Goal: Task Accomplishment & Management: Manage account settings

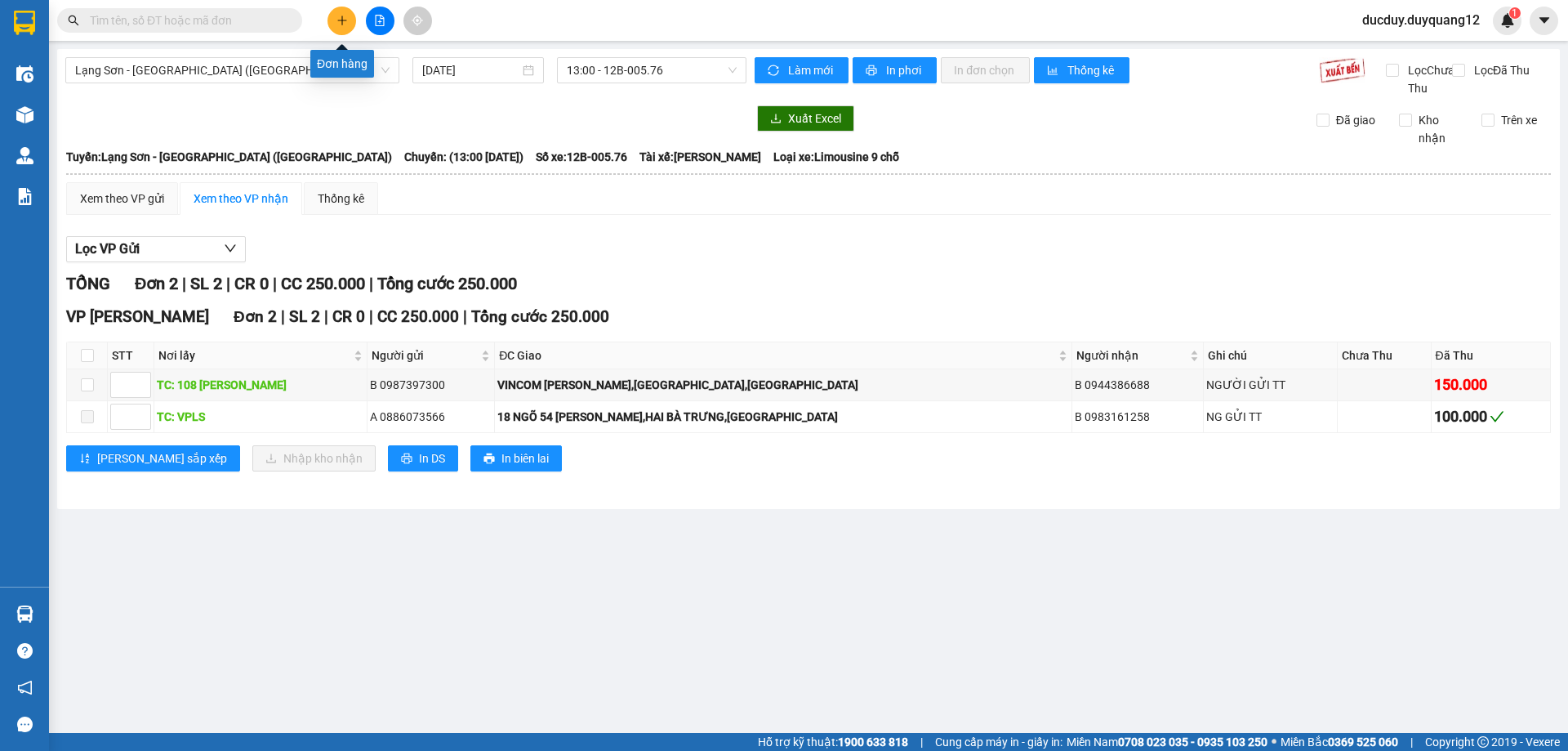
click at [348, 16] on button at bounding box center [342, 21] width 29 height 29
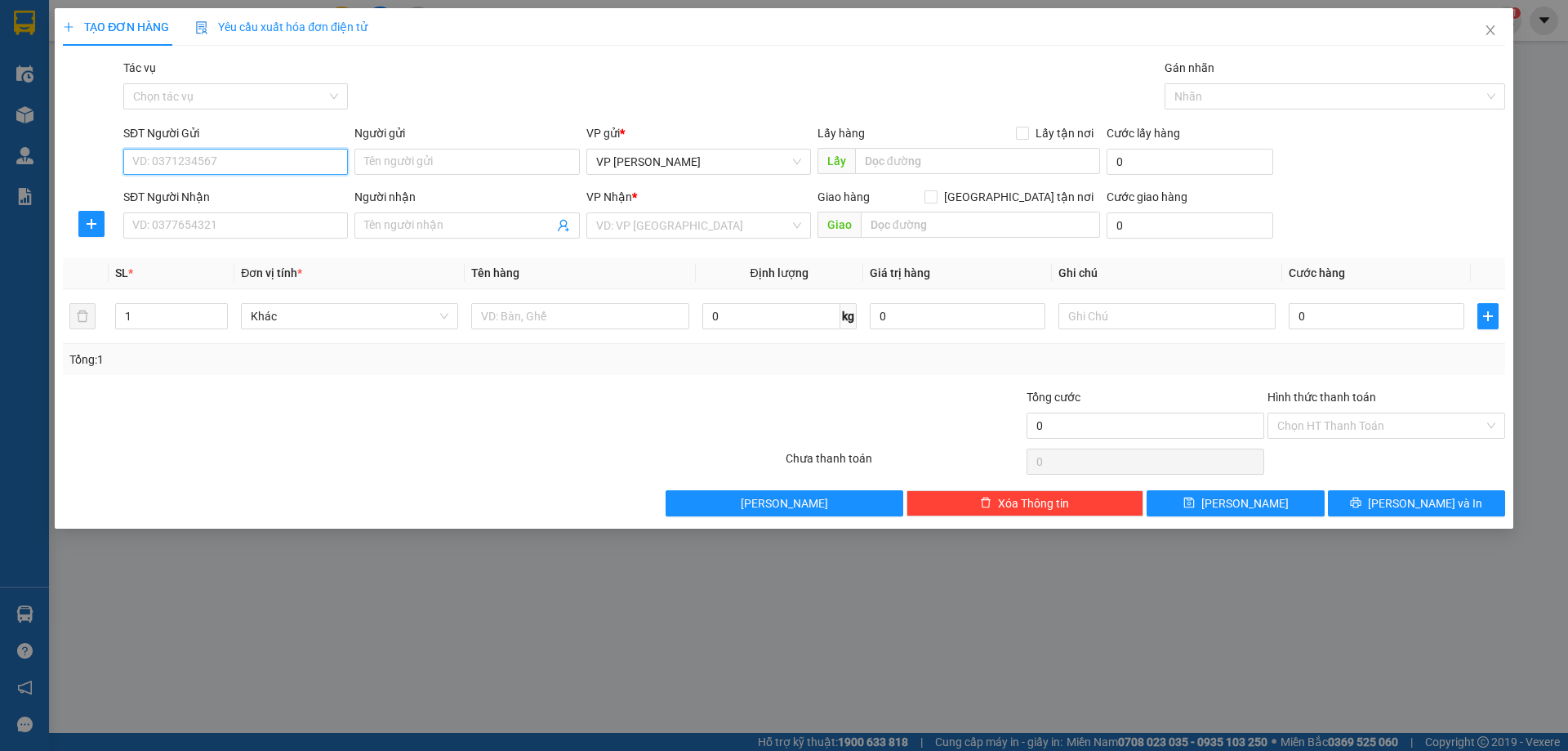
click at [304, 165] on input "SĐT Người Gửi" at bounding box center [236, 161] width 225 height 26
click at [215, 220] on input "SĐT Người Nhận" at bounding box center [236, 225] width 225 height 26
click at [231, 161] on input "SĐT Người Gửi" at bounding box center [236, 161] width 225 height 26
click at [256, 159] on input "SĐT Người Gửi" at bounding box center [236, 161] width 225 height 26
click at [216, 273] on div "0359155367 - A" at bounding box center [235, 272] width 205 height 18
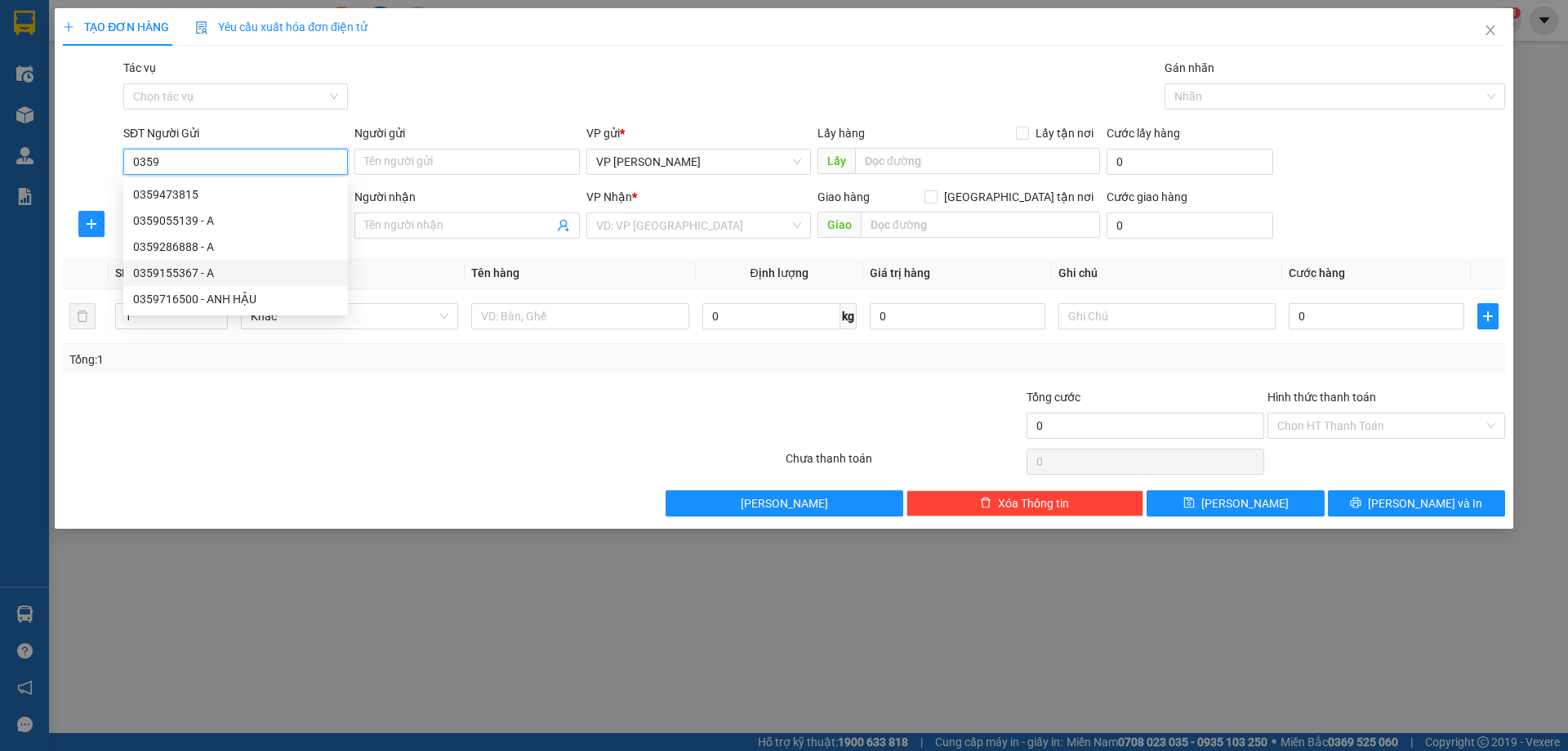
type input "0359155367"
type input "A"
checkbox input "true"
type input "HẢI ÂU 09_26 [GEOGRAPHIC_DATA] ĐA TỐN,[GEOGRAPHIC_DATA],[GEOGRAPHIC_DATA]"
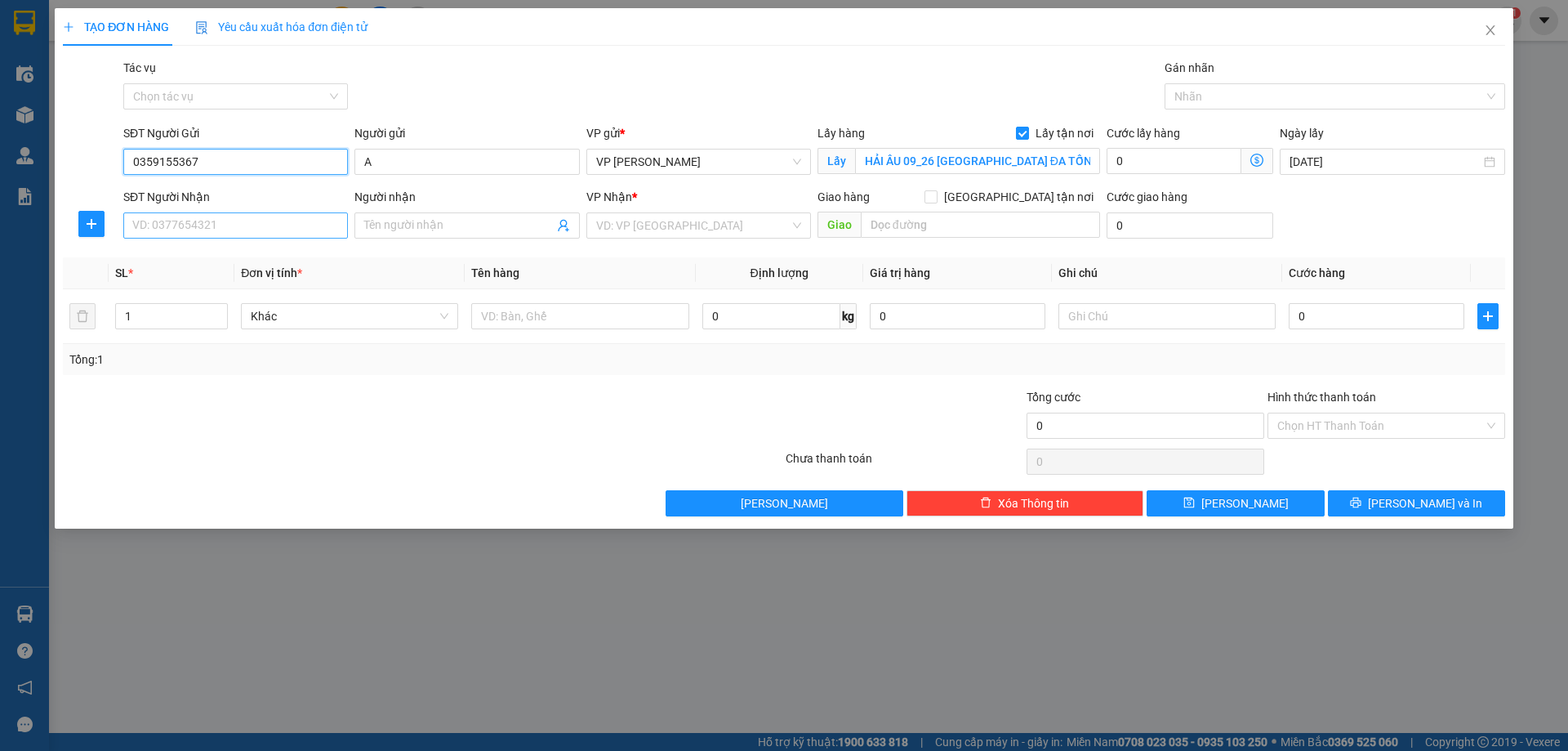
type input "0359155367"
click at [203, 226] on input "SĐT Người Nhận" at bounding box center [236, 225] width 225 height 26
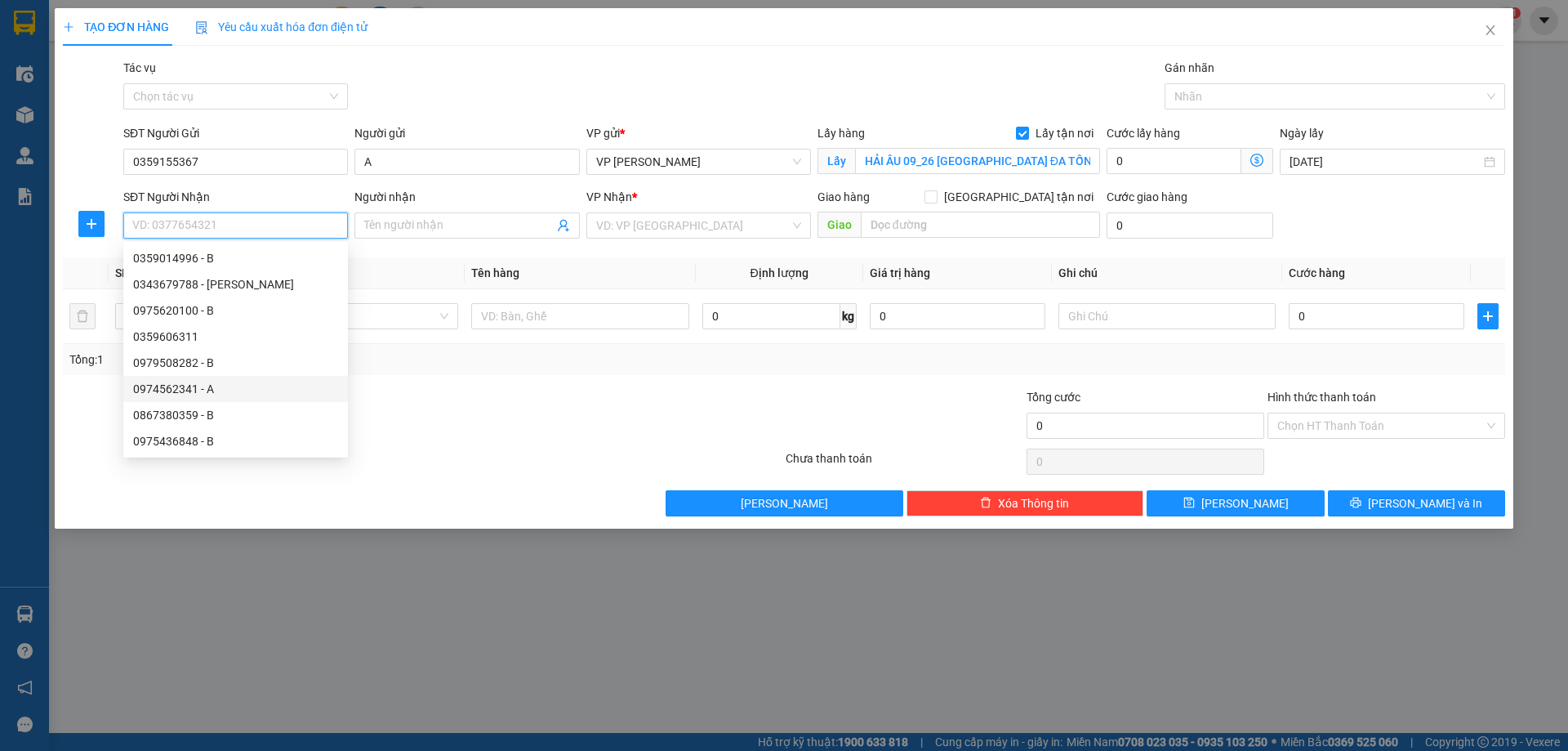
click at [192, 384] on div "0974562341 - A" at bounding box center [235, 388] width 205 height 18
type input "0974562341"
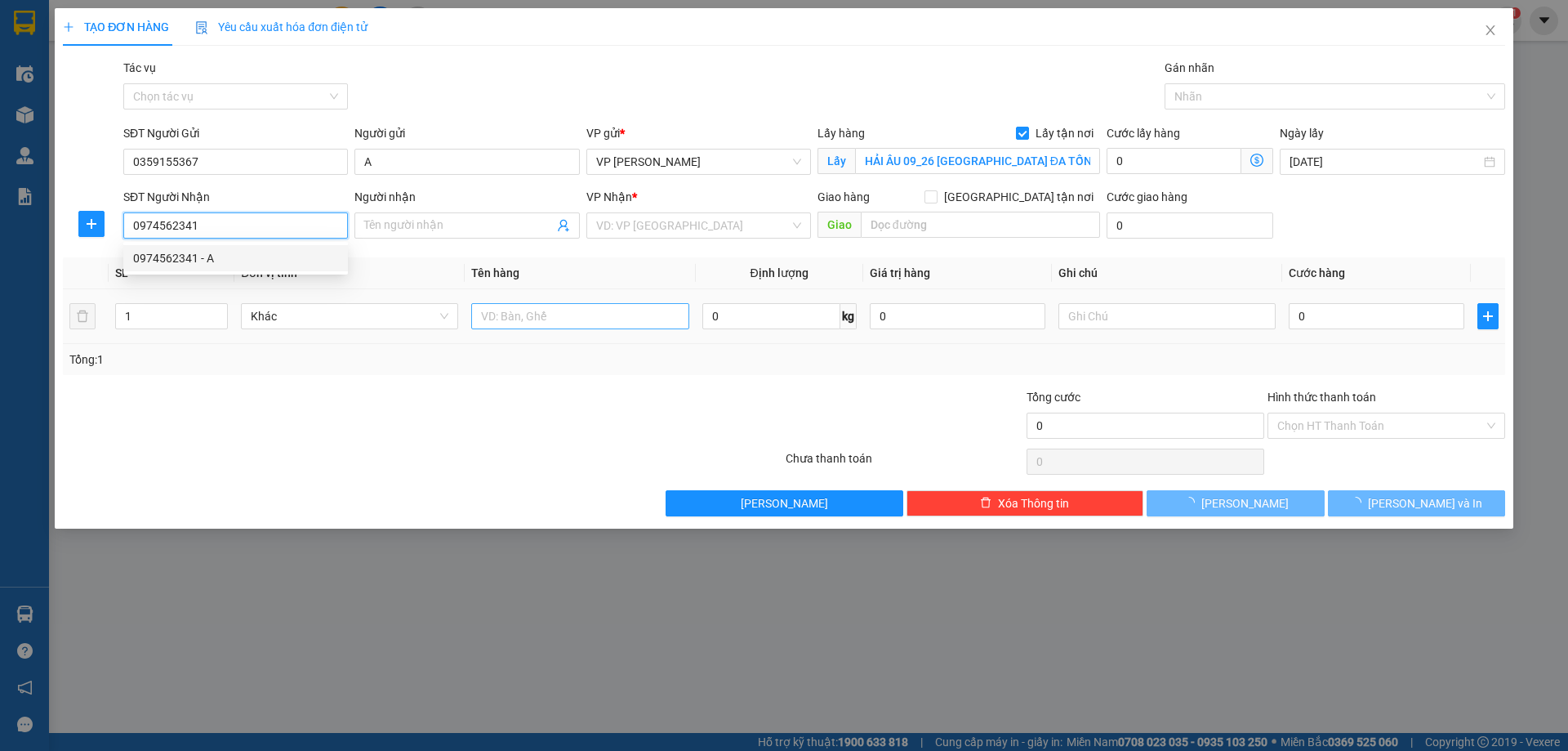
type input "A"
checkbox input "true"
type input "ĐỒNG ĐĂNG"
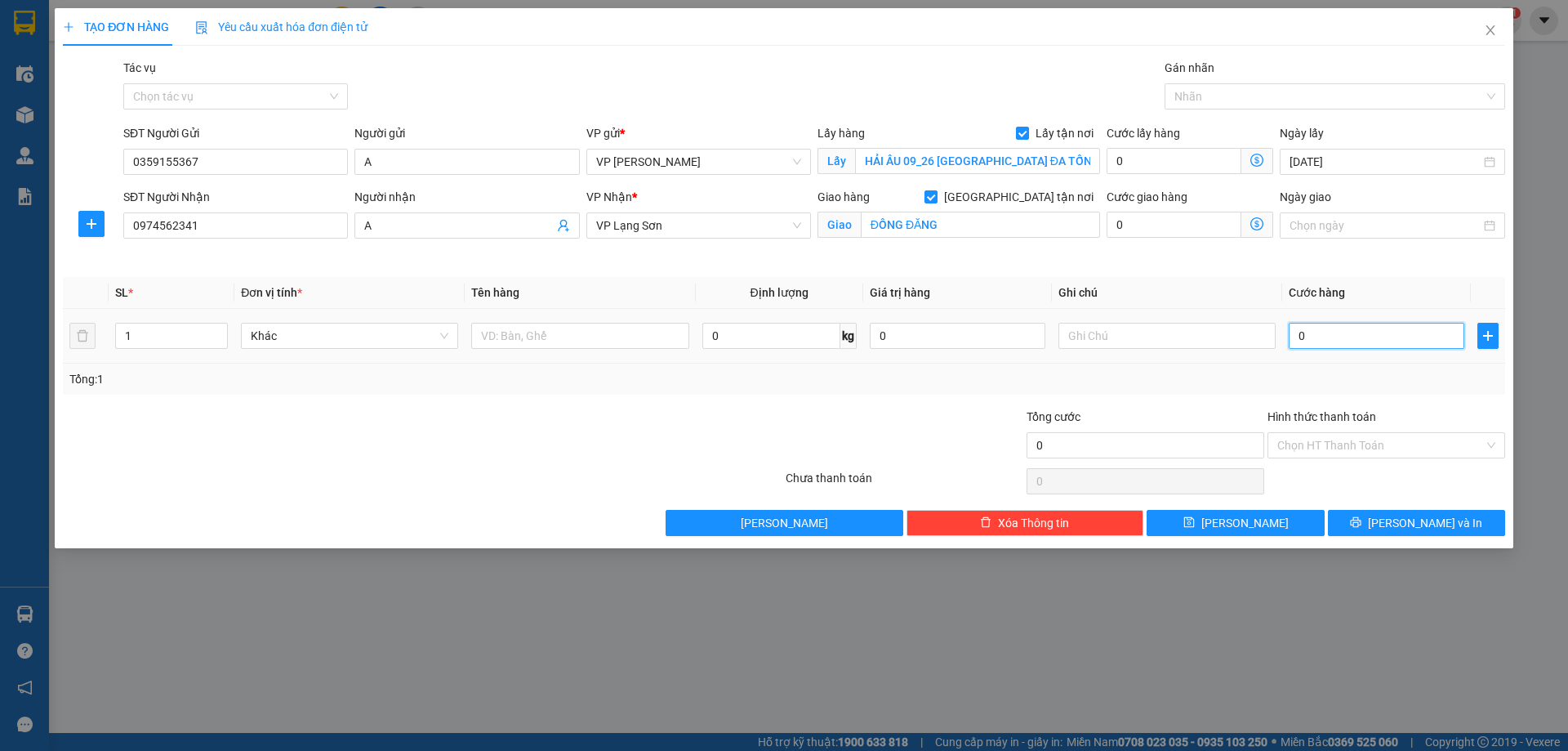
click at [1353, 341] on input "0" at bounding box center [1376, 336] width 175 height 26
click at [1357, 341] on input "0" at bounding box center [1376, 336] width 175 height 26
click at [1360, 340] on input "0" at bounding box center [1376, 336] width 175 height 26
type input "01"
type input "1"
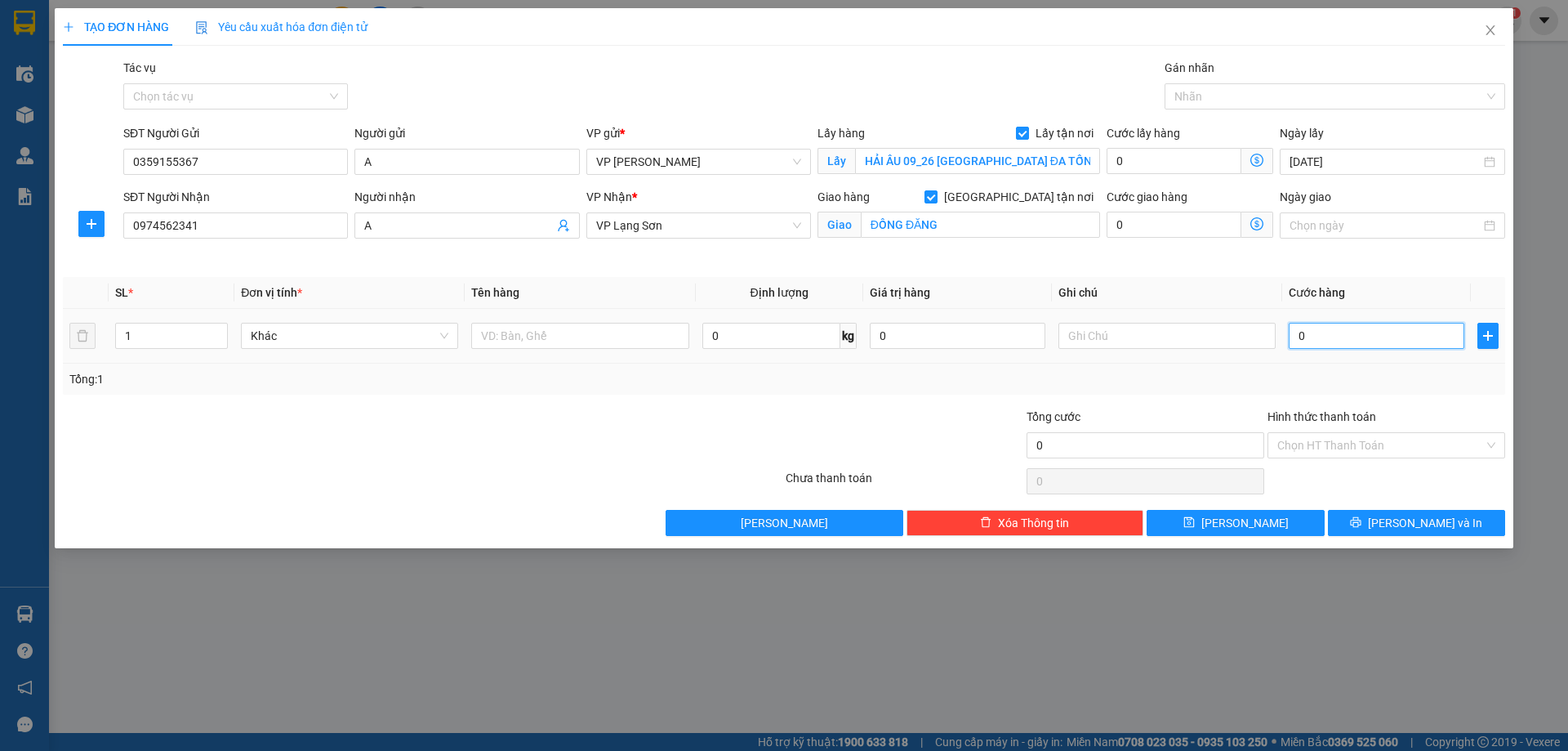
type input "1"
type input "012"
type input "12"
type input "0.120"
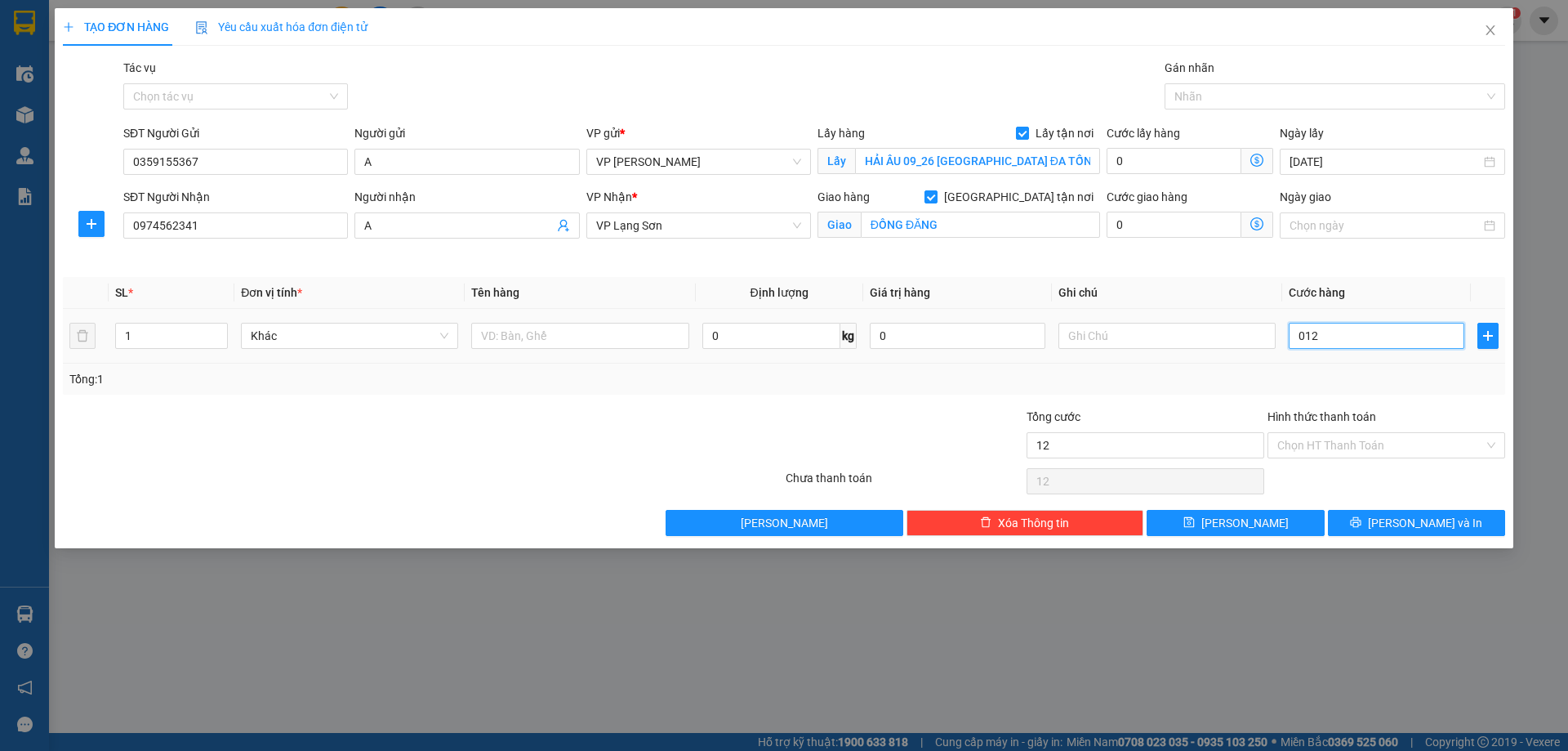
type input "120"
type input "120.000"
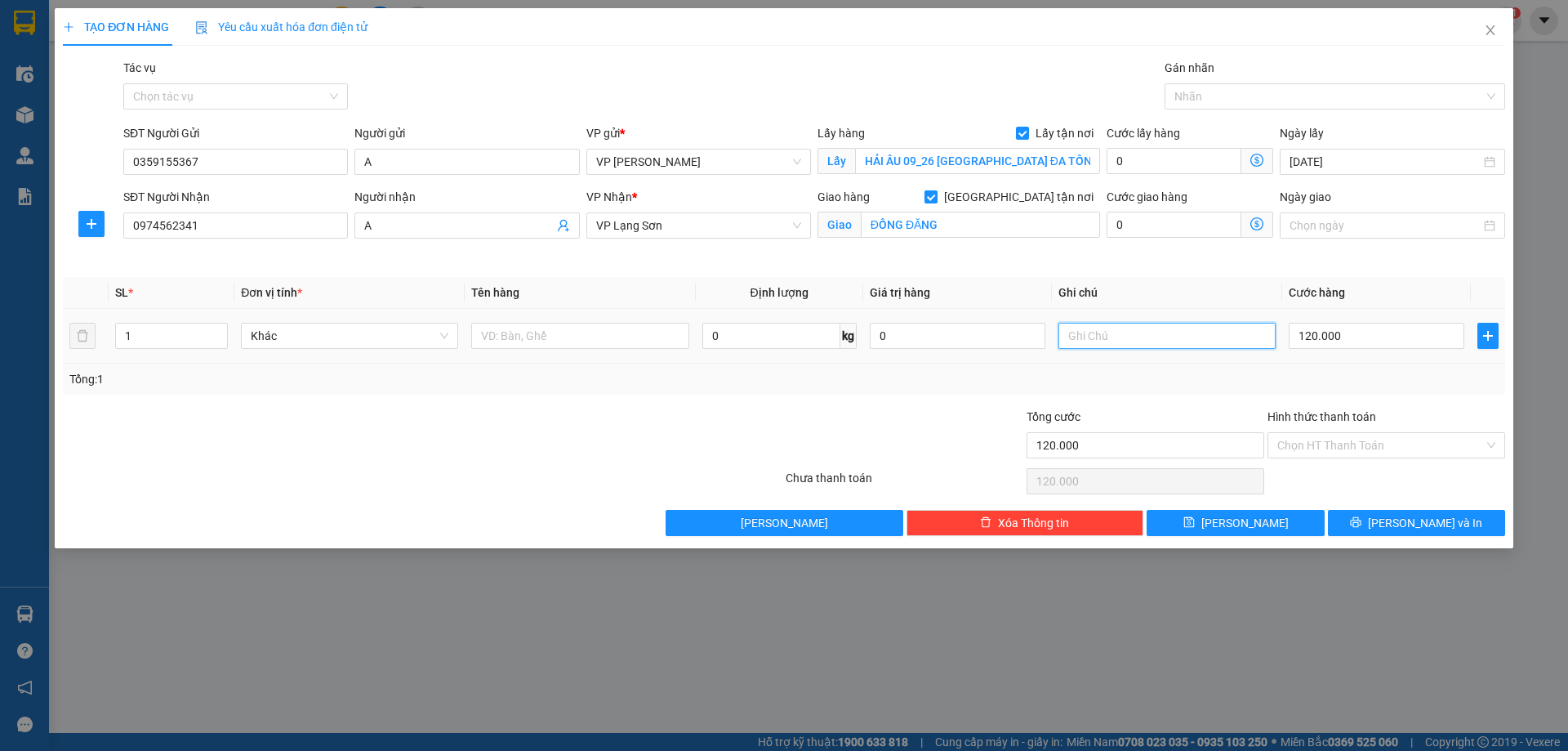
click at [1099, 329] on input "text" at bounding box center [1167, 336] width 217 height 26
type input "ng nhận tt"
click at [552, 336] on input "text" at bounding box center [579, 336] width 217 height 26
type input "1 kiện"
click at [1195, 522] on icon "save" at bounding box center [1190, 522] width 12 height 12
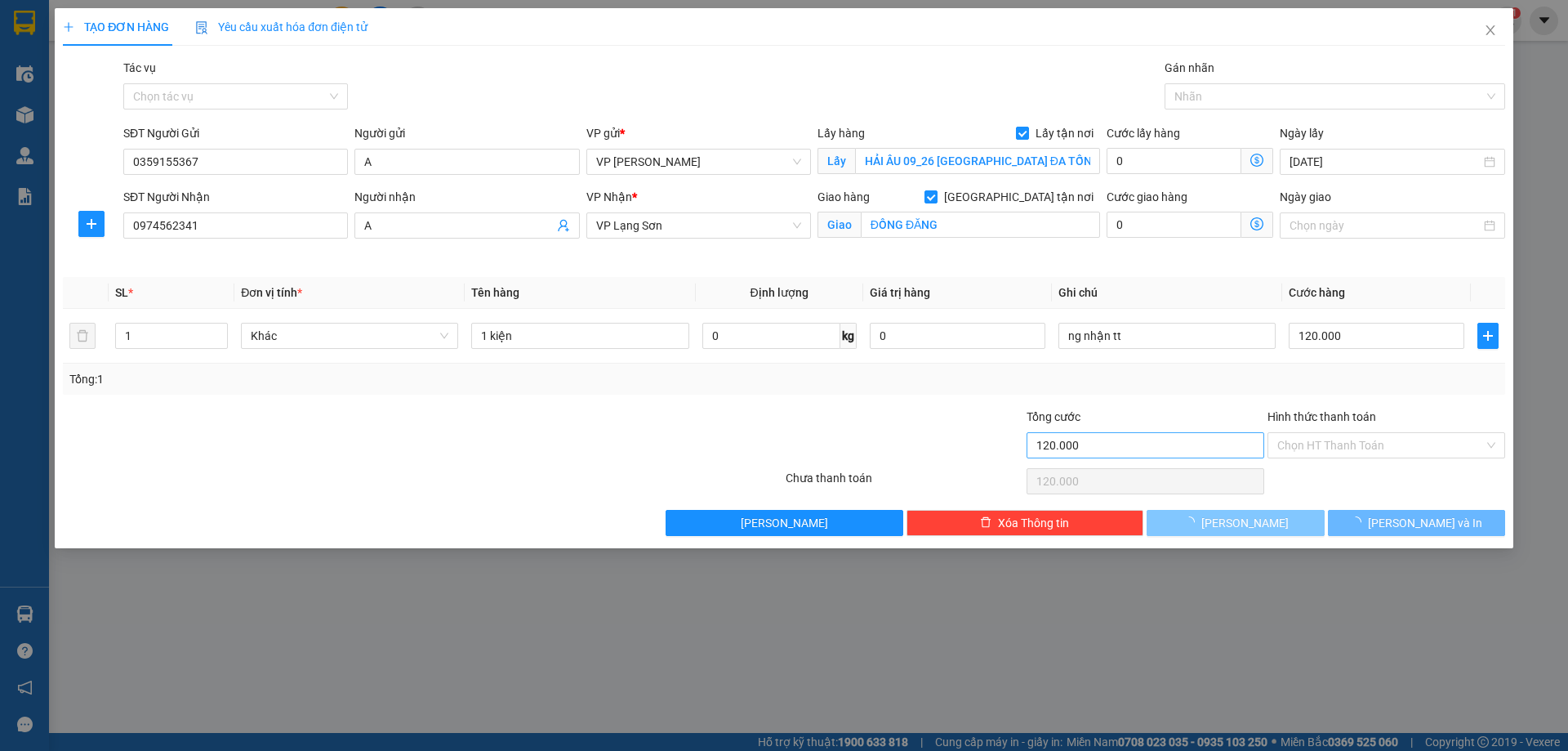
checkbox input "false"
type input "0"
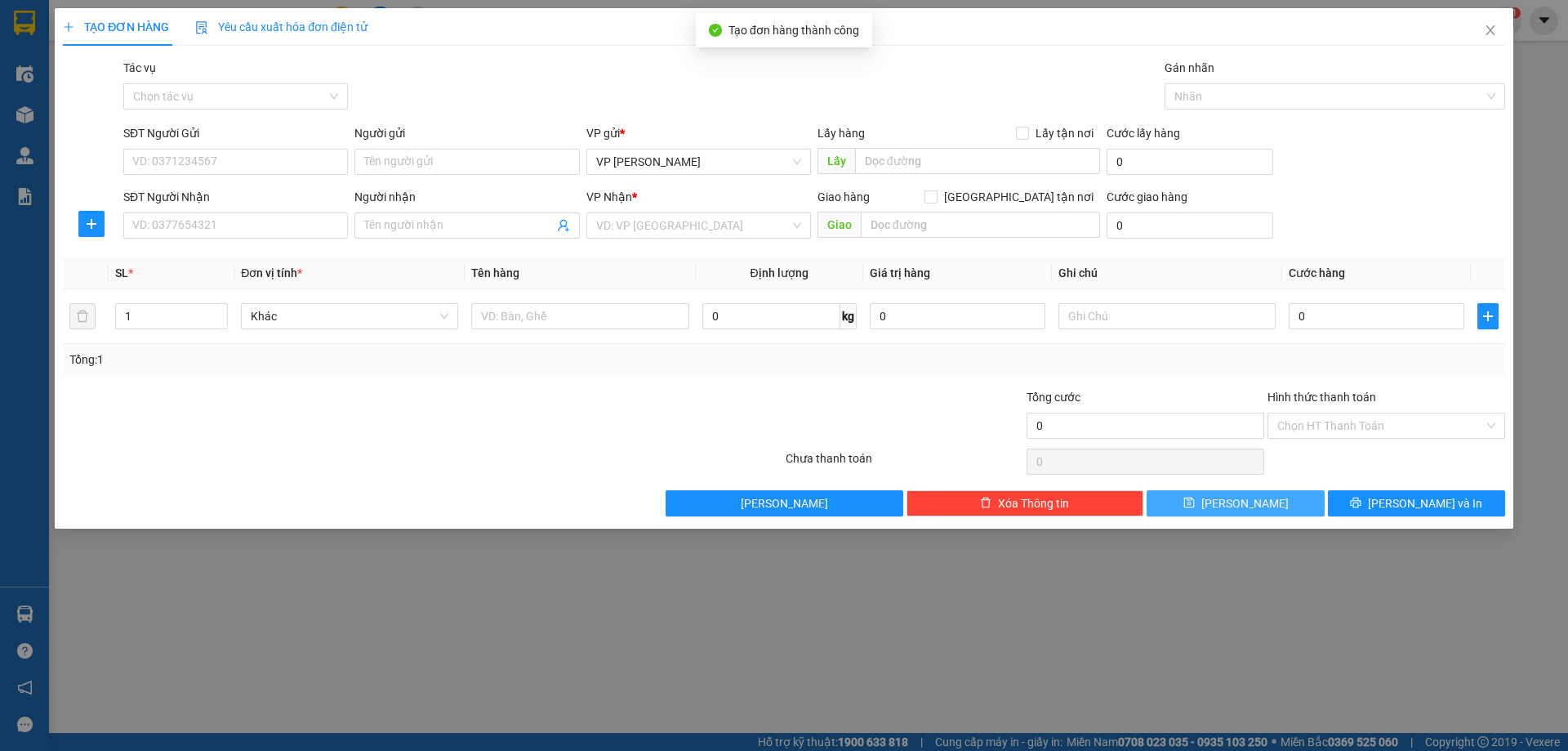
click at [39, 161] on div "TẠO ĐƠN HÀNG Yêu cầu xuất hóa đơn điện tử Transit Pickup Surcharge Ids Transit …" at bounding box center [784, 376] width 1568 height 751
click at [1494, 31] on icon "close" at bounding box center [1490, 30] width 13 height 13
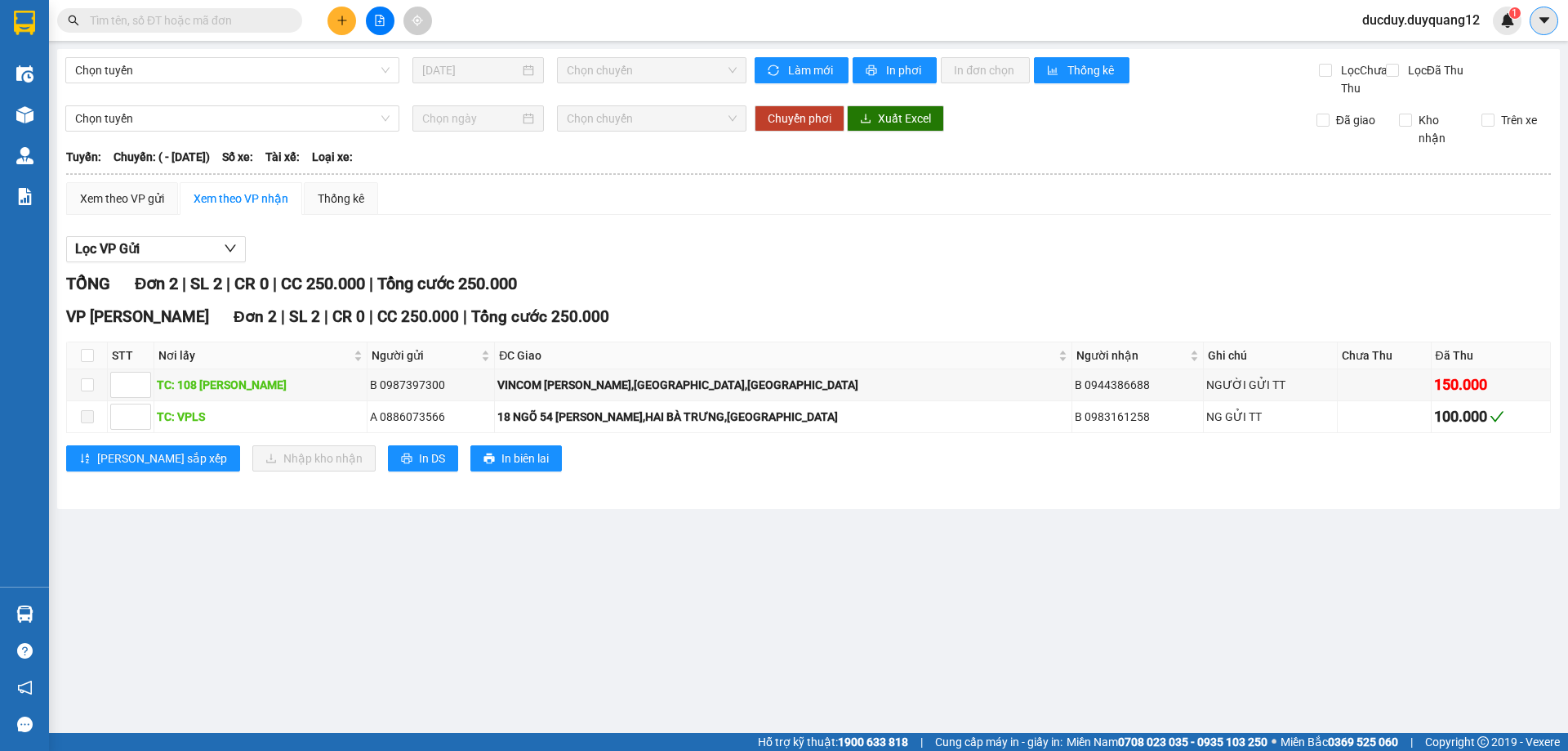
click at [1539, 14] on icon "caret-down" at bounding box center [1544, 20] width 15 height 15
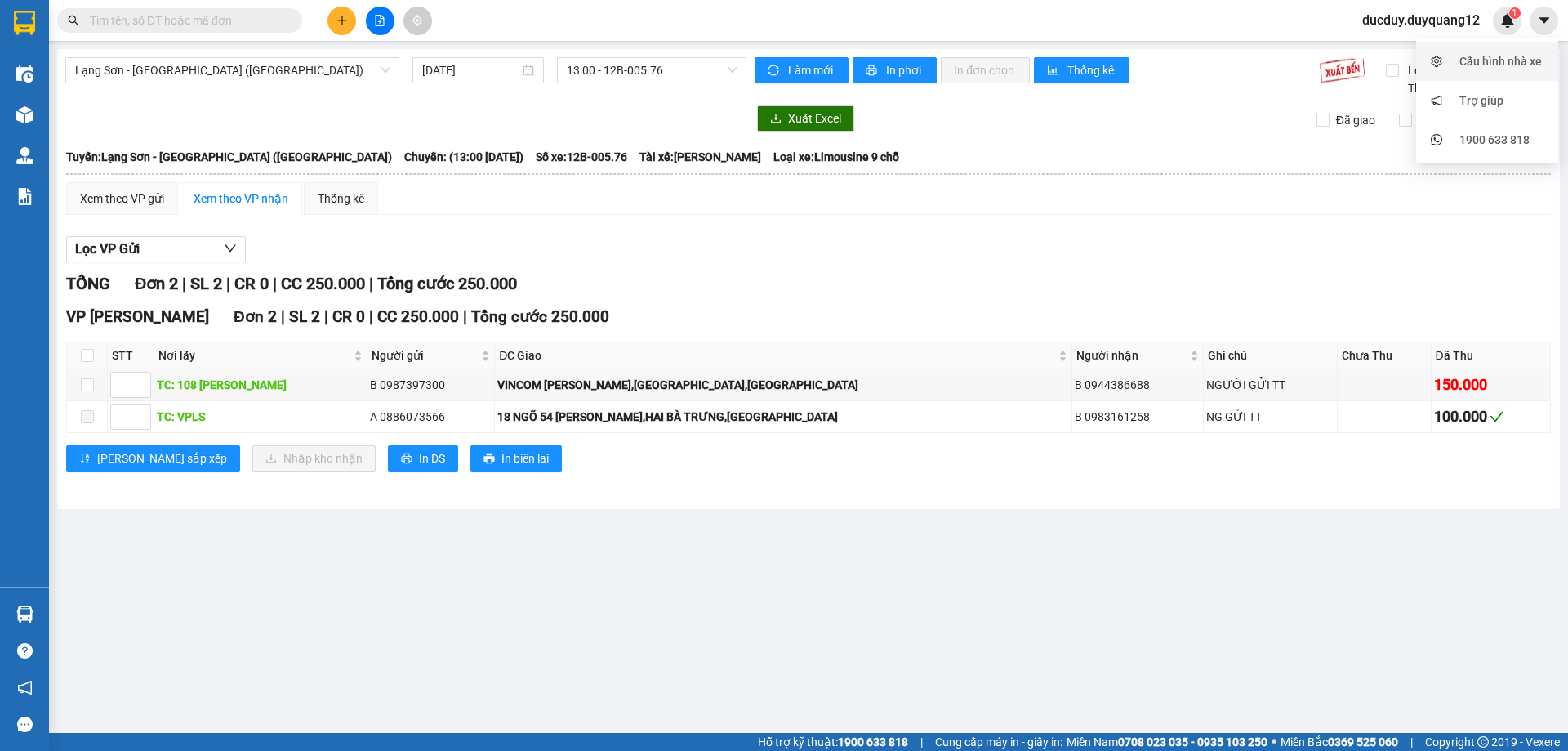
click at [1484, 59] on div "Cấu hình nhà xe" at bounding box center [1501, 61] width 82 height 18
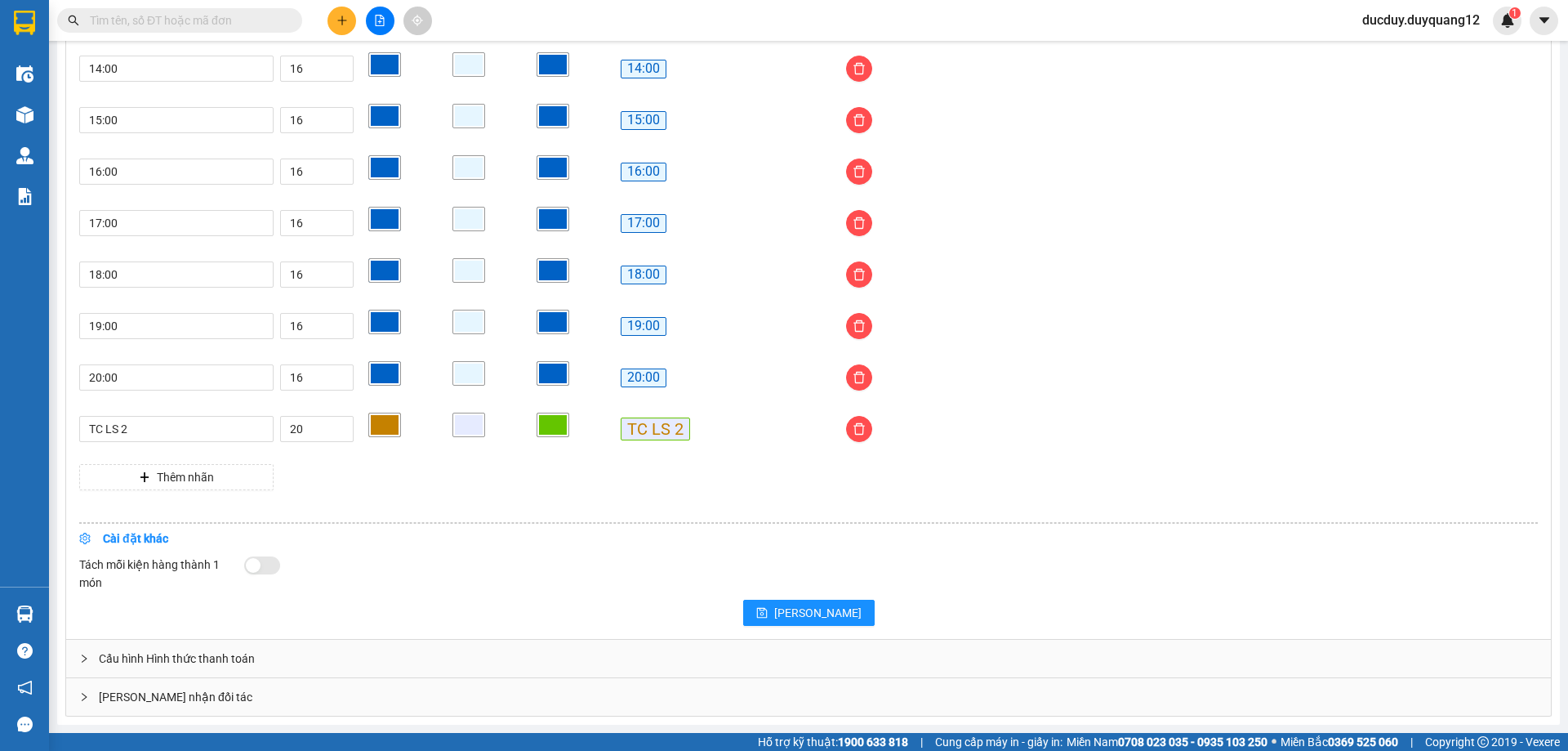
click at [410, 698] on div "[PERSON_NAME] nhận đối tác" at bounding box center [808, 697] width 1485 height 38
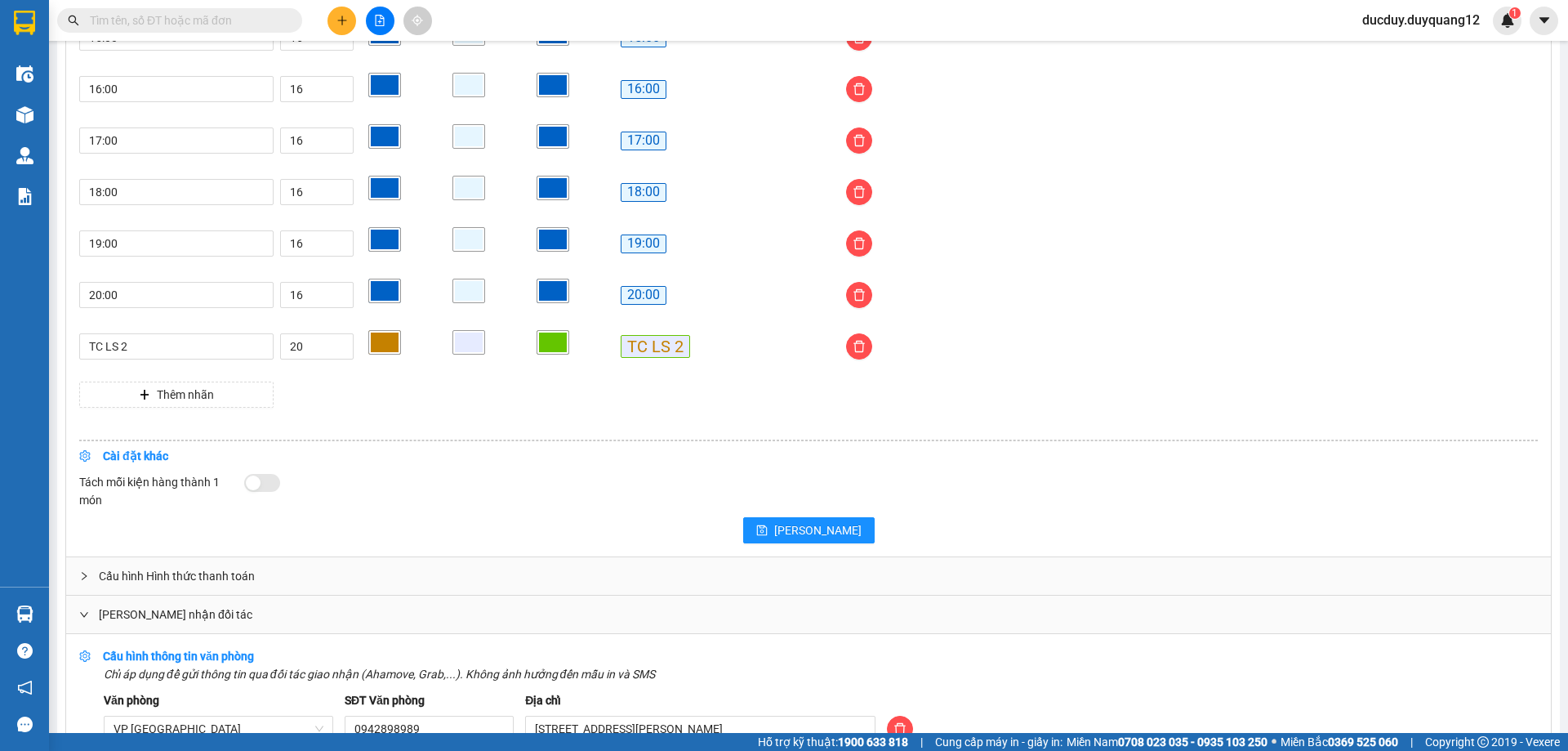
scroll to position [1549, 0]
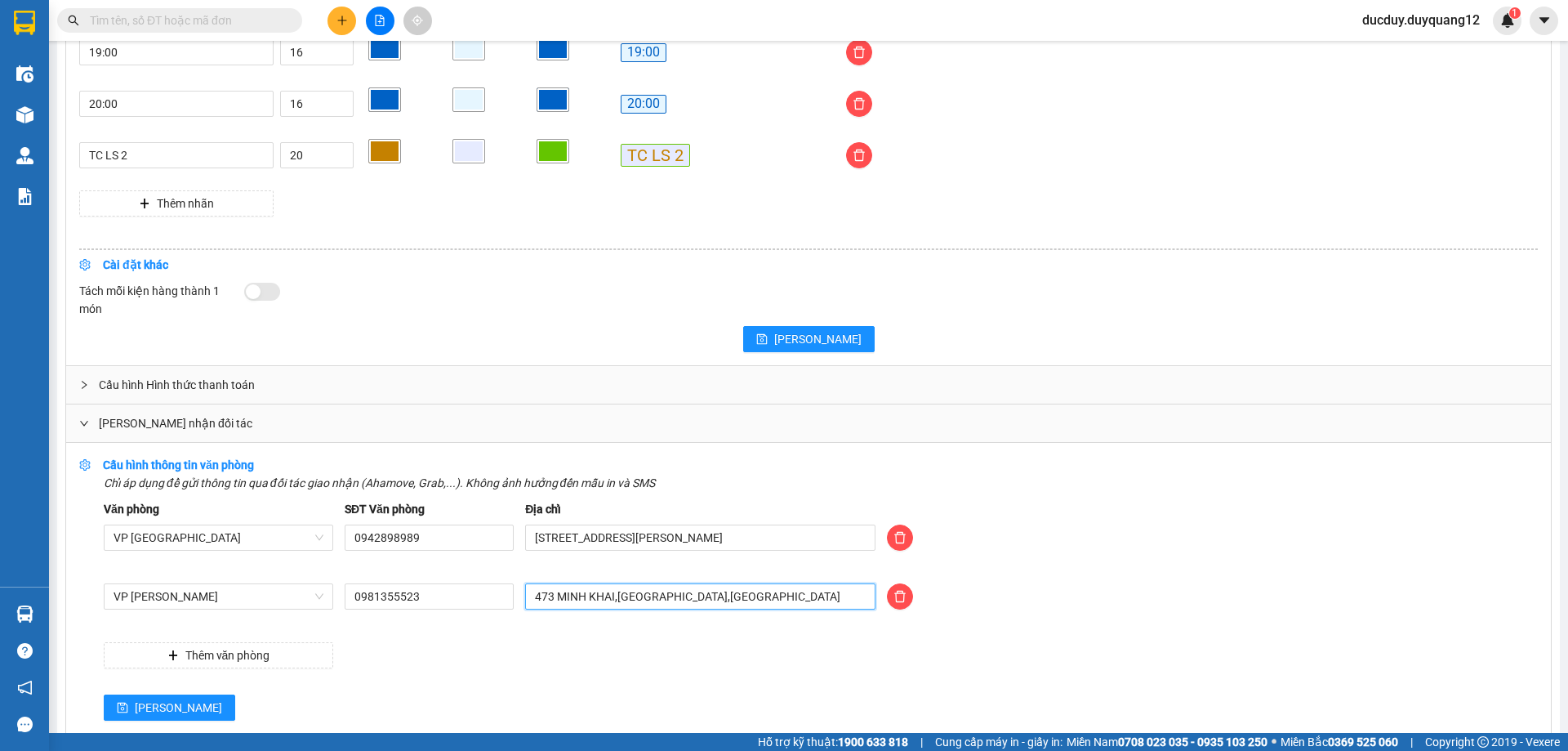
drag, startPoint x: 806, startPoint y: 601, endPoint x: 148, endPoint y: 681, distance: 662.8
click at [296, 693] on form "Văn phòng VP [GEOGRAPHIC_DATA] SĐT Văn phòng 0942898989 Địa chỉ [STREET_ADDRESS…" at bounding box center [821, 610] width 1434 height 221
type input "[PERSON_NAME] [GEOGRAPHIC_DATA],[GEOGRAPHIC_DATA],[GEOGRAPHIC_DATA]"
click at [136, 705] on span "[PERSON_NAME]" at bounding box center [178, 707] width 87 height 18
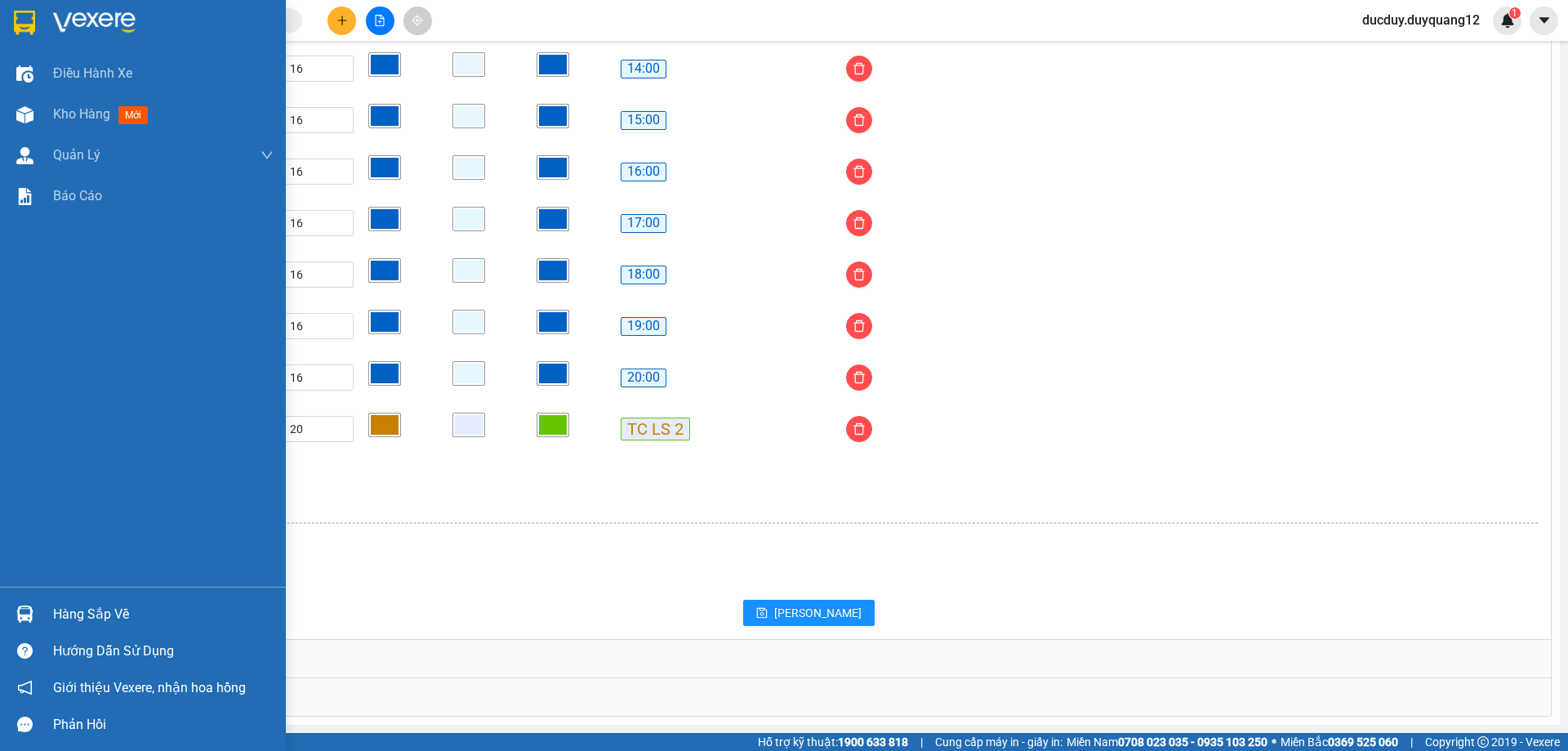
scroll to position [1278, 0]
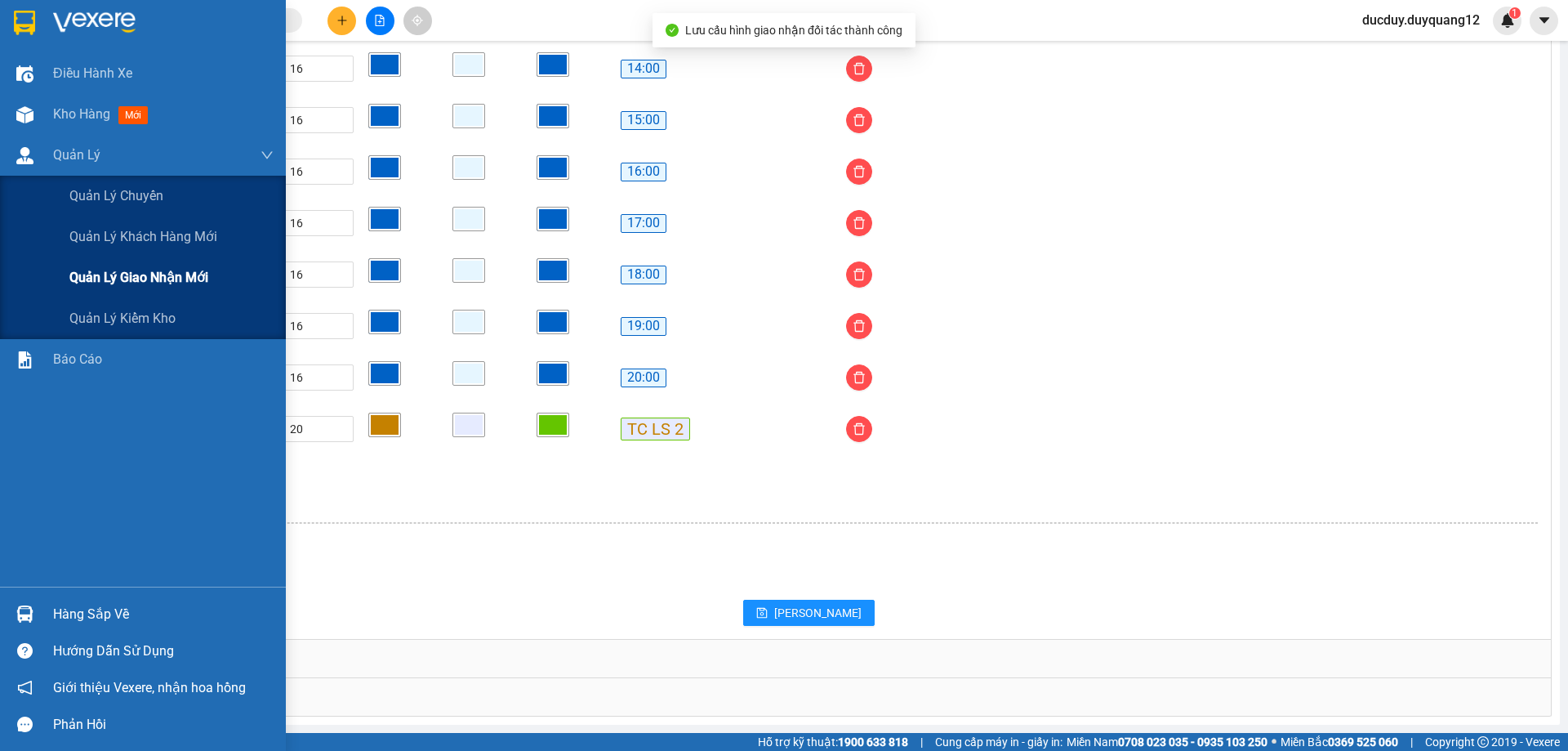
click at [143, 283] on span "Quản lý giao nhận mới" at bounding box center [139, 277] width 139 height 21
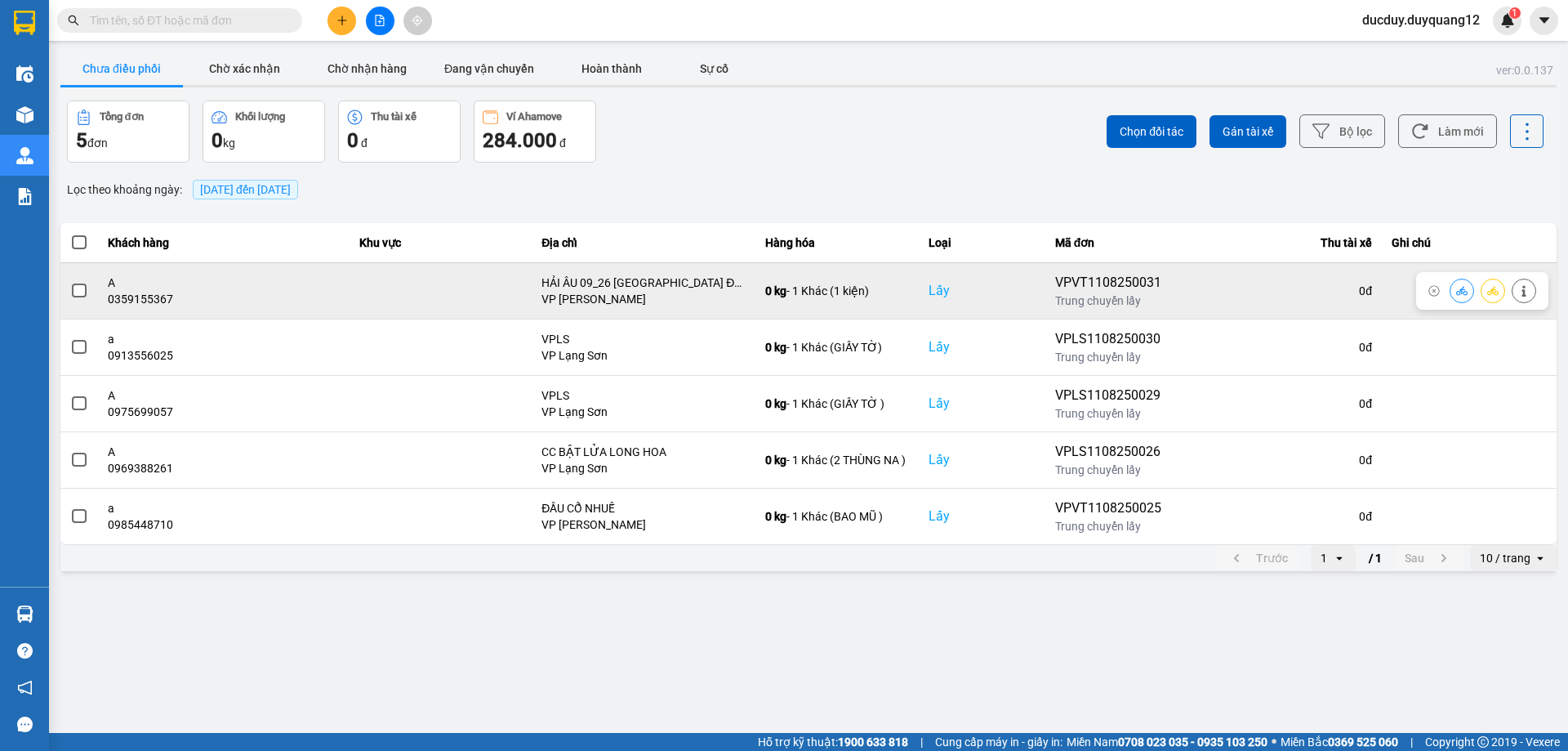
click at [86, 290] on span at bounding box center [79, 290] width 15 height 15
click at [70, 281] on input "checkbox" at bounding box center [70, 281] width 0 height 0
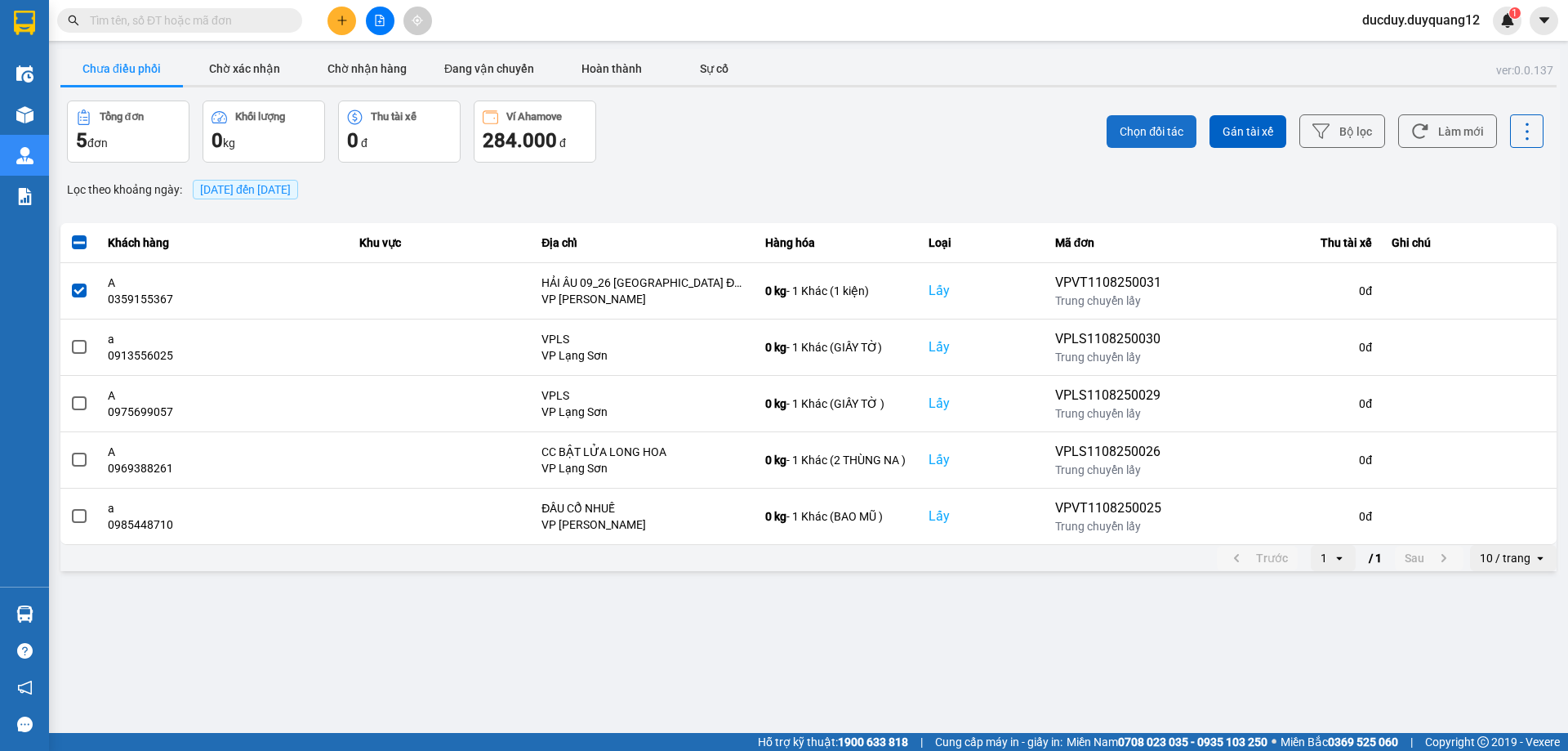
click at [1160, 115] on button "Chọn đối tác" at bounding box center [1151, 131] width 90 height 33
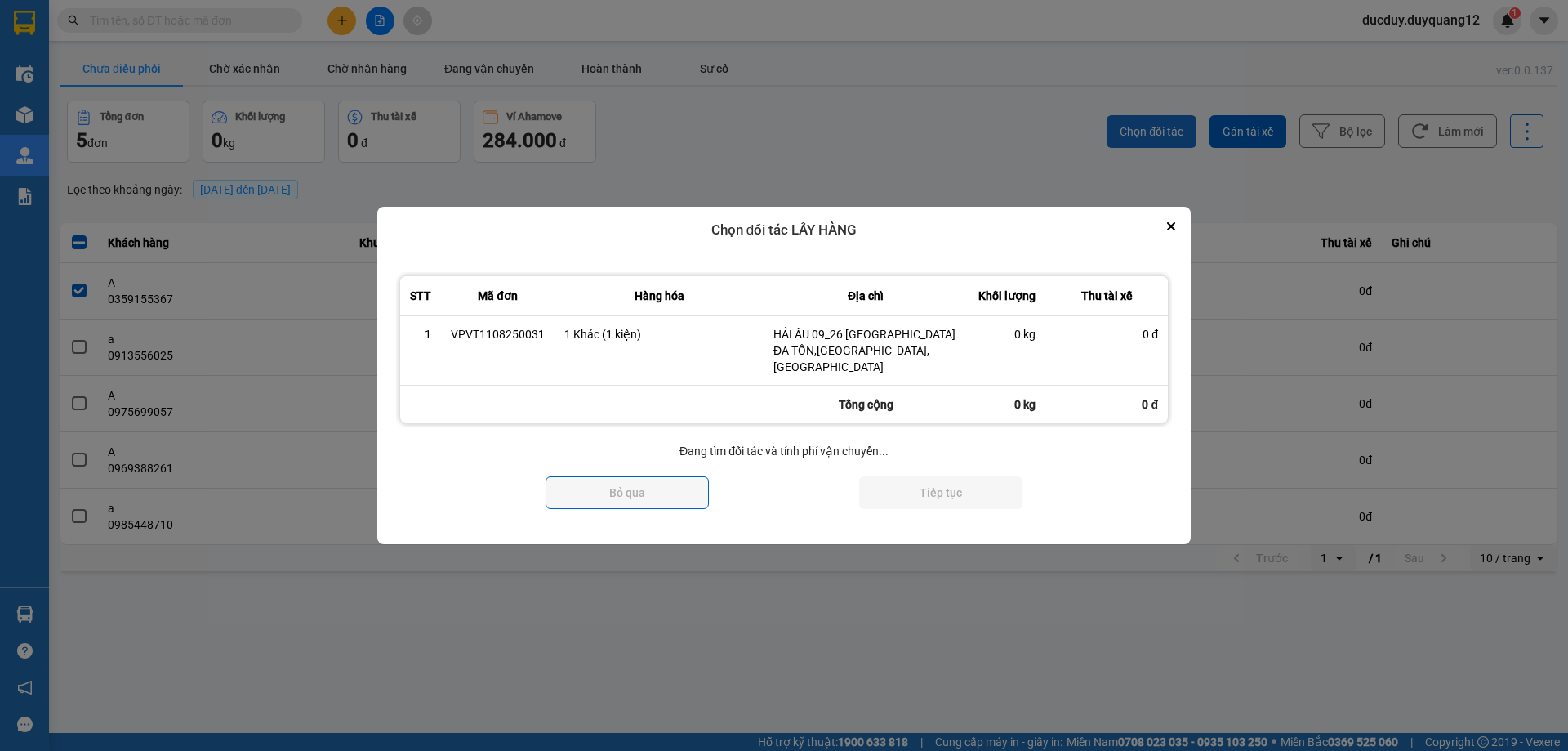
click at [1150, 130] on div at bounding box center [784, 376] width 1568 height 751
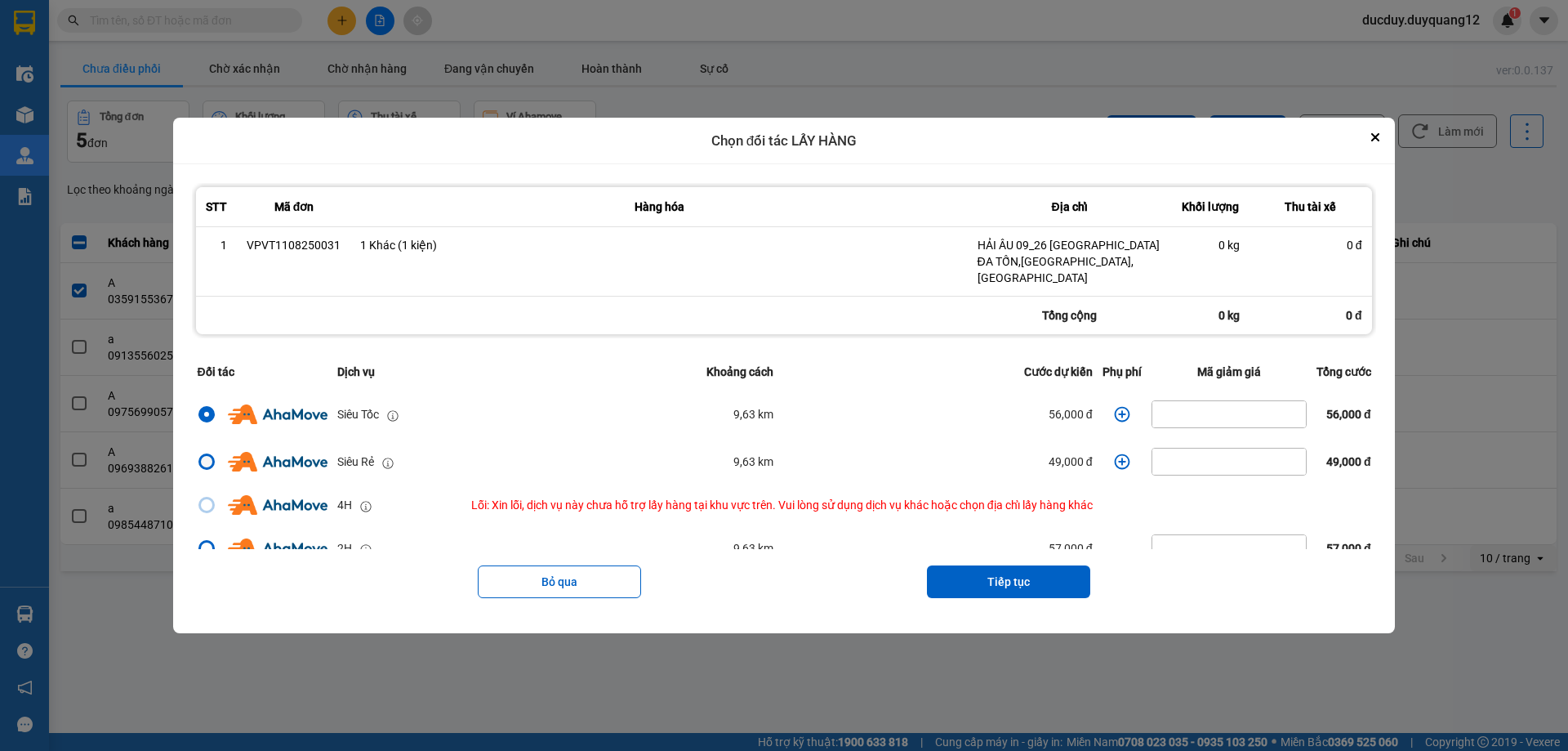
click at [202, 456] on div "dialog" at bounding box center [207, 462] width 12 height 12
click at [197, 462] on input "dialog" at bounding box center [197, 462] width 0 height 0
drag, startPoint x: 969, startPoint y: 601, endPoint x: 983, endPoint y: 586, distance: 20.5
click at [973, 598] on div "Bỏ qua Tiếp tục" at bounding box center [784, 582] width 1184 height 65
click at [993, 566] on button "Tiếp tục" at bounding box center [1008, 582] width 163 height 33
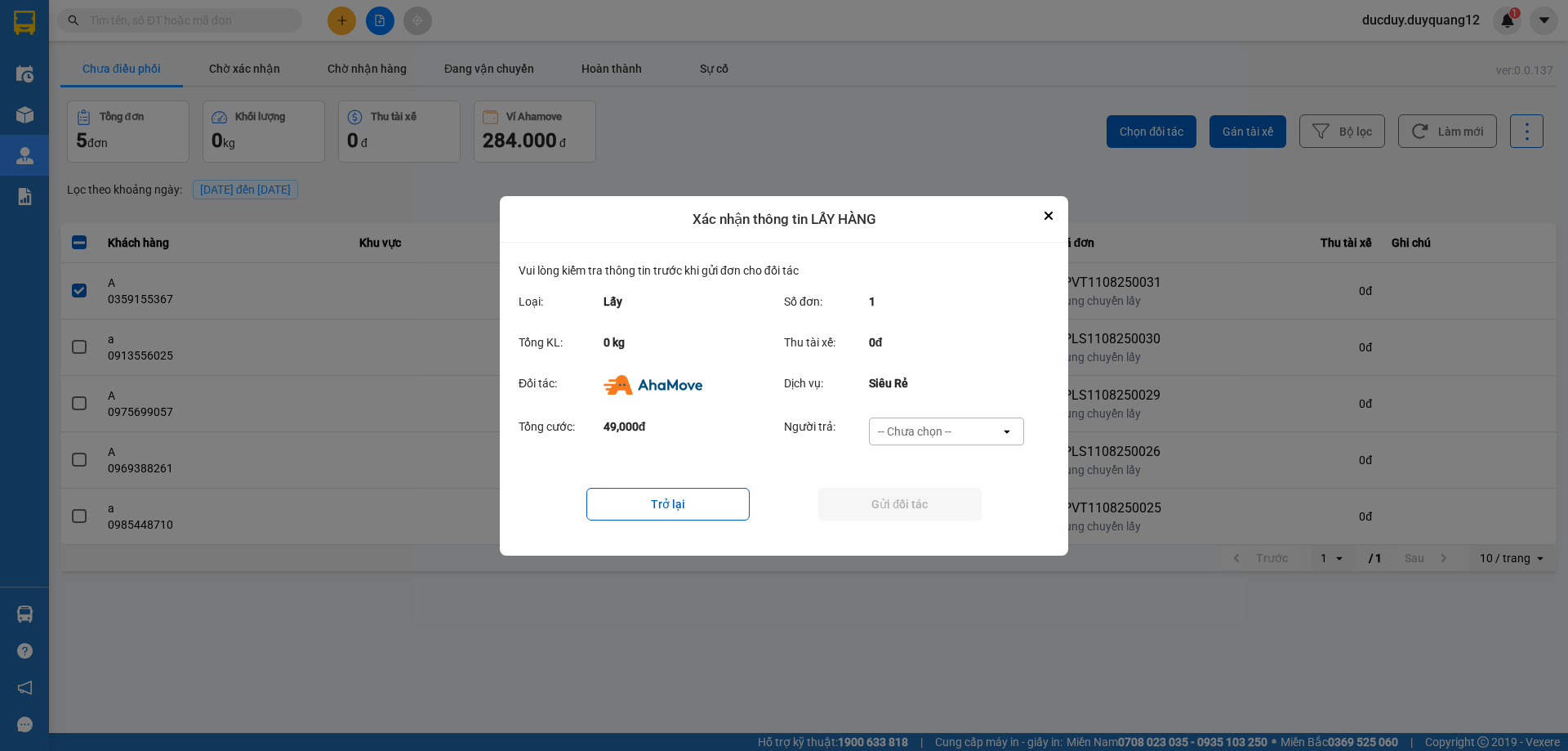
click at [950, 429] on div "-- Chưa chọn --" at bounding box center [914, 431] width 73 height 16
click at [934, 520] on span "Ví Ahamove" at bounding box center [914, 524] width 66 height 16
click at [915, 507] on button "Gửi đối tác" at bounding box center [899, 503] width 163 height 33
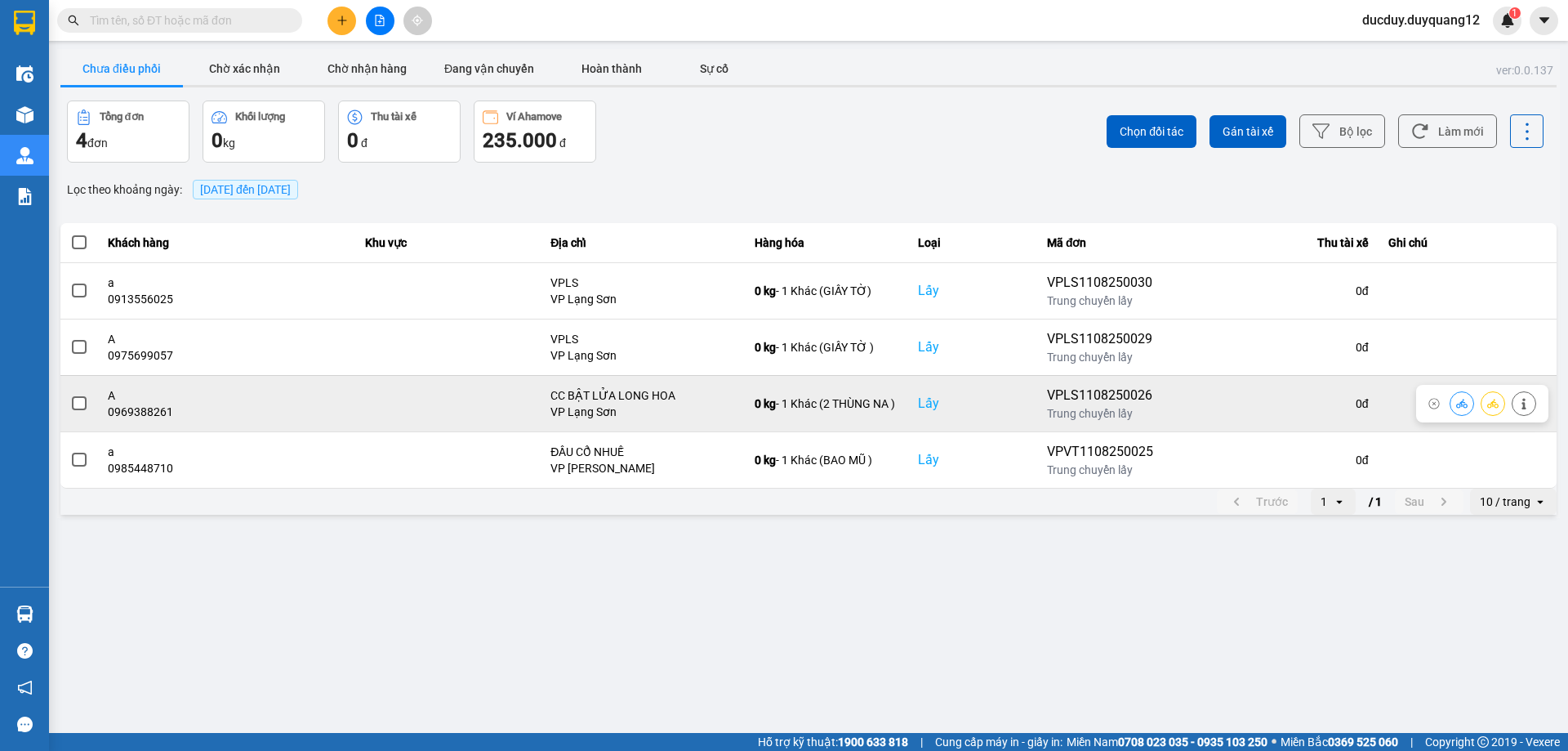
click at [1527, 403] on icon at bounding box center [1524, 404] width 12 height 12
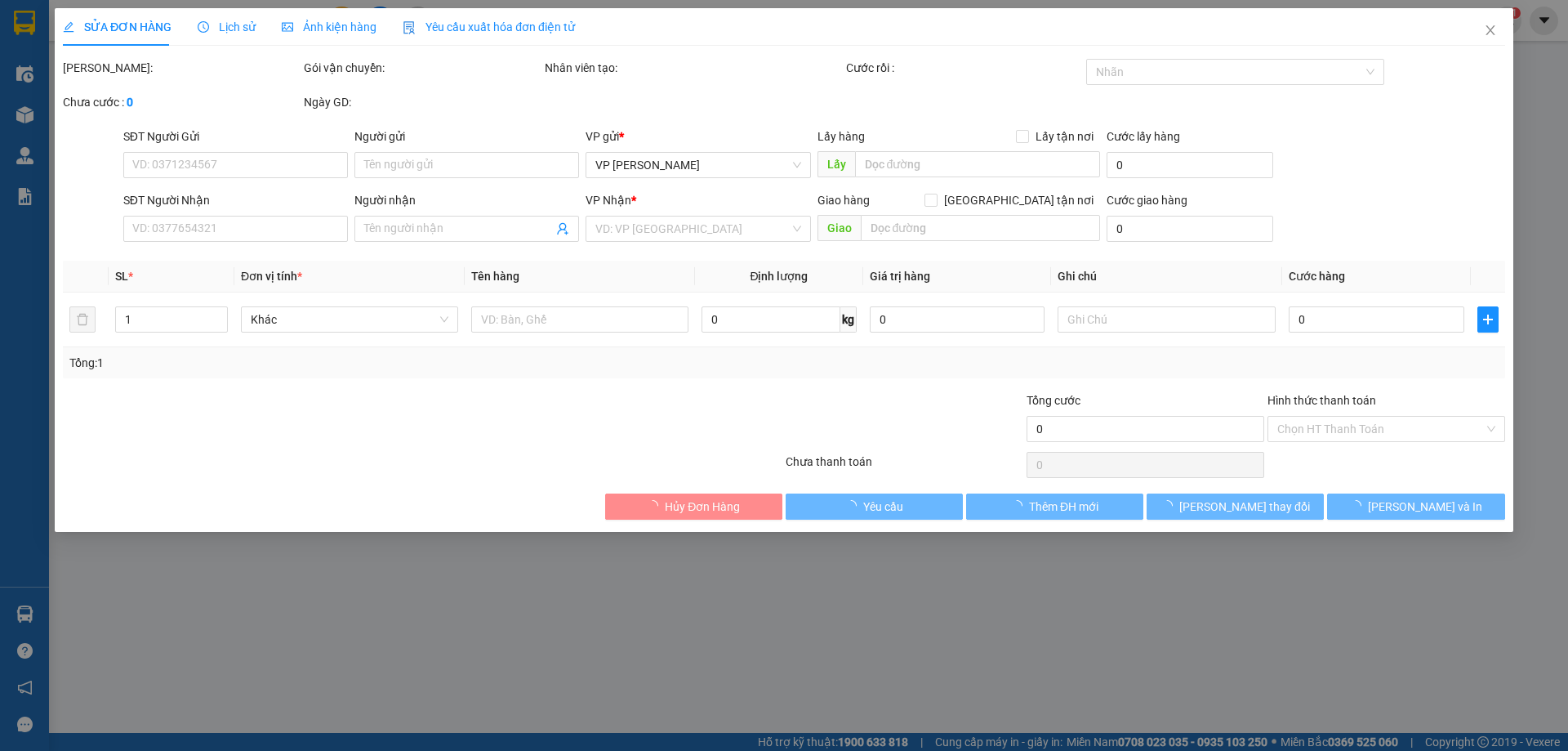
type input "0969388261"
type input "A"
checkbox input "true"
type input "CC BẬT LỬA LONG HOA"
type input "0983899207"
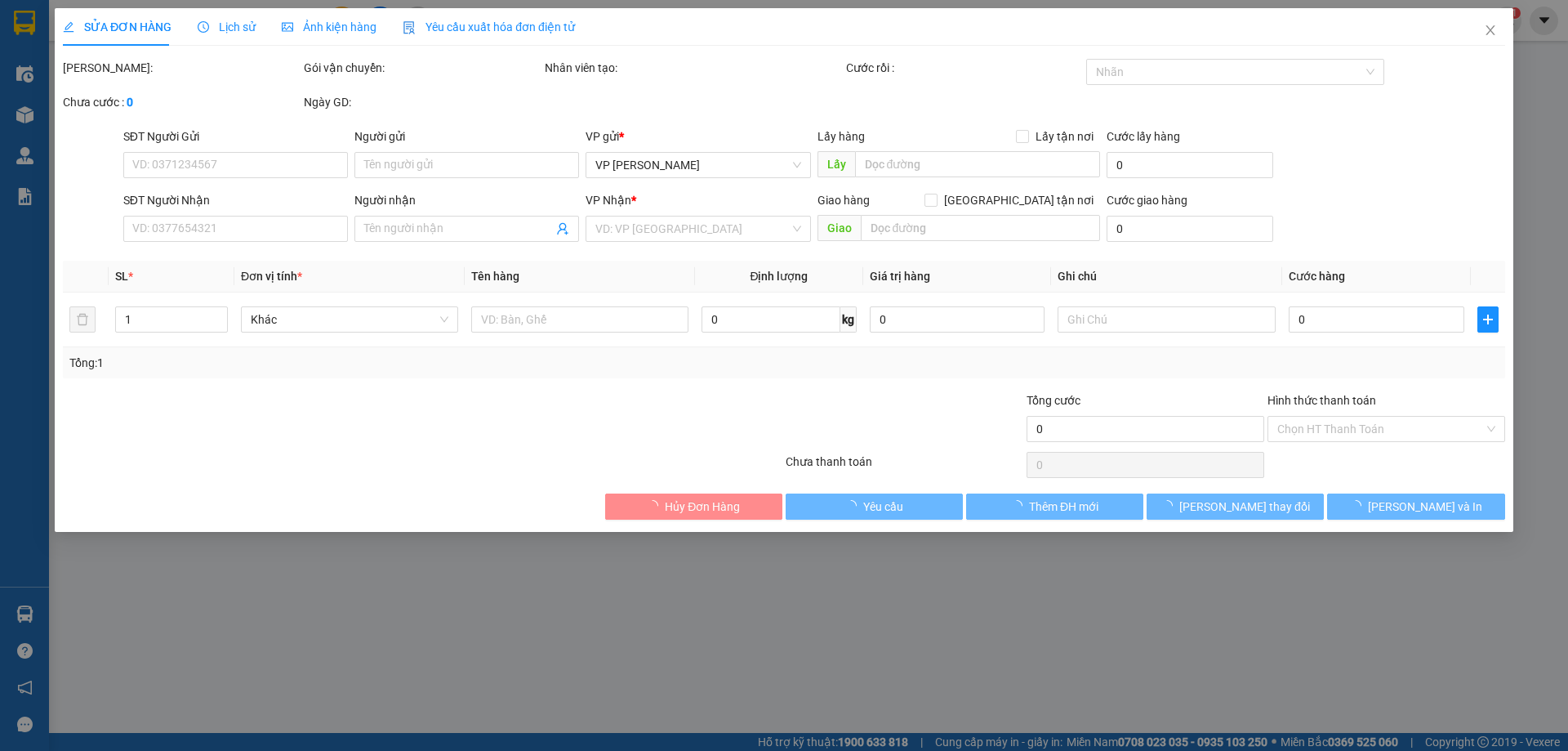
type input "B"
checkbox input "true"
type input "NGÕ 304 HỒ TÙNG MẬU"
type input "150.000"
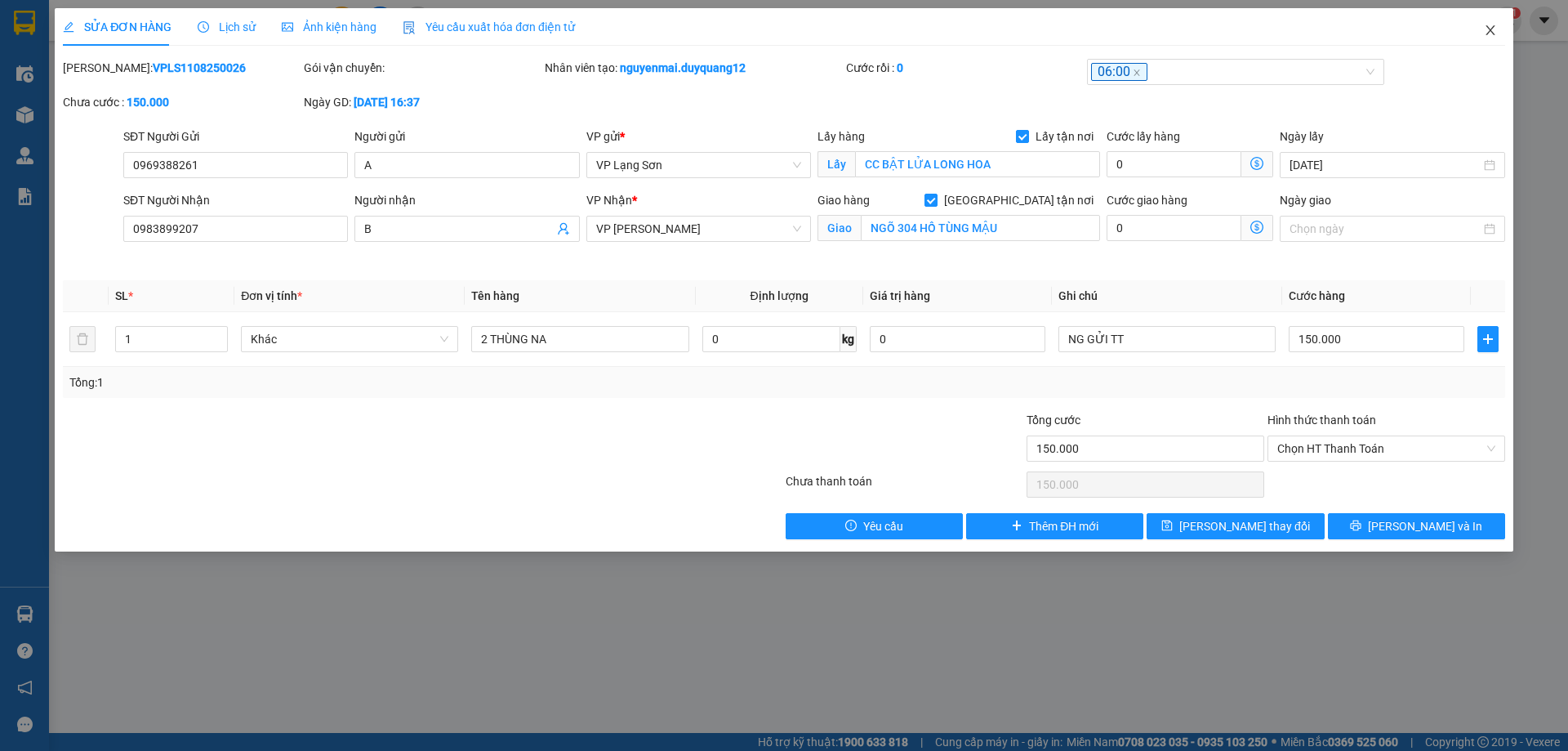
click at [1492, 28] on icon "close" at bounding box center [1490, 30] width 13 height 13
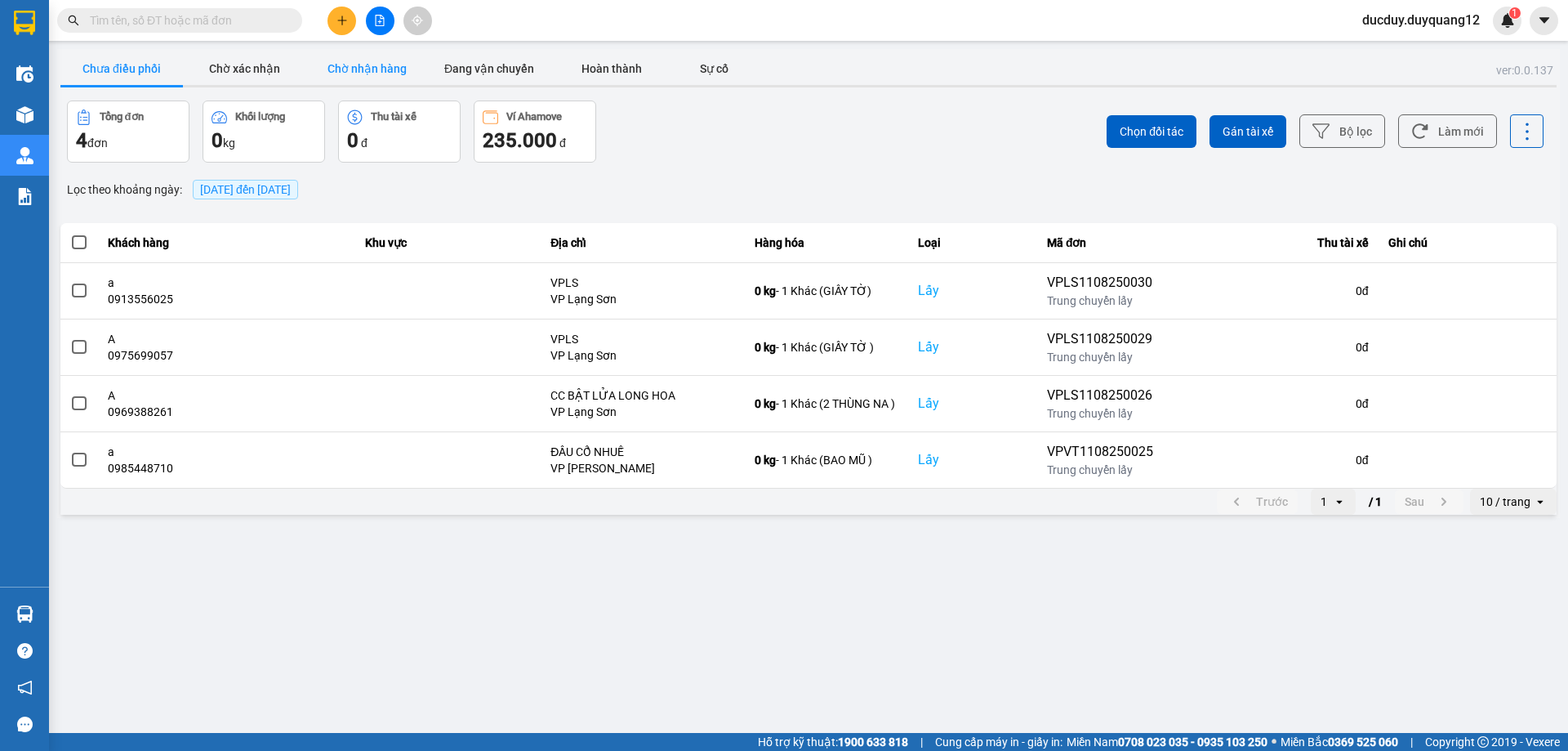
click at [361, 77] on button "Chờ nhận hàng" at bounding box center [366, 68] width 123 height 33
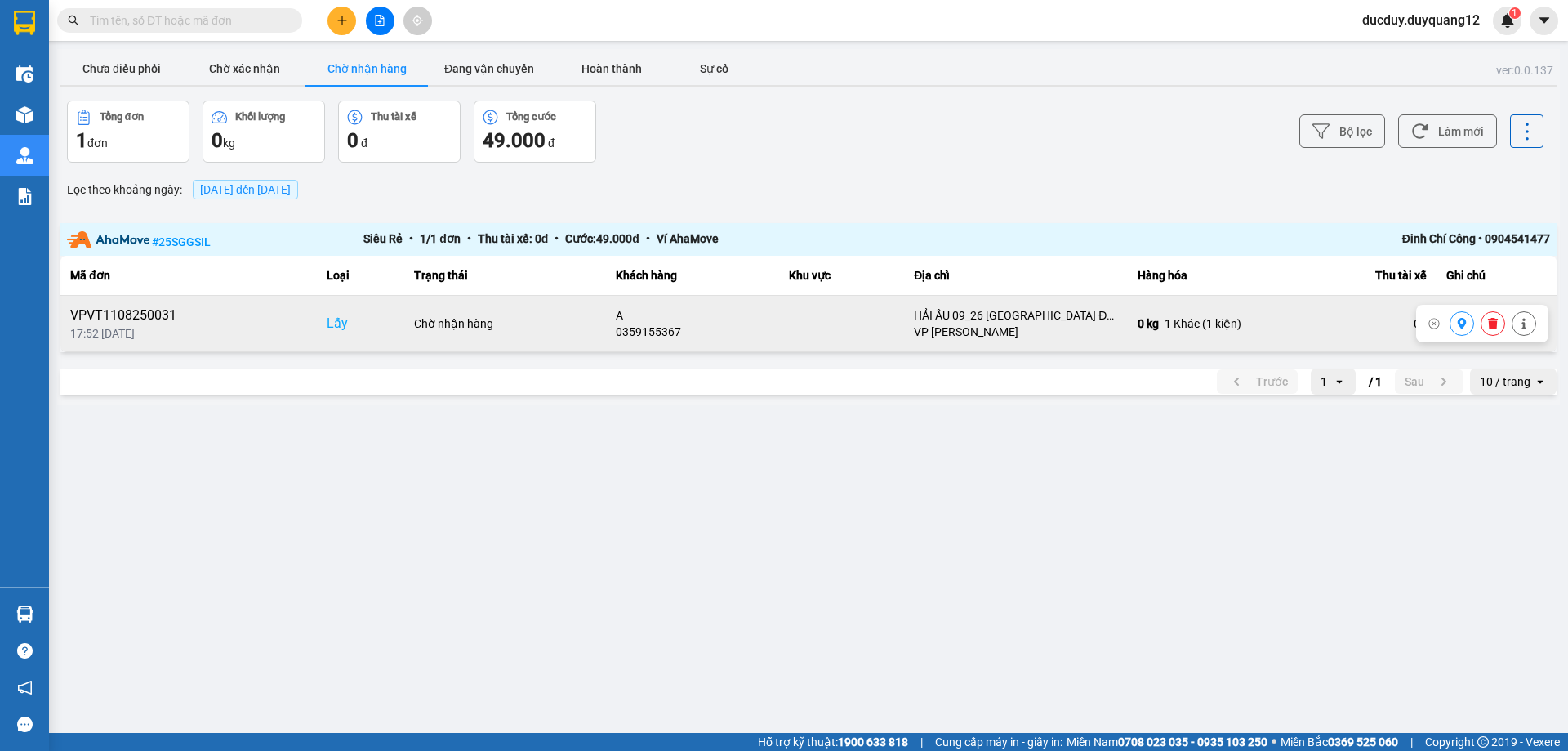
click at [1466, 327] on icon at bounding box center [1462, 324] width 12 height 12
click at [467, 69] on button "Đang vận chuyển" at bounding box center [489, 68] width 123 height 33
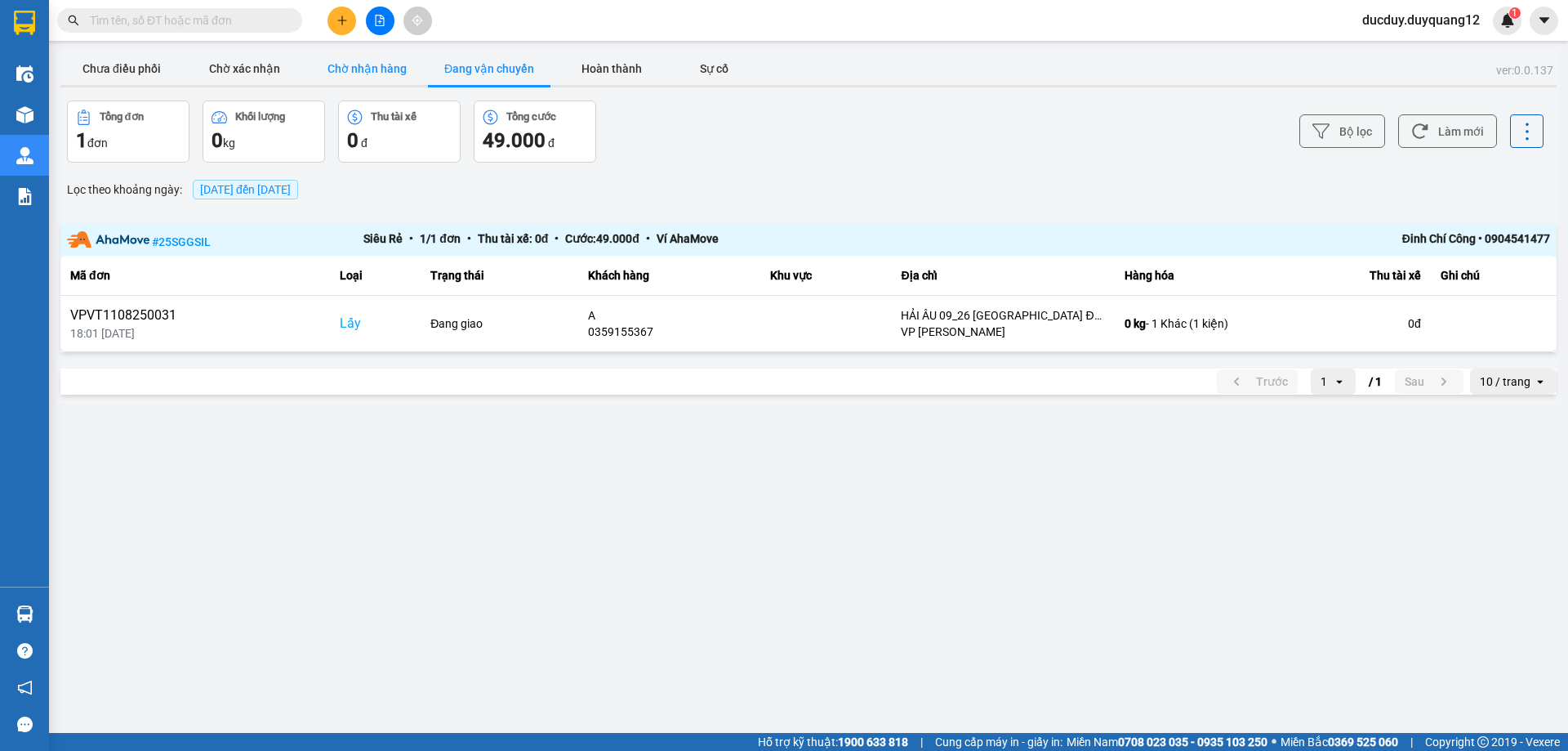
click at [380, 64] on button "Chờ nhận hàng" at bounding box center [366, 68] width 123 height 33
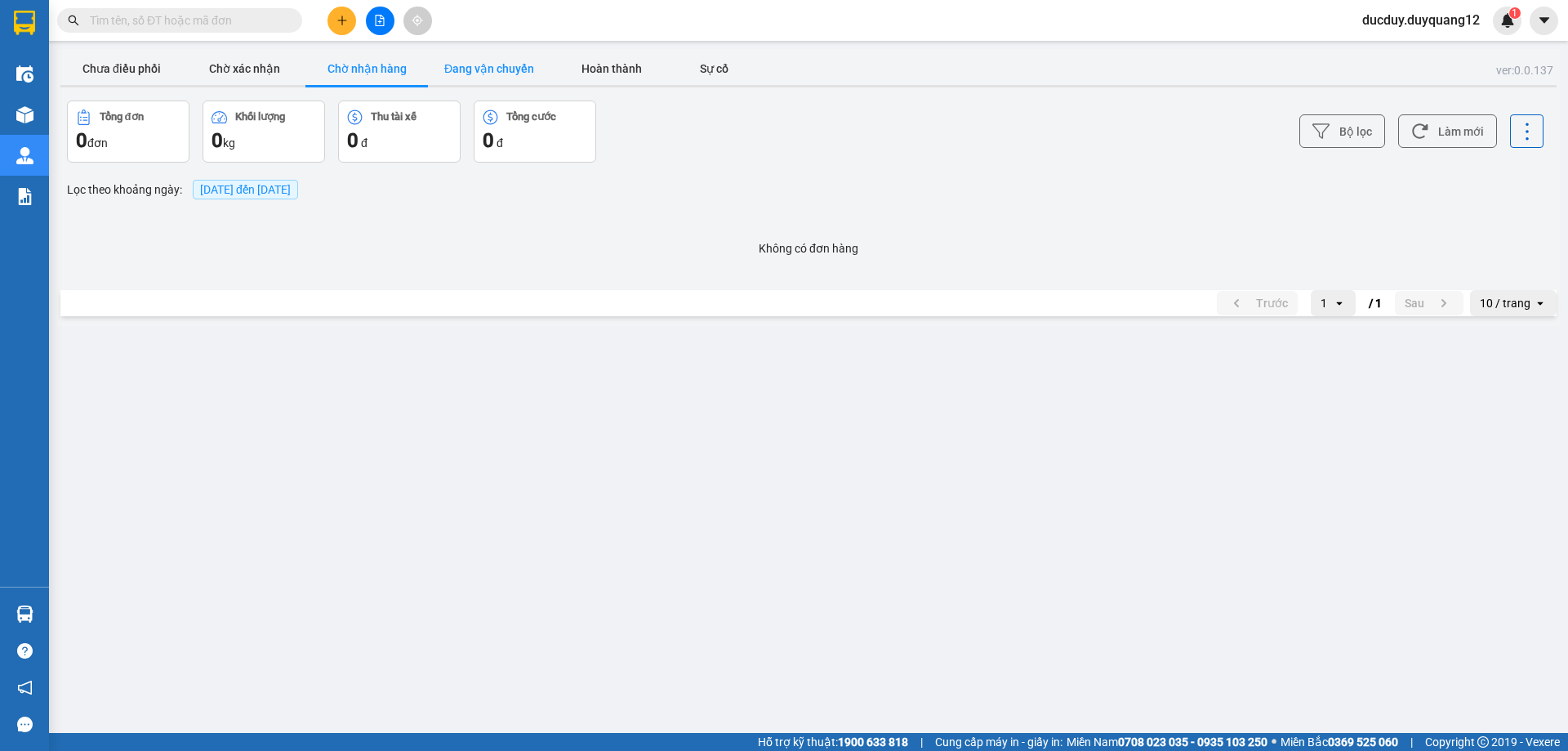
click at [503, 75] on button "Đang vận chuyển" at bounding box center [489, 68] width 123 height 33
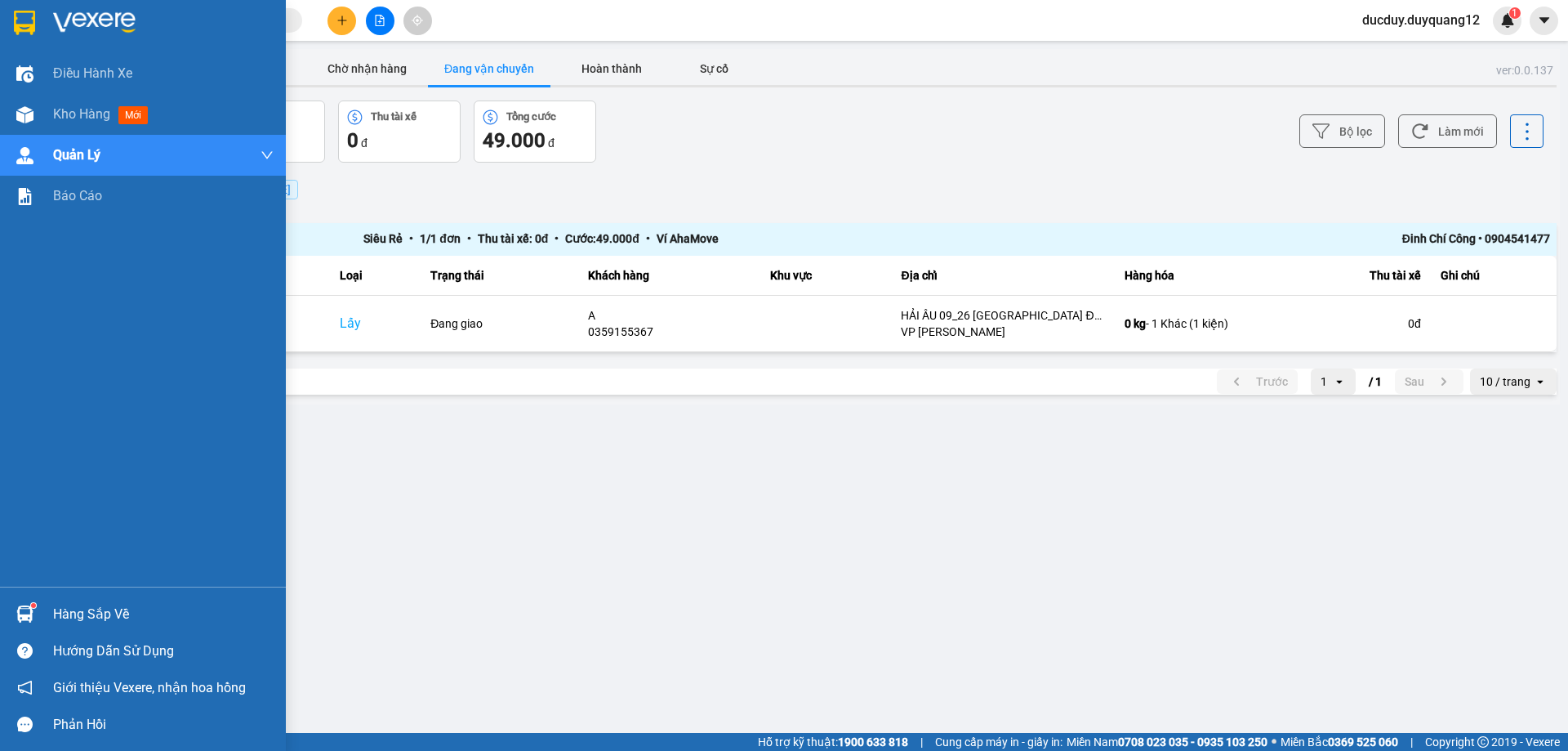
click at [62, 617] on div "Hàng sắp về" at bounding box center [163, 614] width 221 height 25
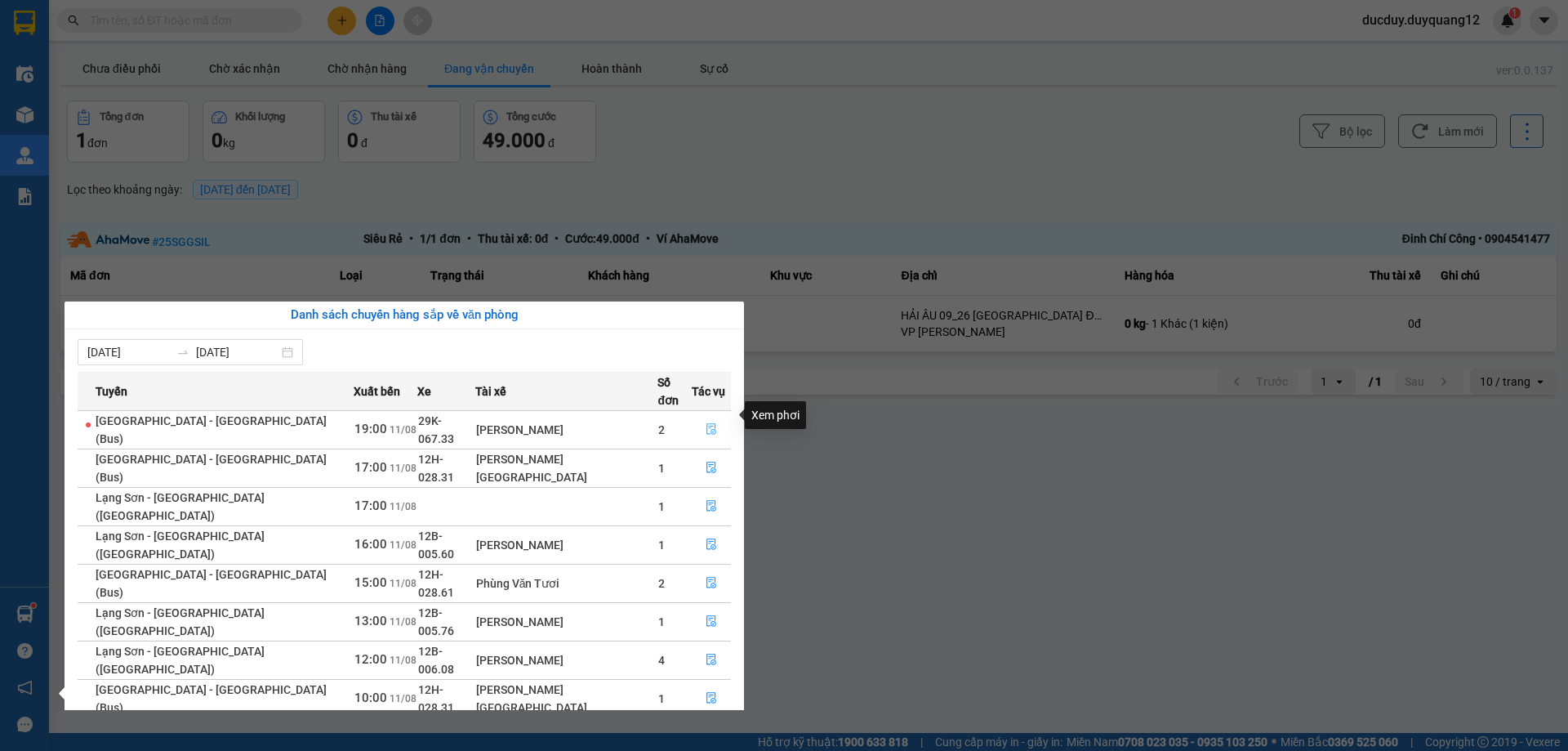
click at [706, 424] on icon "file-done" at bounding box center [711, 430] width 10 height 12
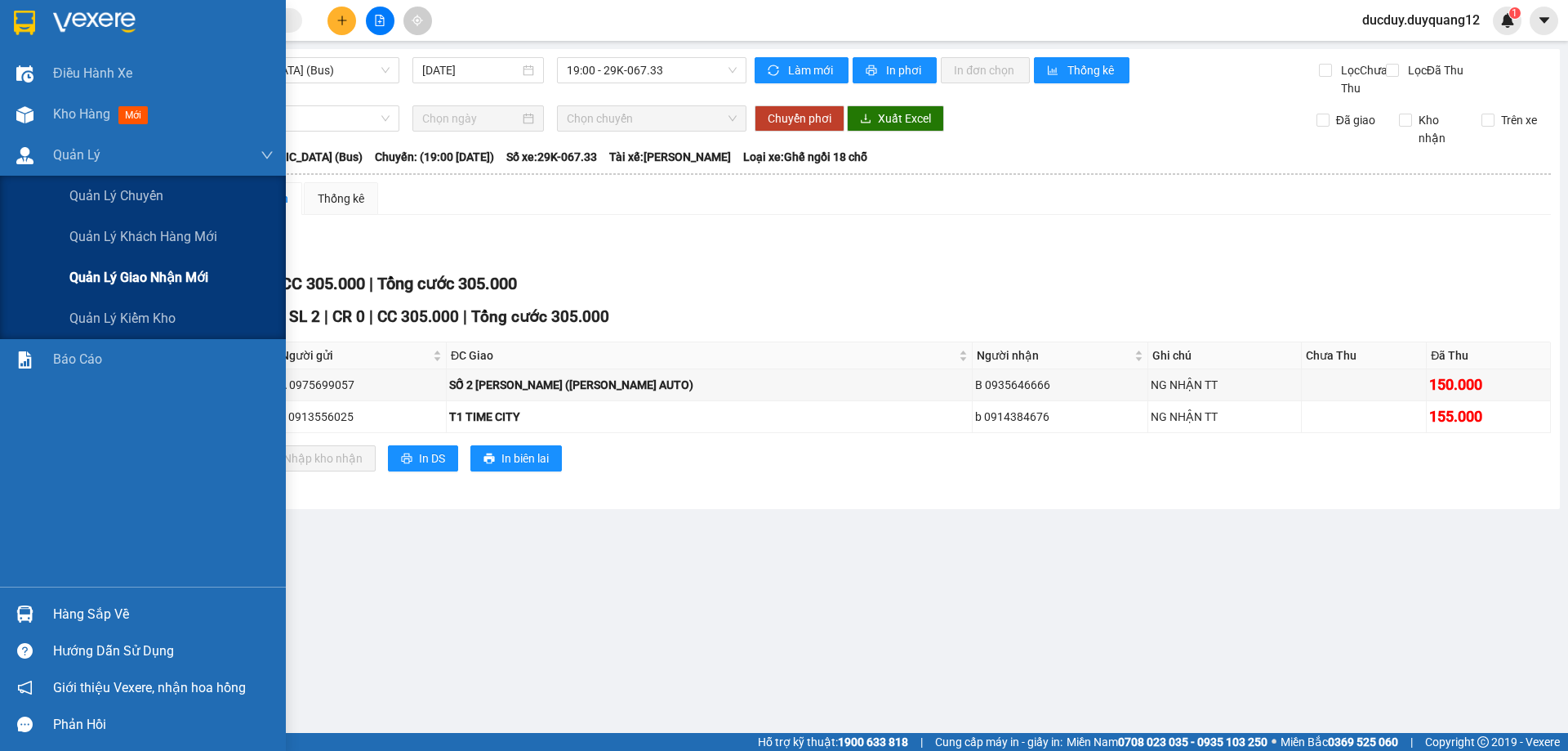
click at [117, 278] on span "Quản lý giao nhận mới" at bounding box center [139, 277] width 139 height 21
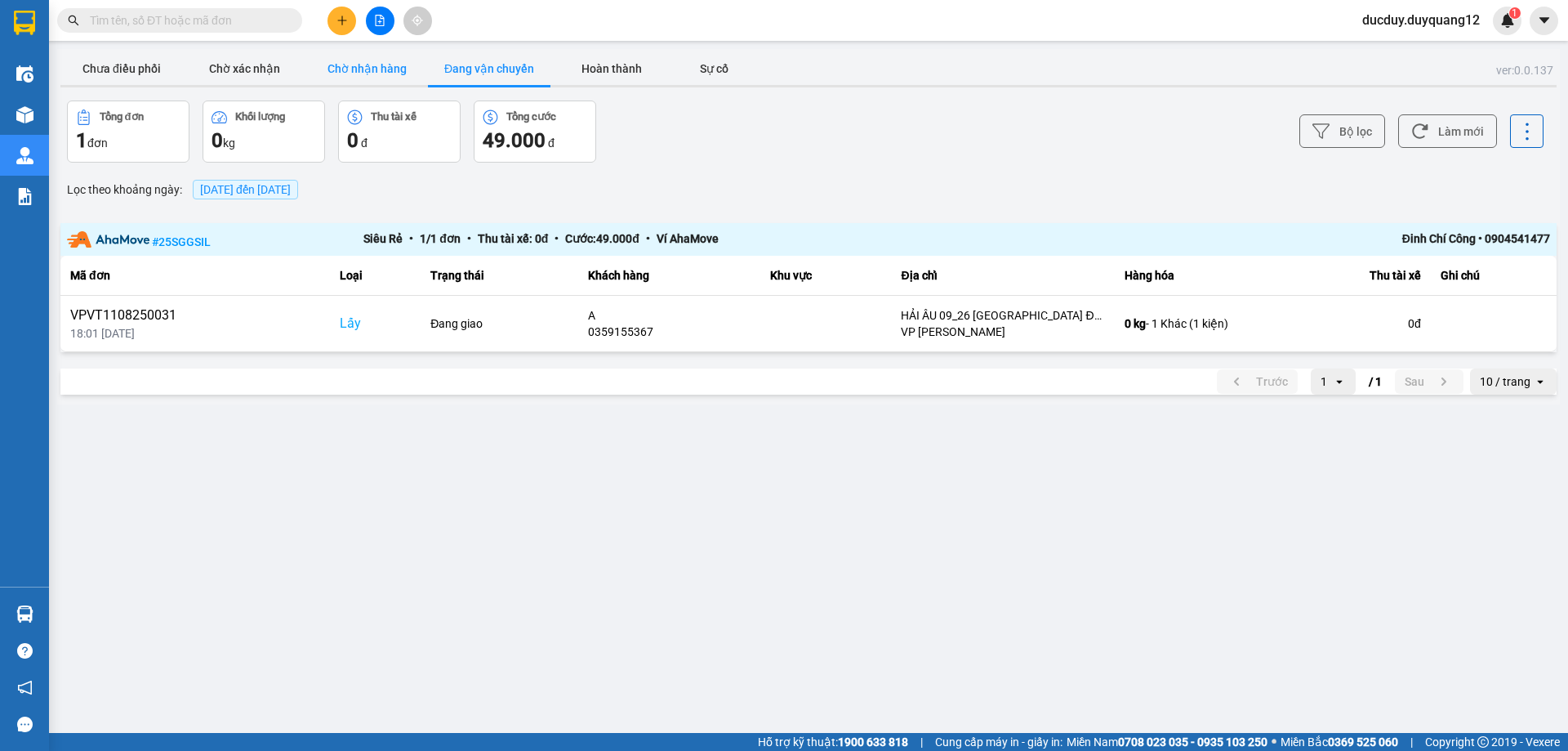
click at [349, 70] on button "Chờ nhận hàng" at bounding box center [366, 68] width 123 height 33
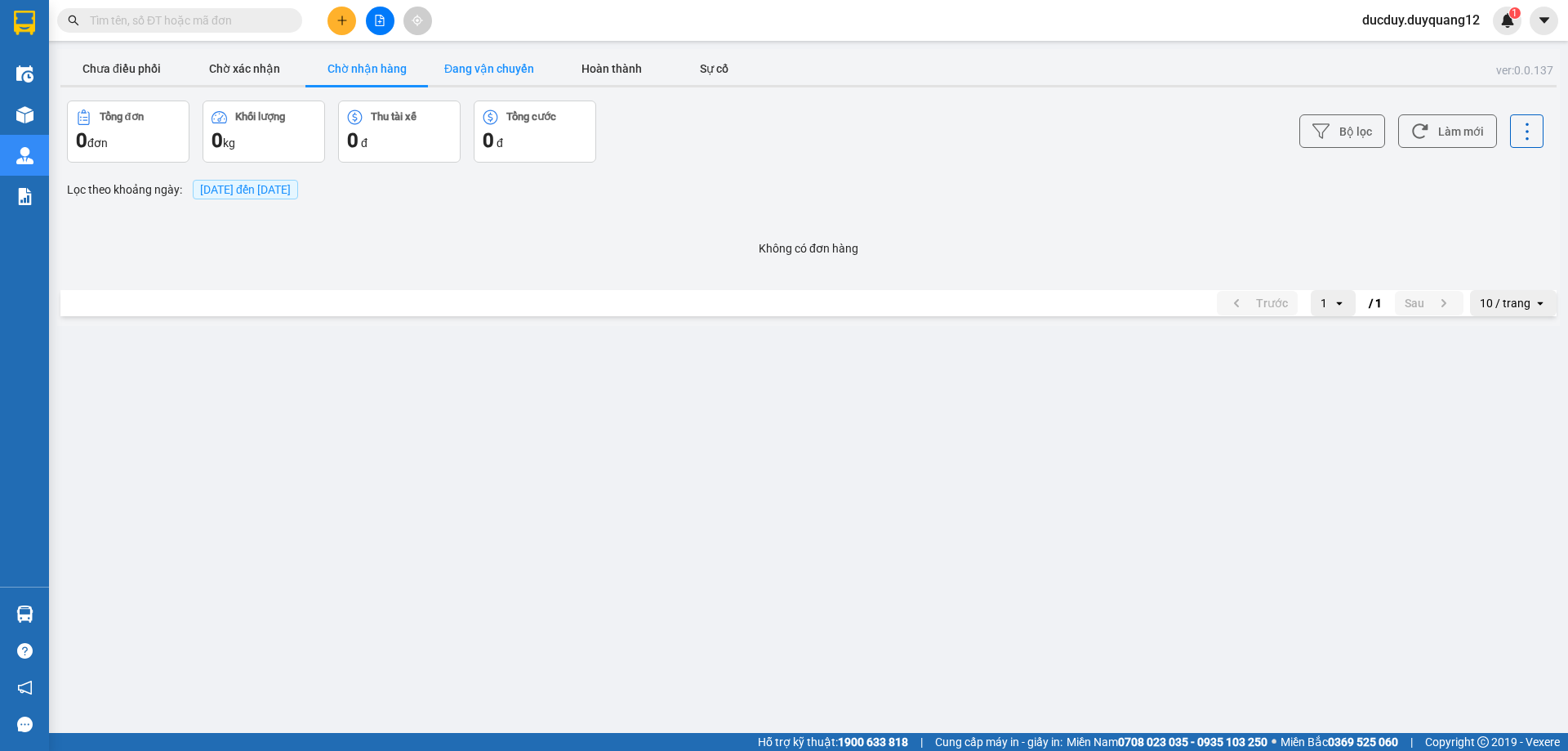
click at [524, 68] on button "Đang vận chuyển" at bounding box center [489, 68] width 123 height 33
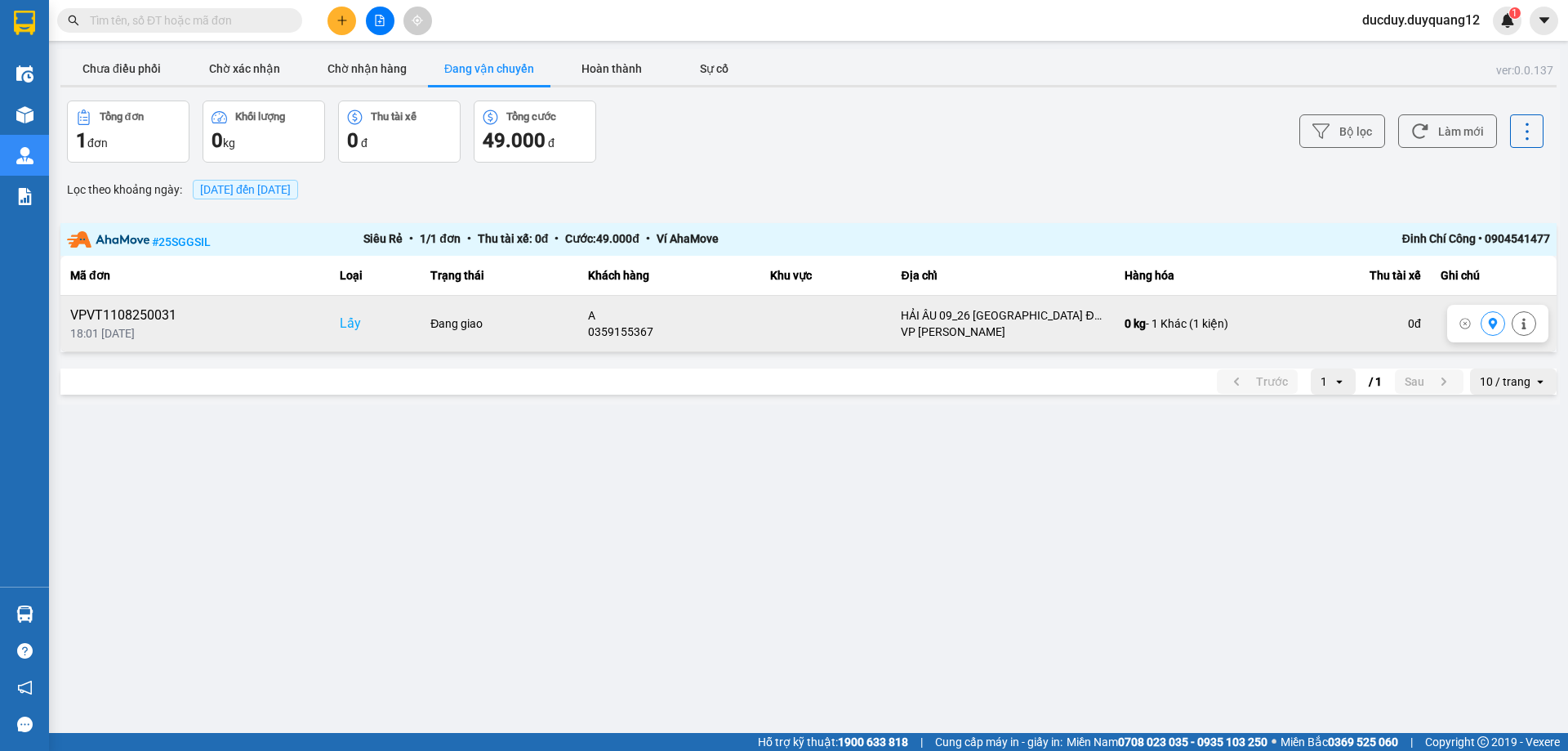
click at [1492, 321] on icon at bounding box center [1493, 324] width 9 height 12
click at [152, 68] on button "Chưa điều phối" at bounding box center [122, 68] width 123 height 33
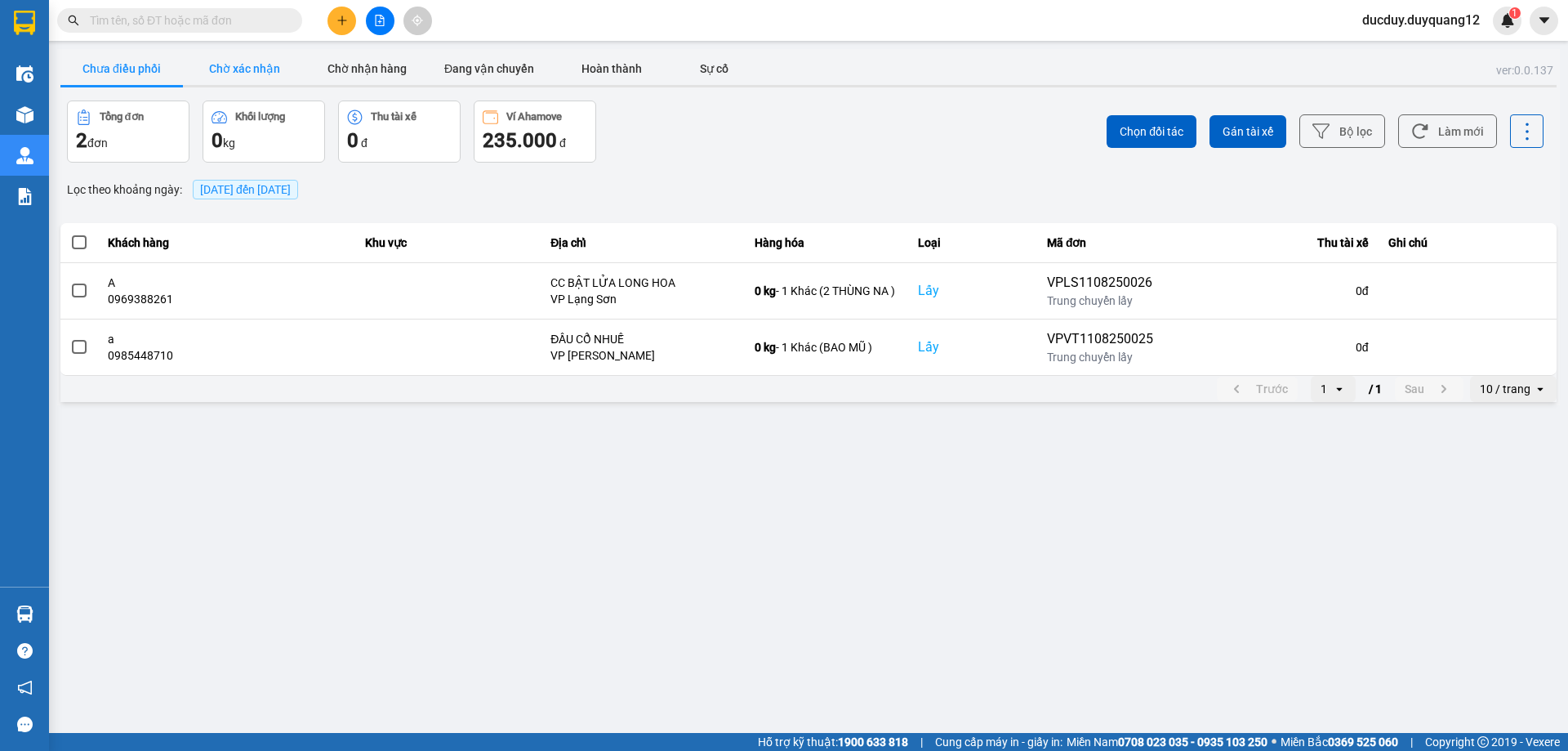
click at [241, 72] on button "Chờ xác nhận" at bounding box center [245, 68] width 123 height 33
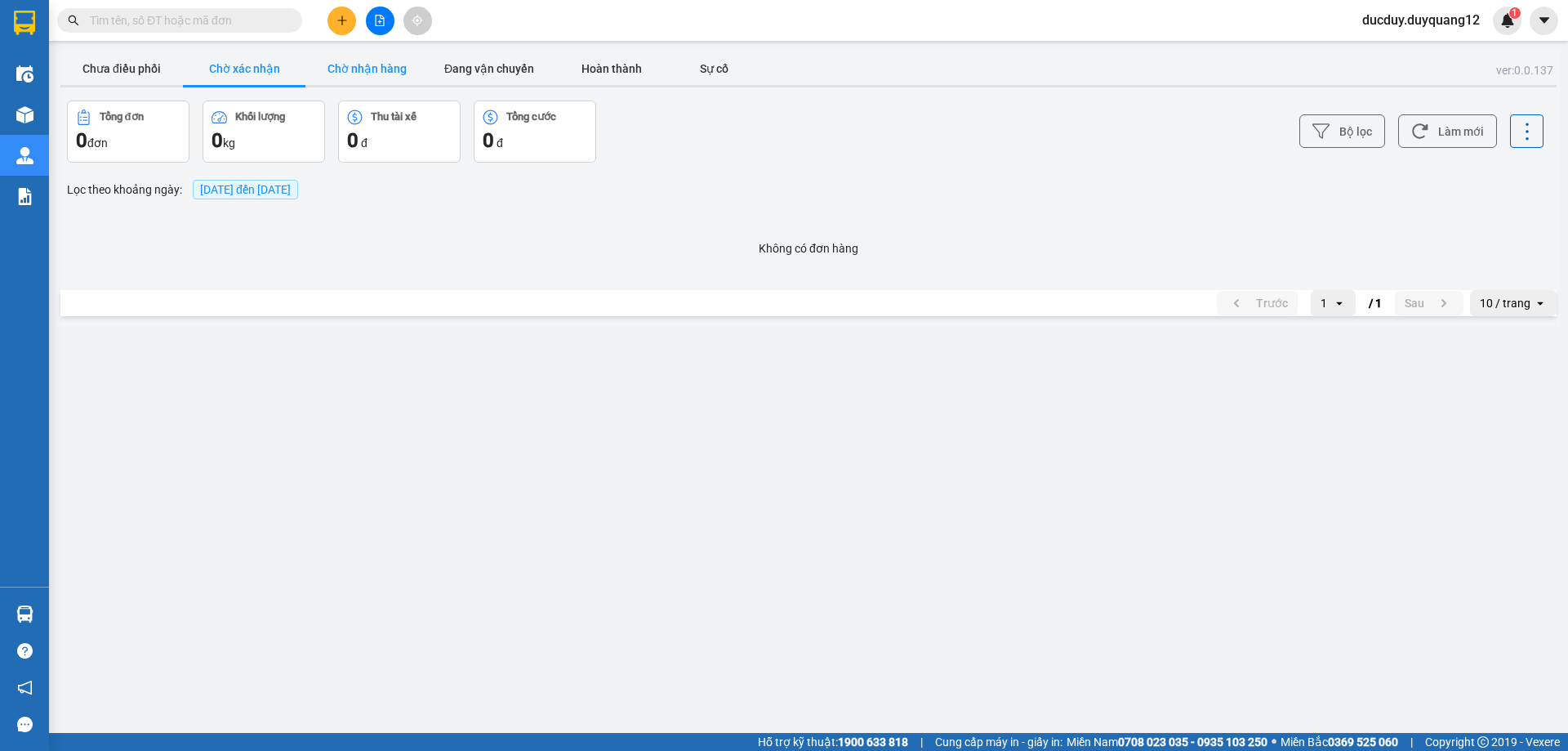
click at [365, 61] on button "Chờ nhận hàng" at bounding box center [366, 68] width 123 height 33
click at [115, 58] on button "Chưa điều phối" at bounding box center [122, 68] width 123 height 33
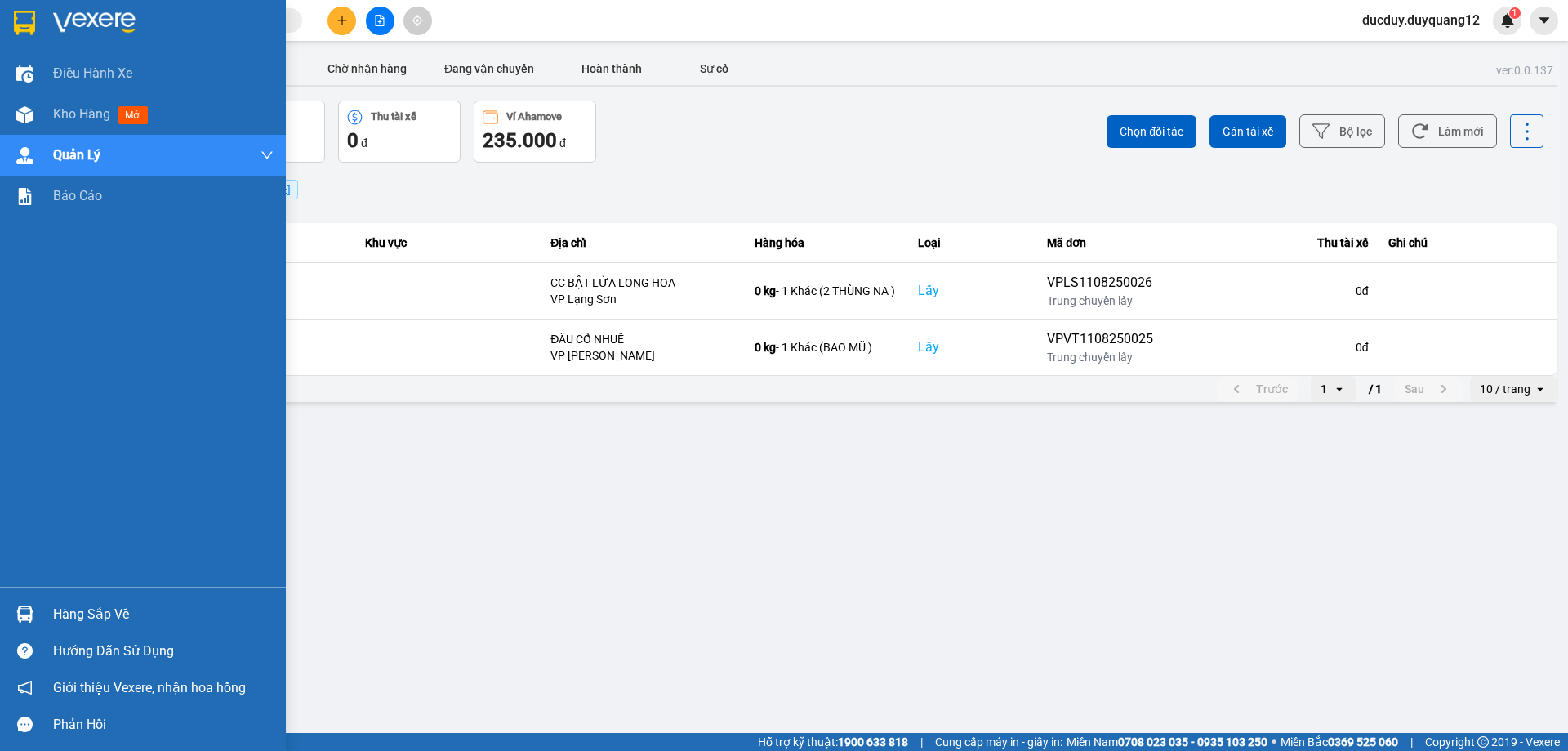
click at [85, 611] on div "Hàng sắp về" at bounding box center [163, 614] width 221 height 25
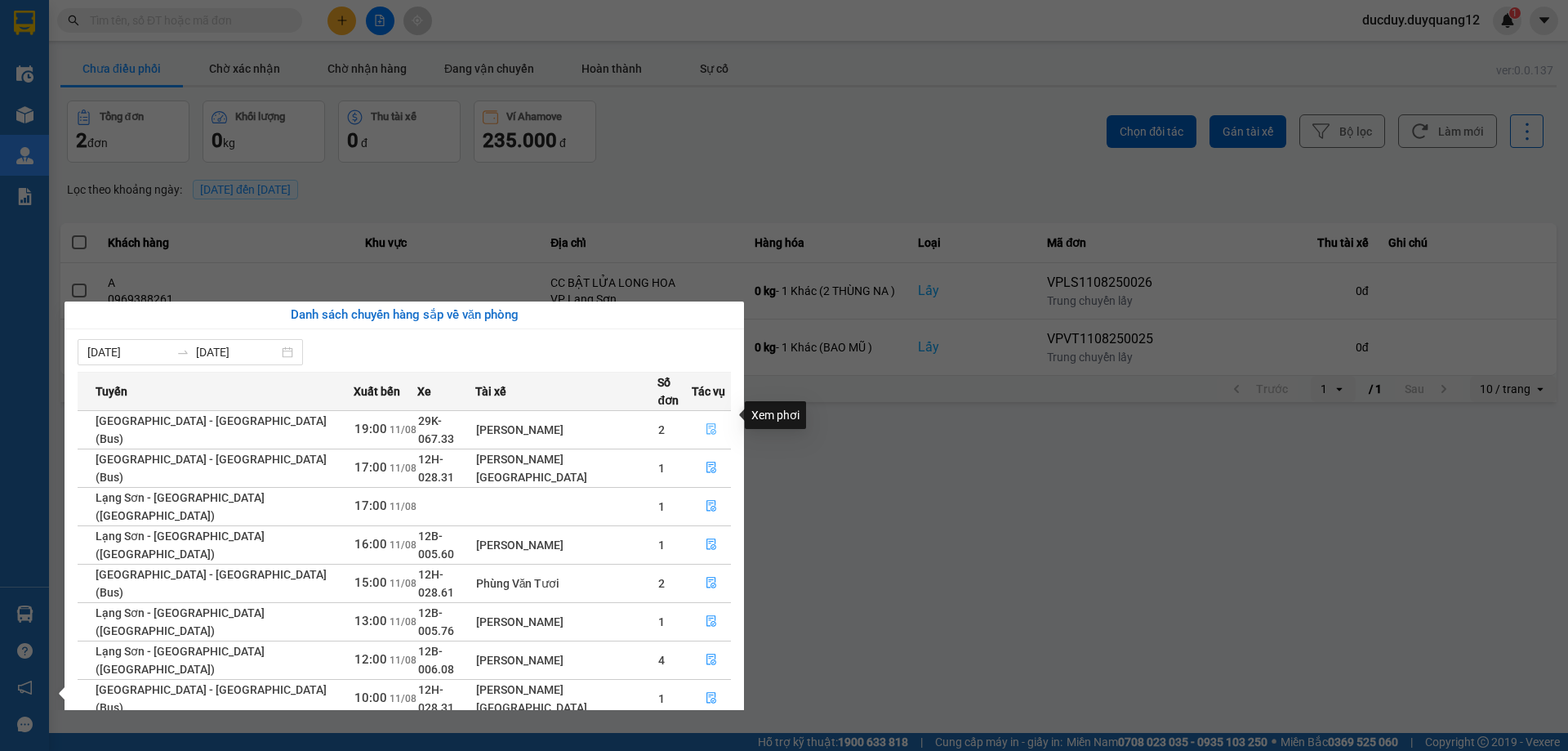
click at [705, 423] on icon "file-done" at bounding box center [711, 429] width 12 height 12
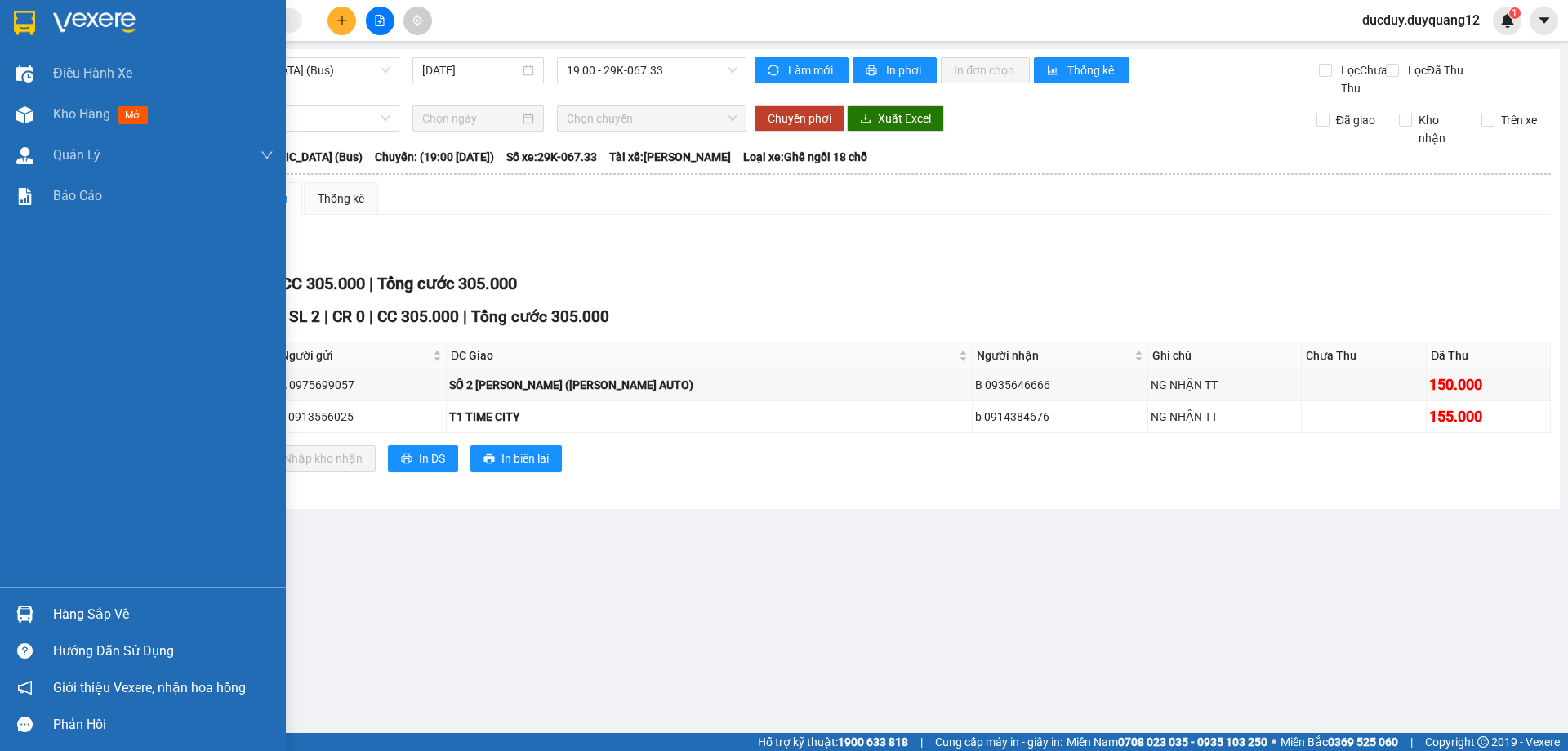
click at [64, 608] on div "Hàng sắp về" at bounding box center [163, 614] width 221 height 25
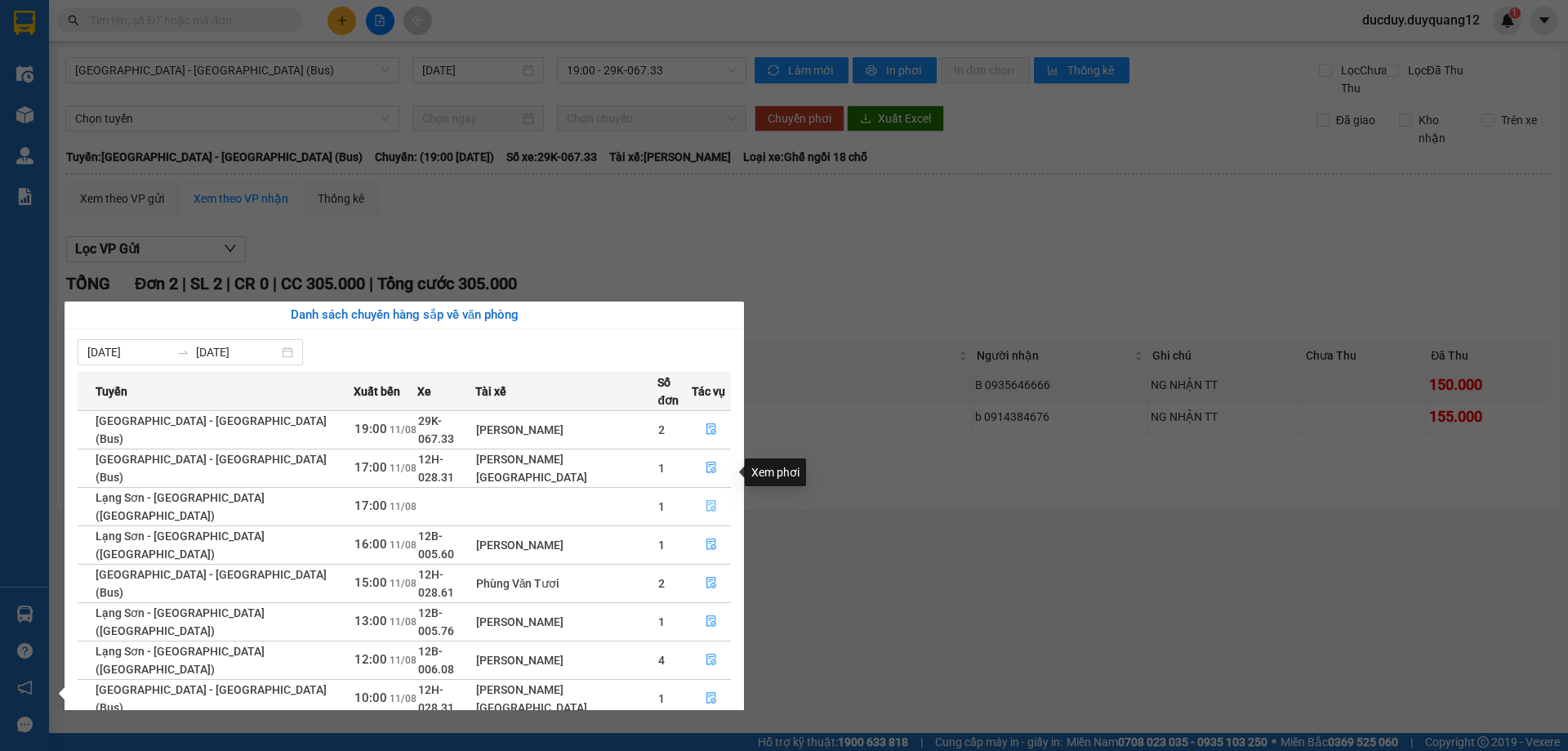
click at [706, 500] on icon "file-done" at bounding box center [711, 506] width 10 height 12
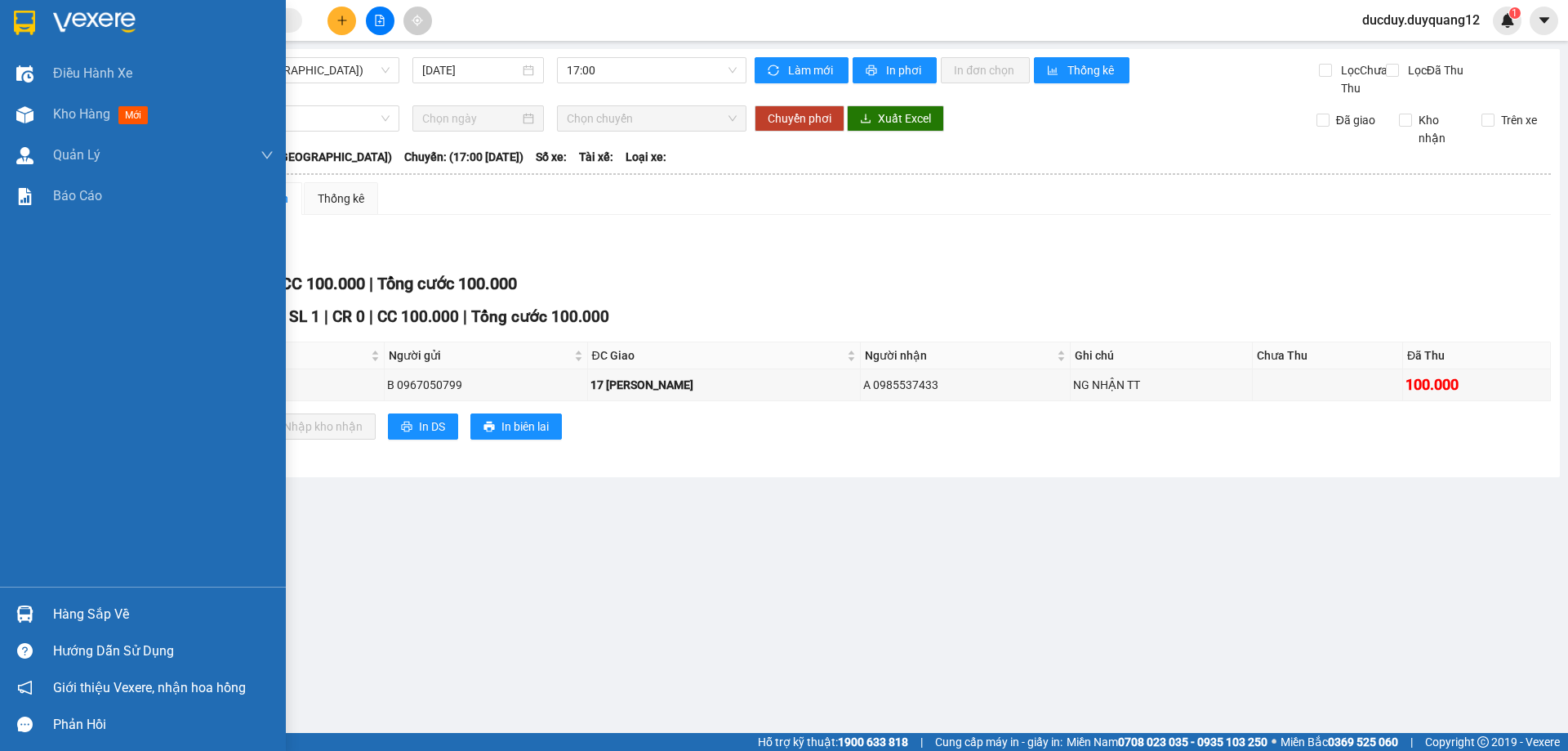
click at [88, 611] on div "Hàng sắp về" at bounding box center [163, 614] width 221 height 25
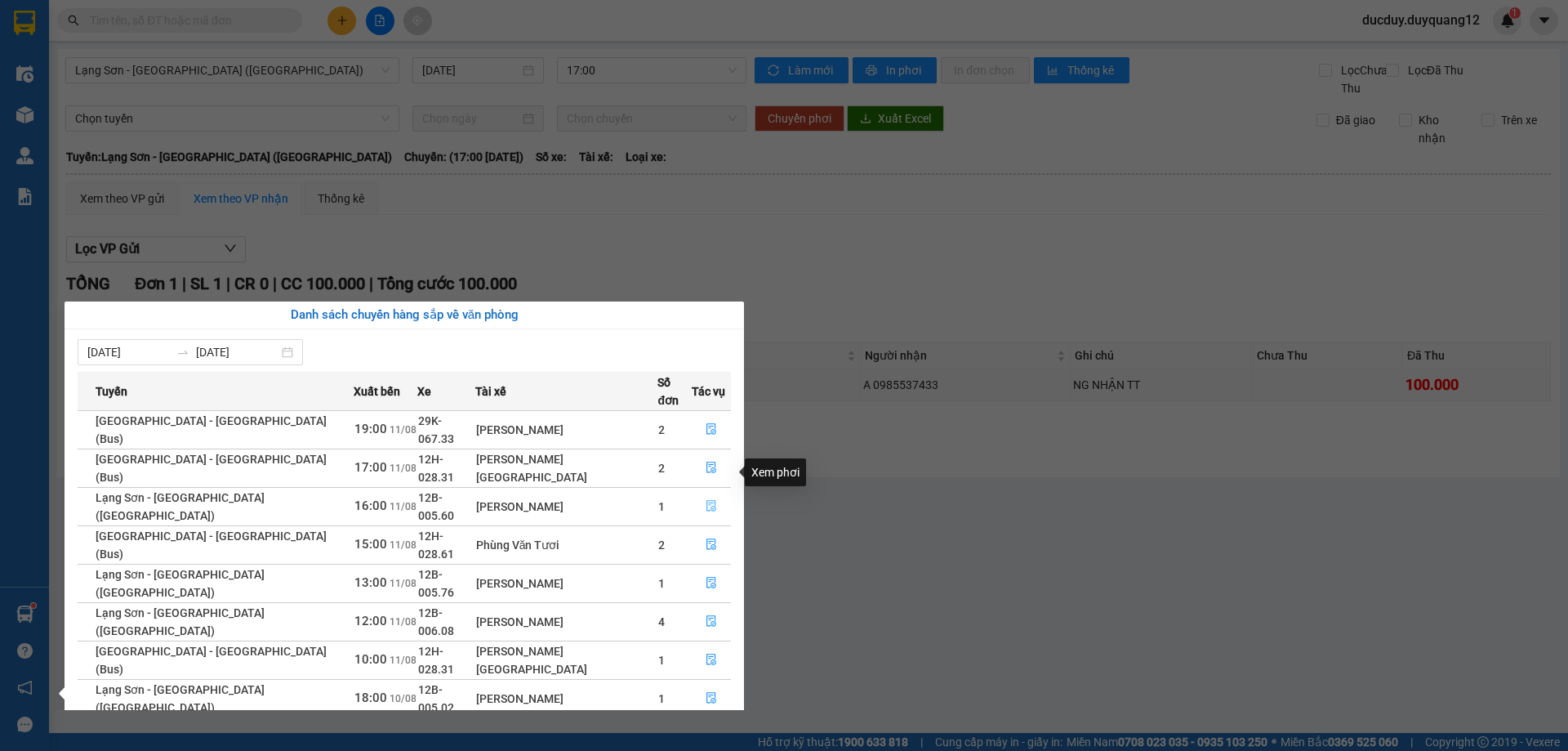
click at [705, 500] on icon "file-done" at bounding box center [711, 506] width 12 height 12
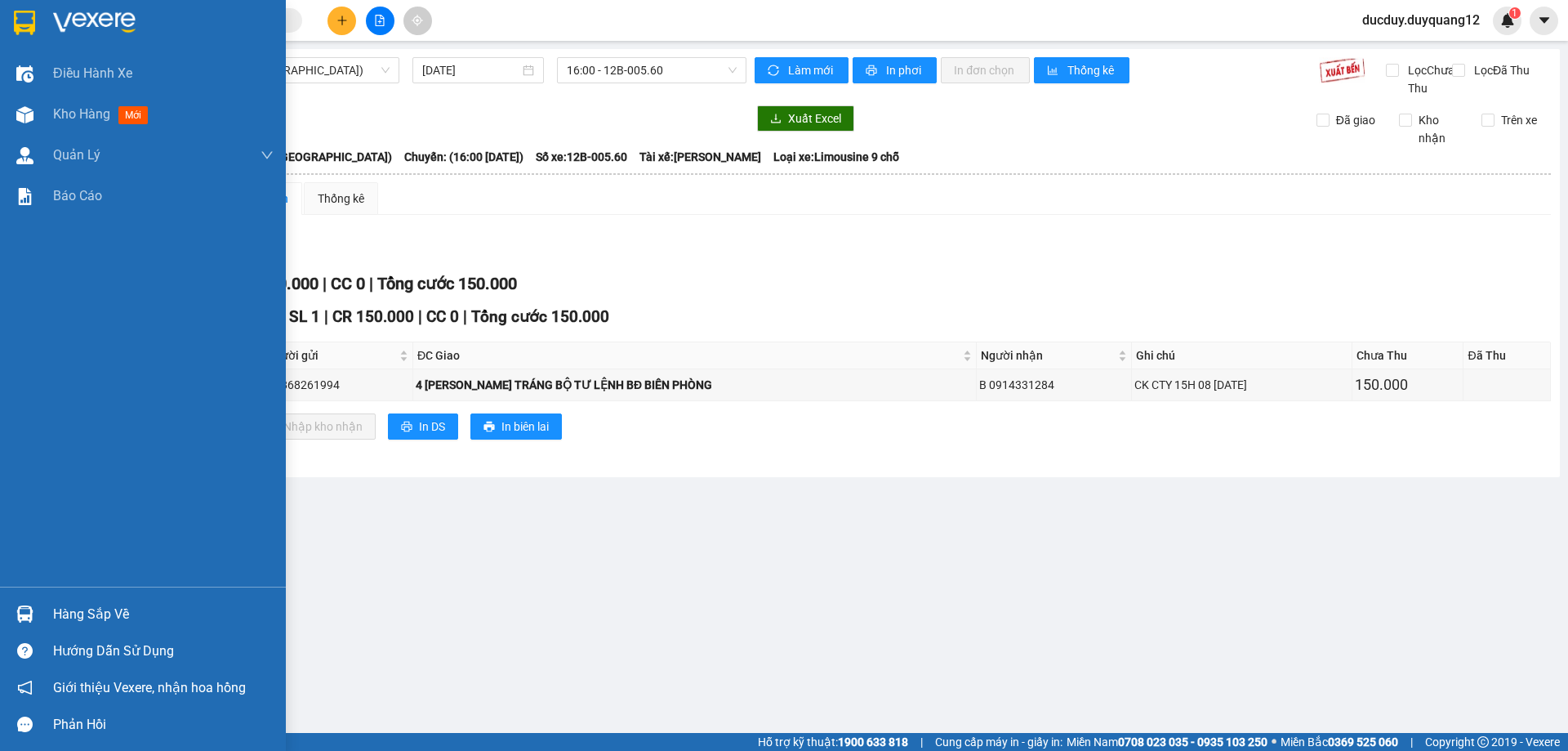
click at [91, 612] on main "[GEOGRAPHIC_DATA] - [GEOGRAPHIC_DATA] ([GEOGRAPHIC_DATA]) [DATE] 16:00 - 12B-00…" at bounding box center [784, 367] width 1568 height 733
click at [109, 608] on div "Hàng sắp về" at bounding box center [163, 614] width 221 height 25
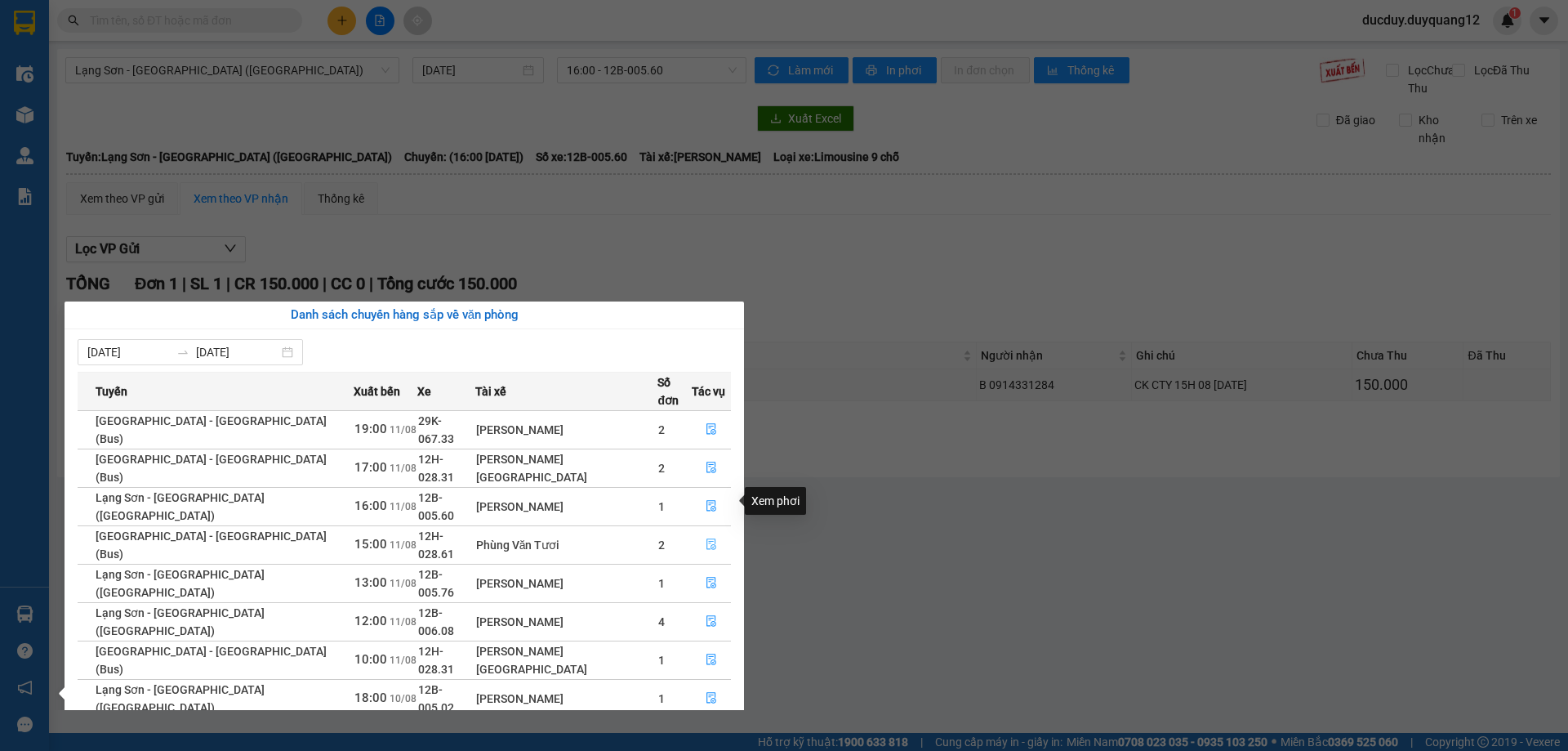
click at [706, 539] on icon "file-done" at bounding box center [711, 545] width 10 height 12
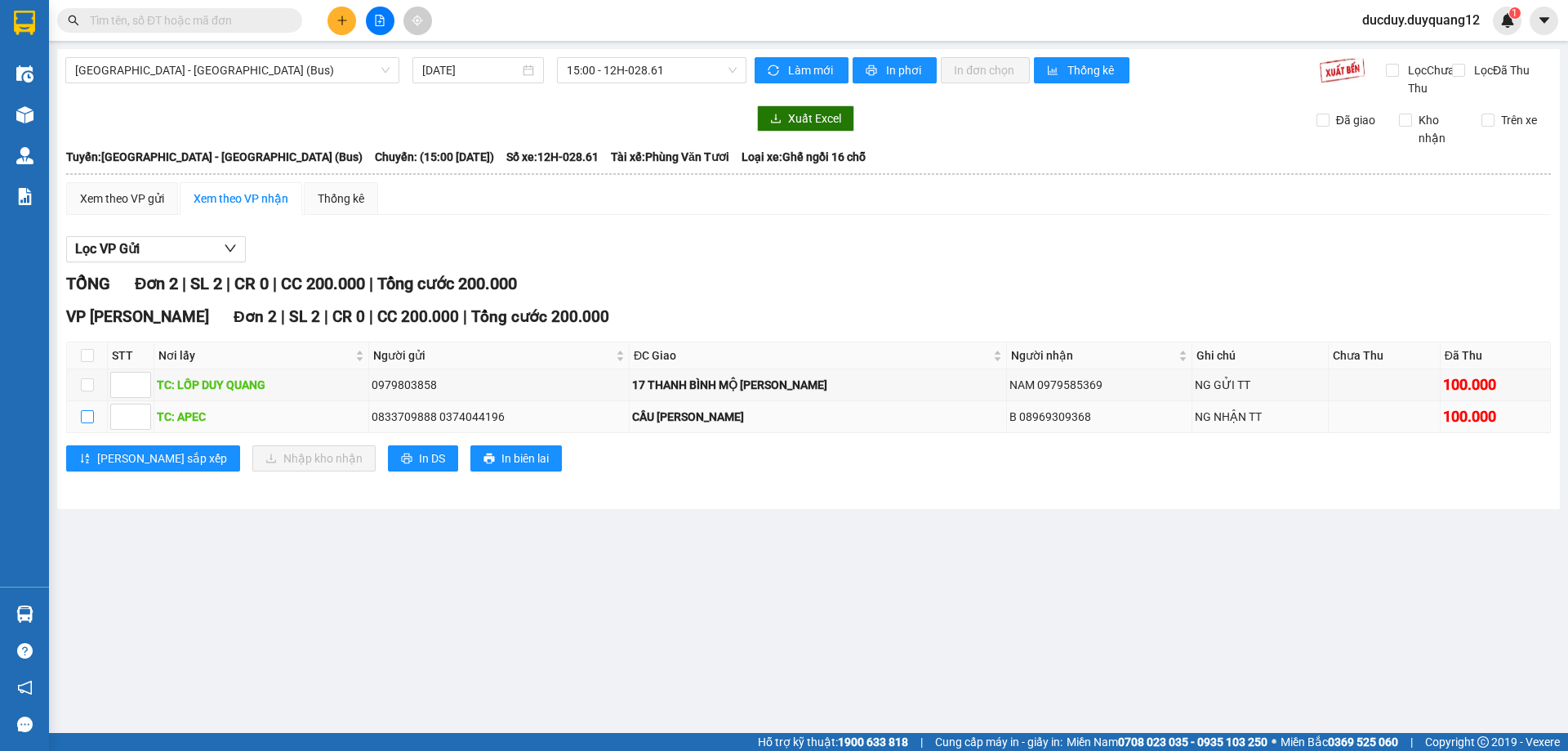
click at [88, 423] on input "checkbox" at bounding box center [87, 416] width 13 height 13
checkbox input "true"
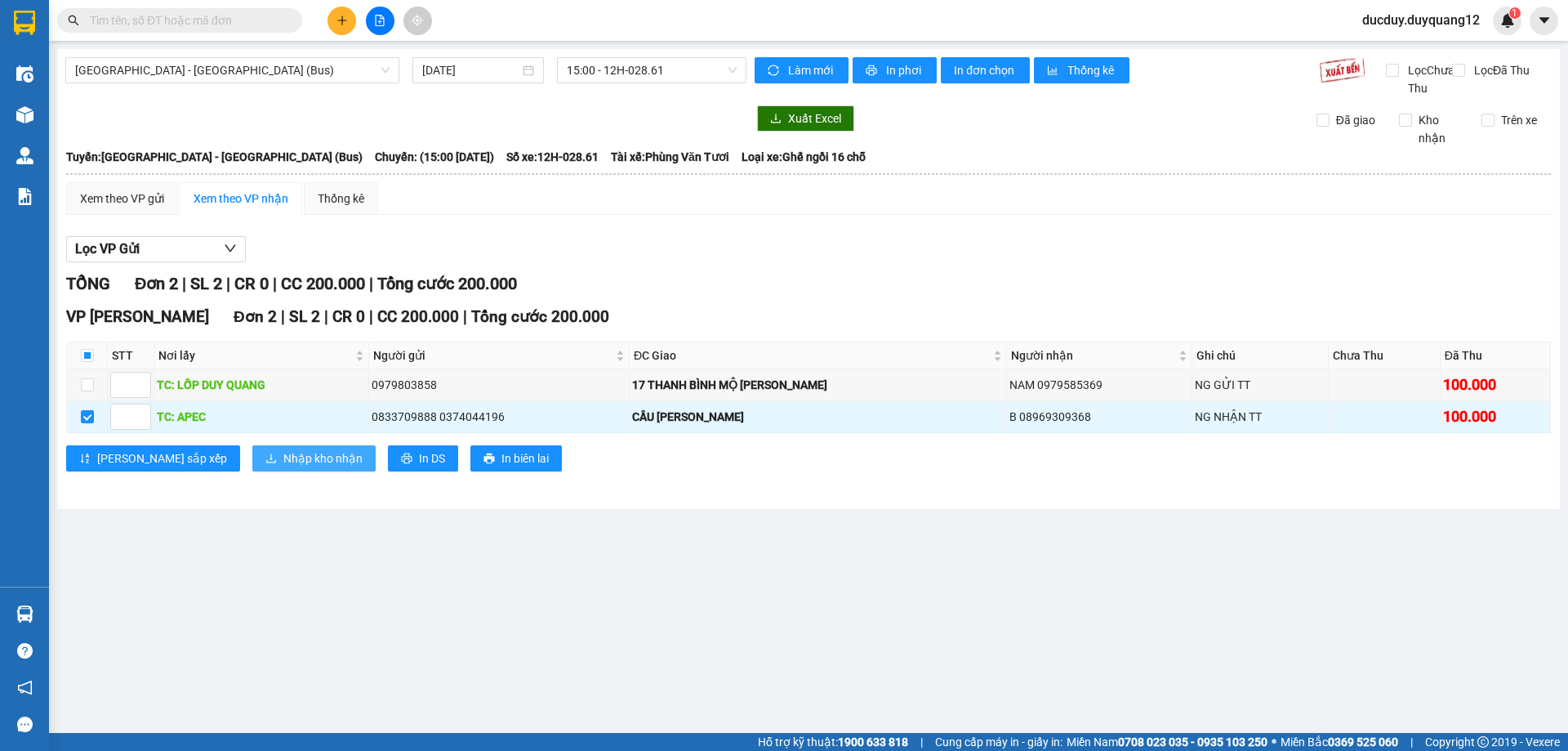
click at [283, 468] on span "Nhập kho nhận" at bounding box center [323, 459] width 79 height 18
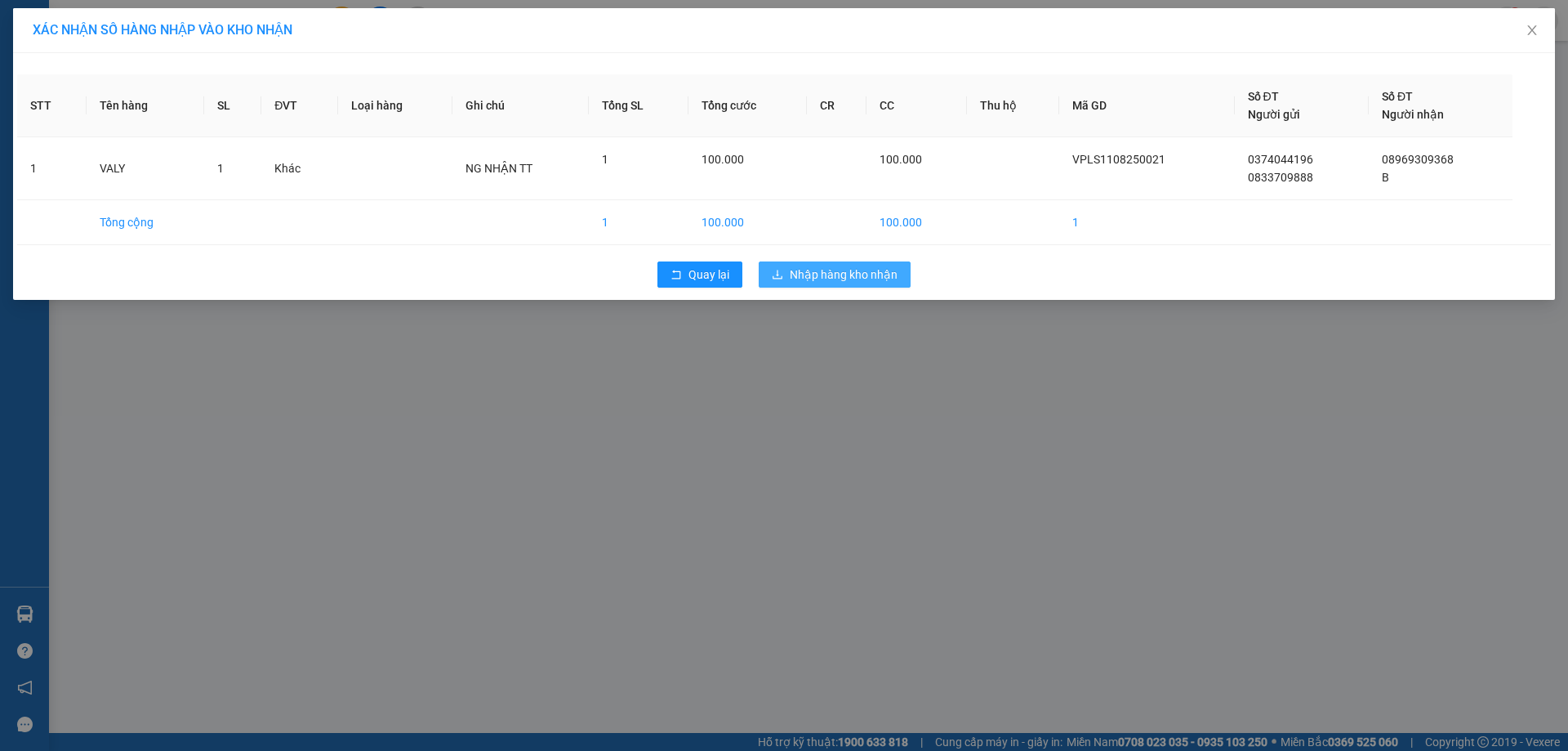
click at [831, 273] on span "Nhập hàng kho nhận" at bounding box center [843, 274] width 108 height 18
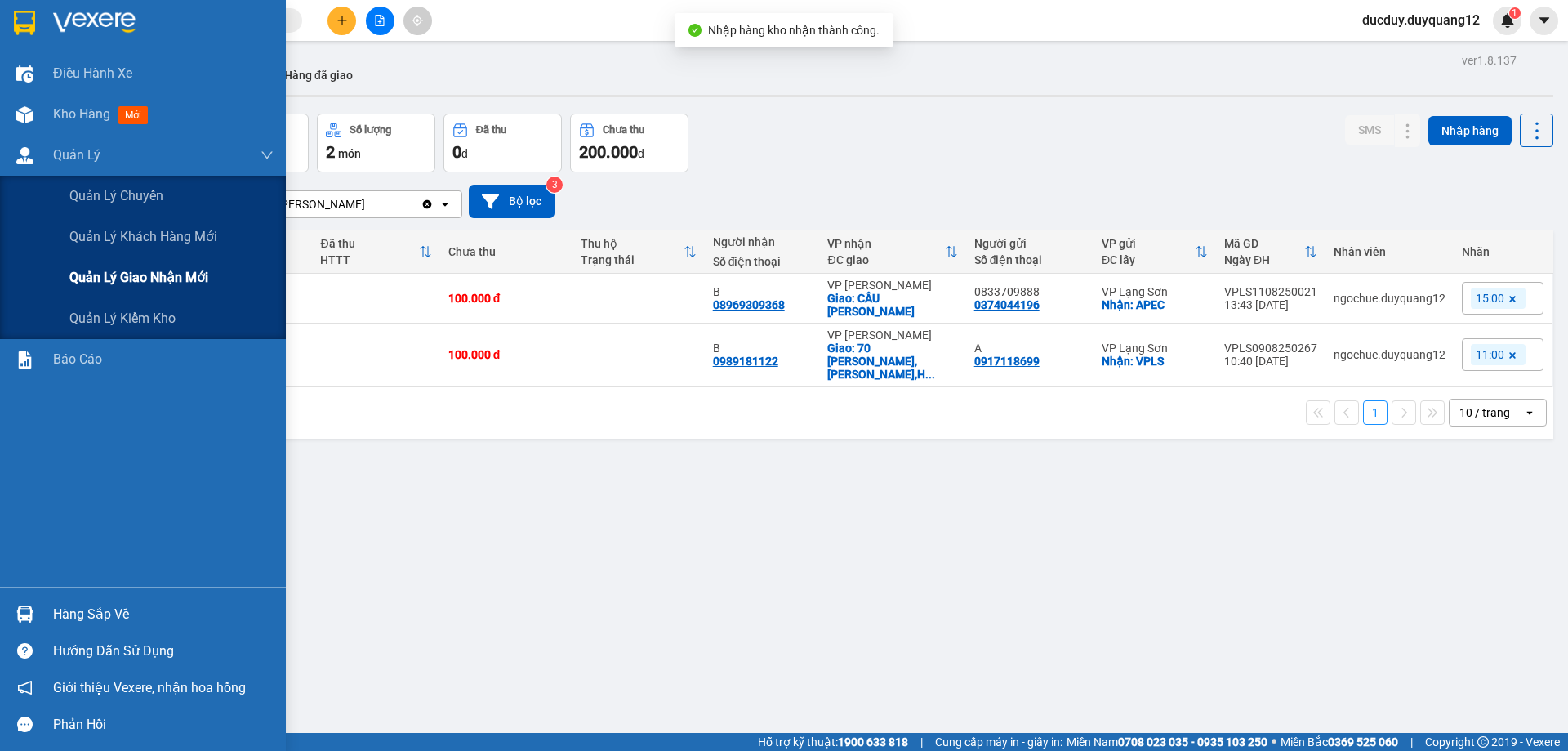
click at [114, 269] on div "Quản lý giao nhận mới" at bounding box center [171, 277] width 204 height 41
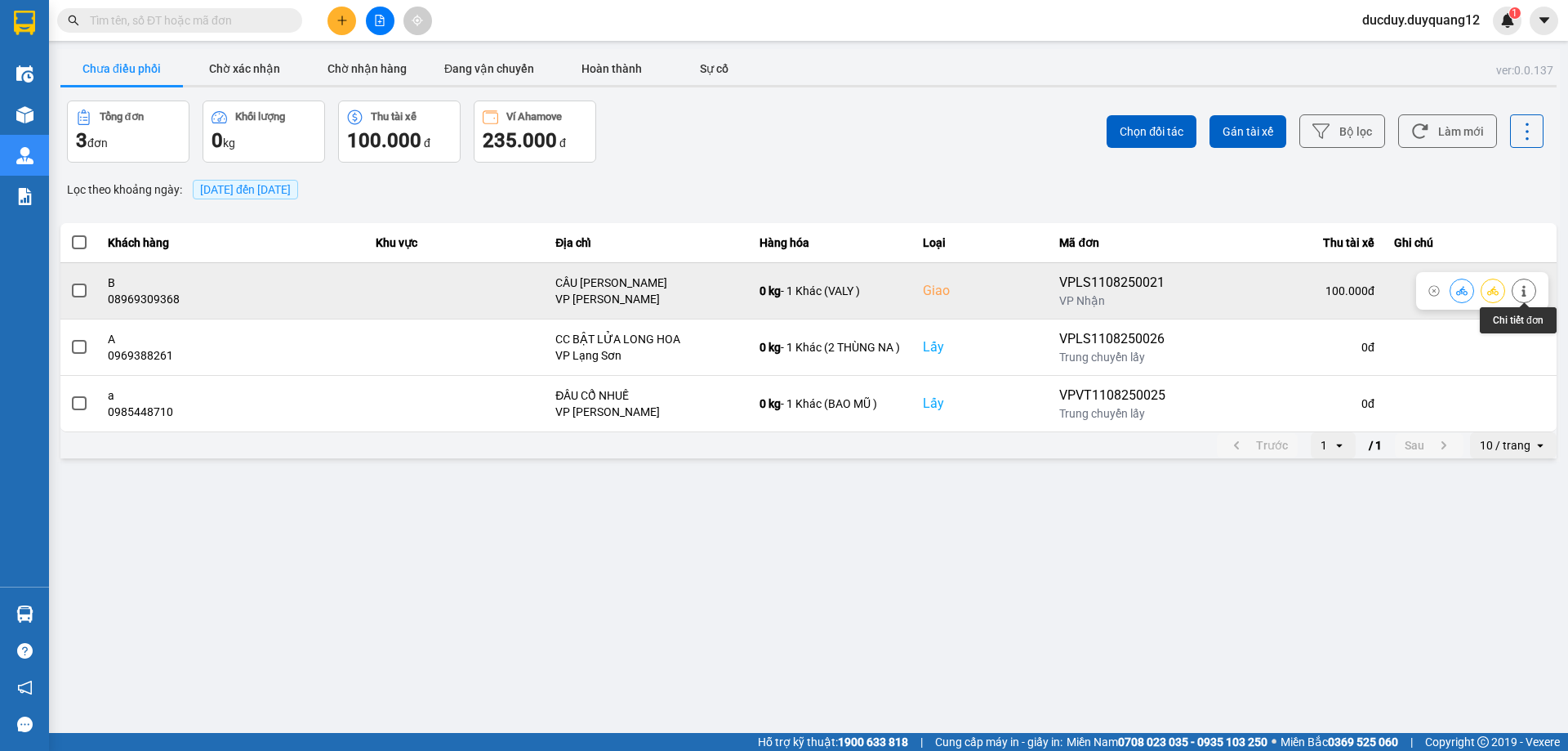
click at [1525, 293] on icon at bounding box center [1524, 291] width 12 height 12
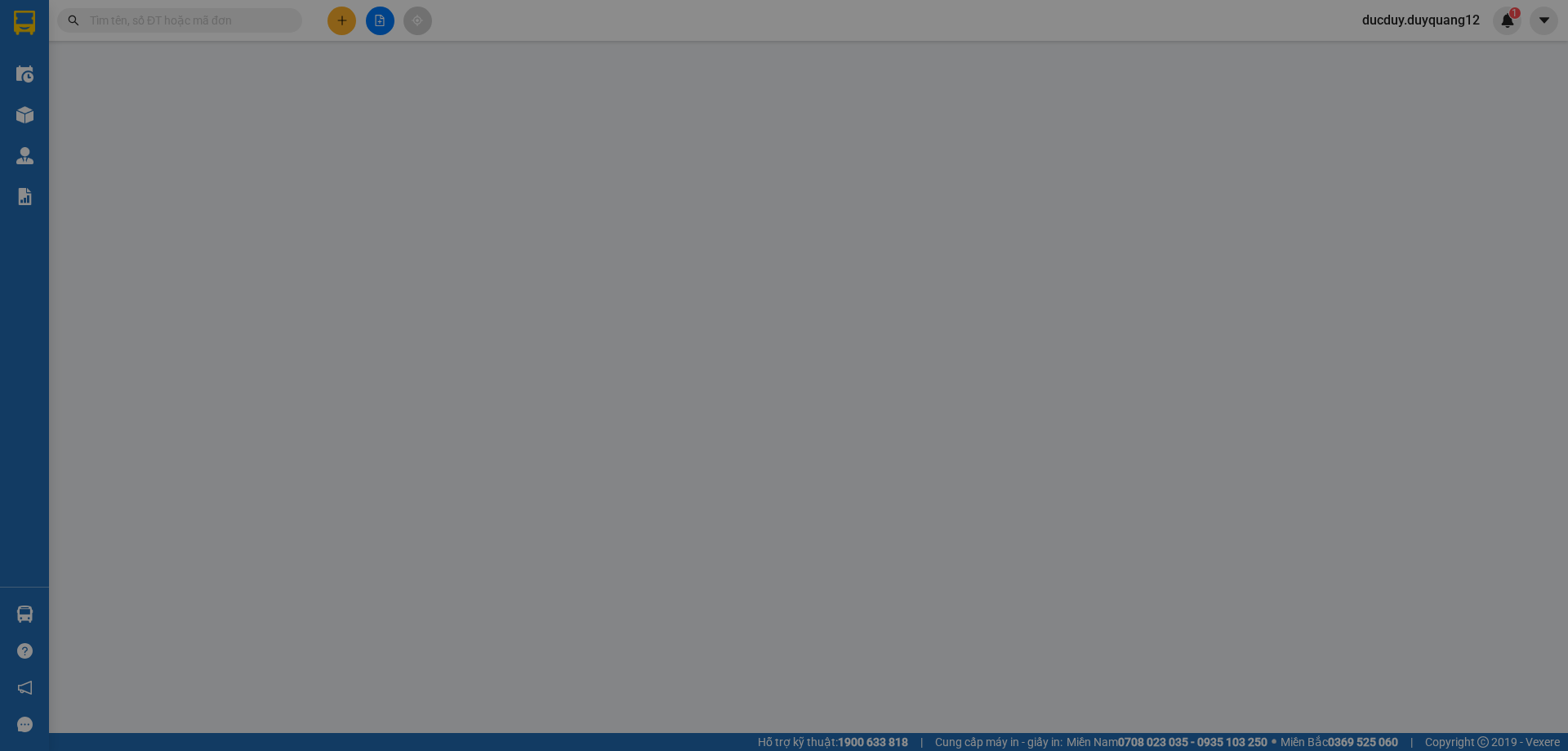
type input "0374044196"
type input "0833709888"
checkbox input "true"
type input "APEC"
type input "08969309368"
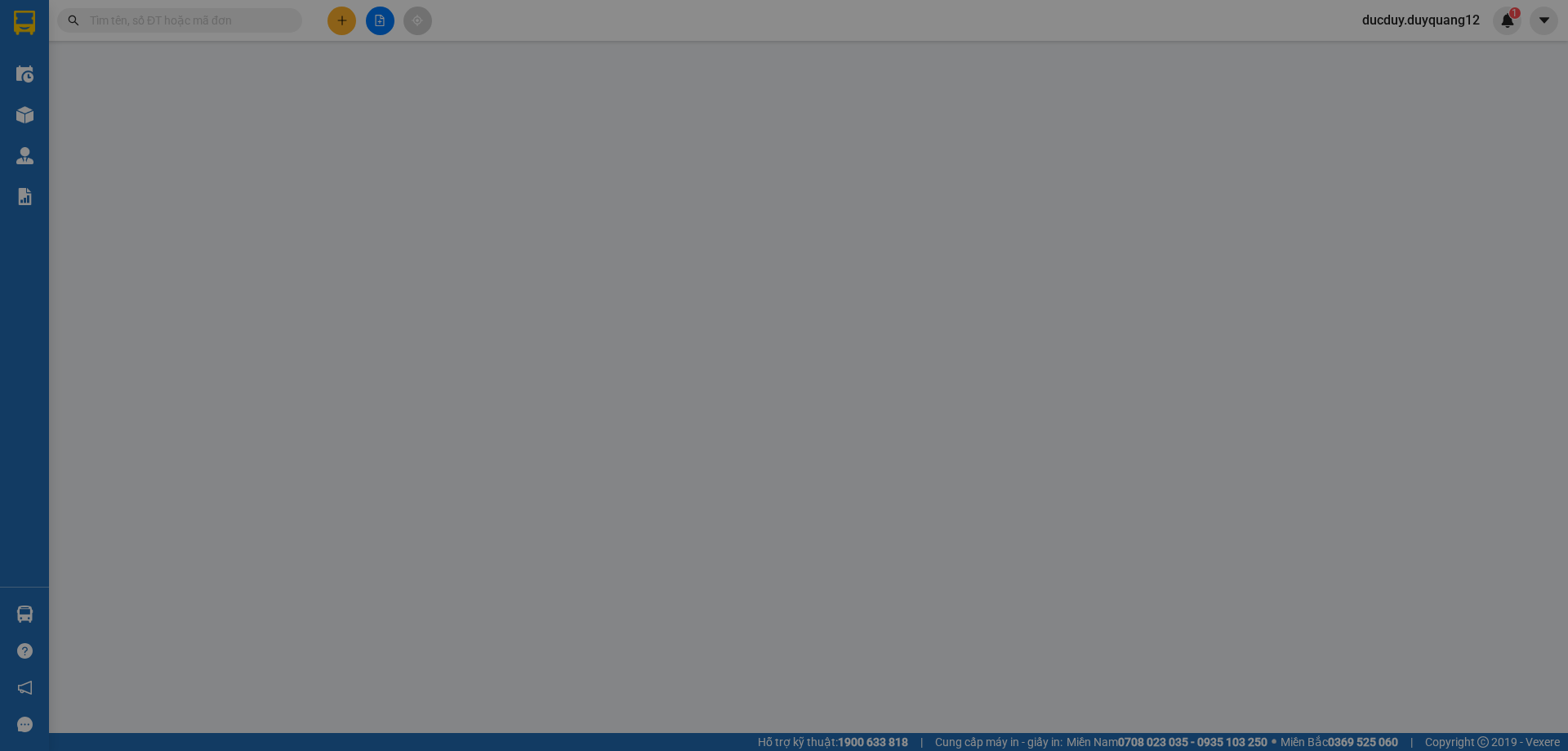
type input "B"
checkbox input "true"
type input "CẦU [PERSON_NAME]"
type input "100.000"
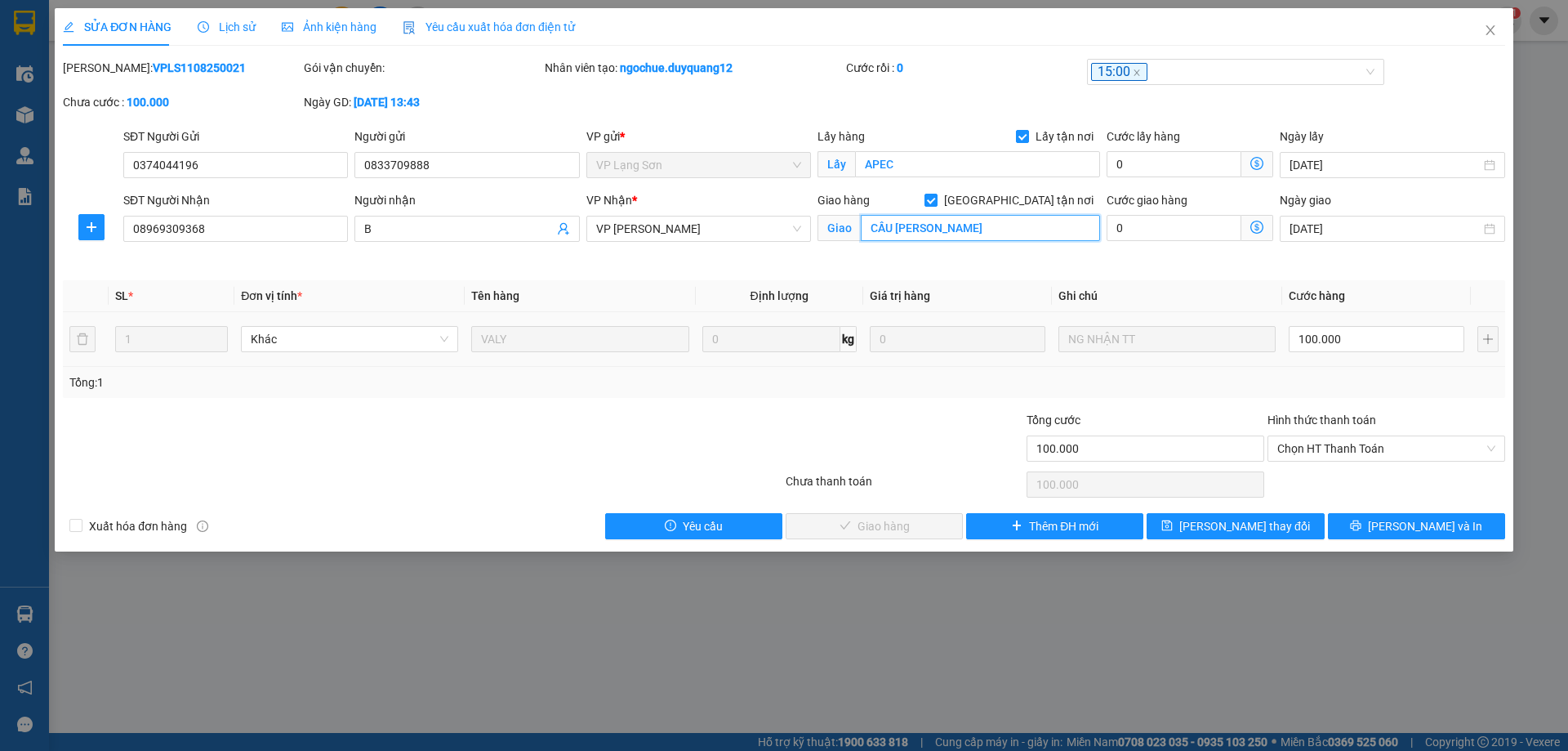
click at [998, 230] on input "CẦU [PERSON_NAME]" at bounding box center [981, 228] width 240 height 26
click at [1029, 225] on input "CẦU [PERSON_NAME],[PERSON_NAME],[GEOGRAPHIC_DATA]" at bounding box center [981, 228] width 240 height 26
type input "CẦU [PERSON_NAME],[PERSON_NAME][GEOGRAPHIC_DATA],[GEOGRAPHIC_DATA]"
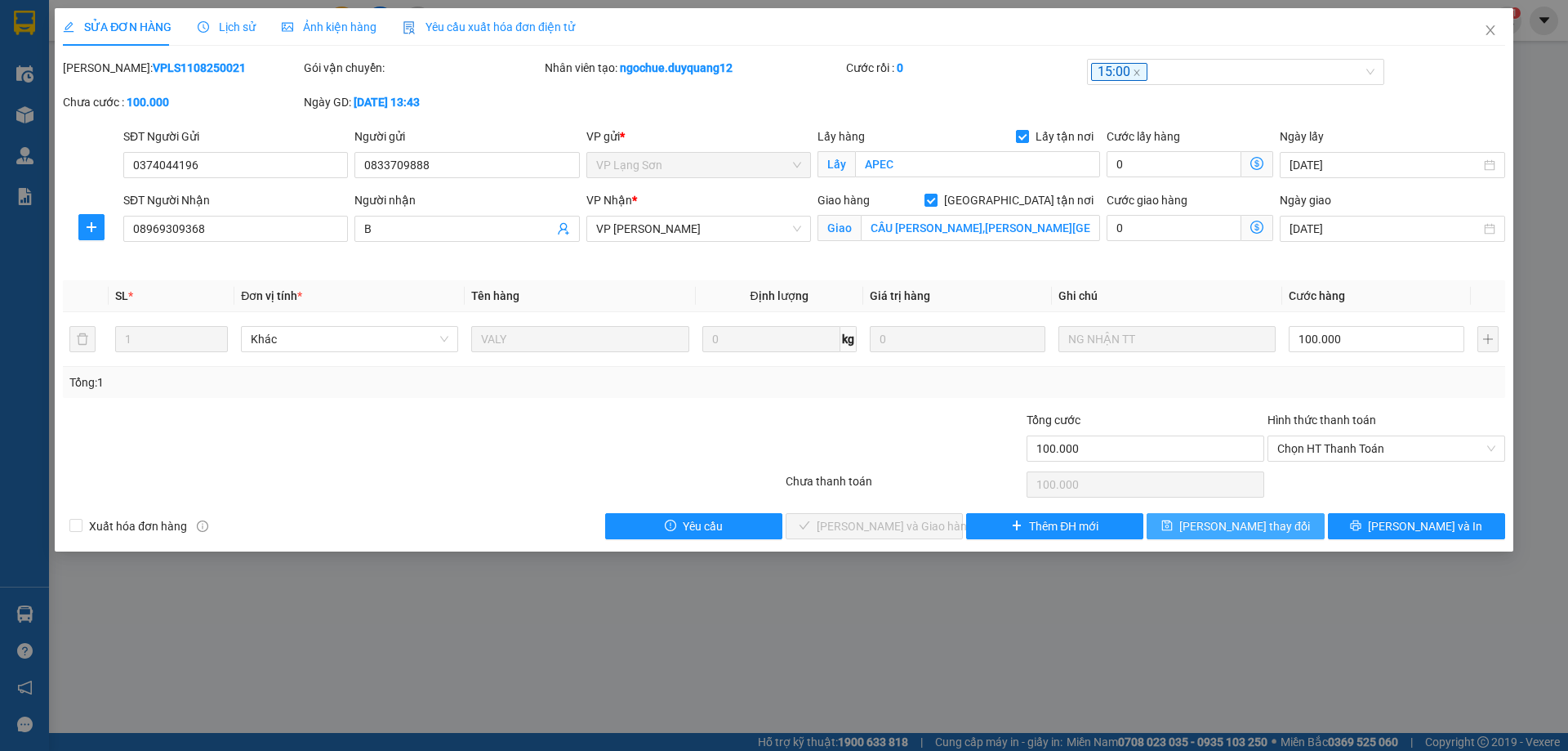
click at [1220, 523] on span "[PERSON_NAME] thay đổi" at bounding box center [1245, 526] width 131 height 18
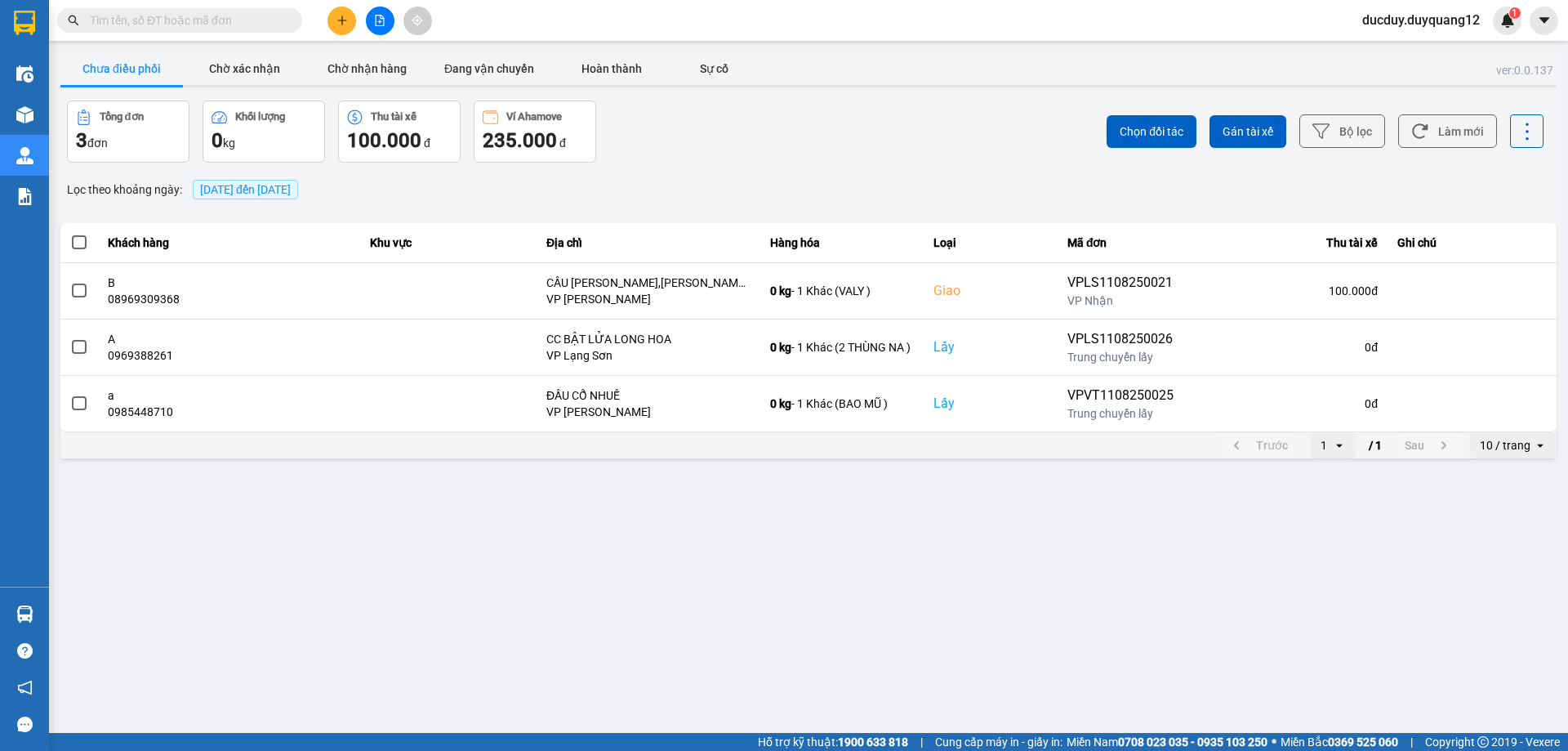
click at [238, 45] on main "ver: 0.0.137 Chưa điều phối Chờ xác nhận Chờ nhận hàng Đang vận chuyển Hoàn thà…" at bounding box center [784, 367] width 1568 height 733
click at [236, 62] on button "Chờ xác nhận" at bounding box center [245, 68] width 123 height 33
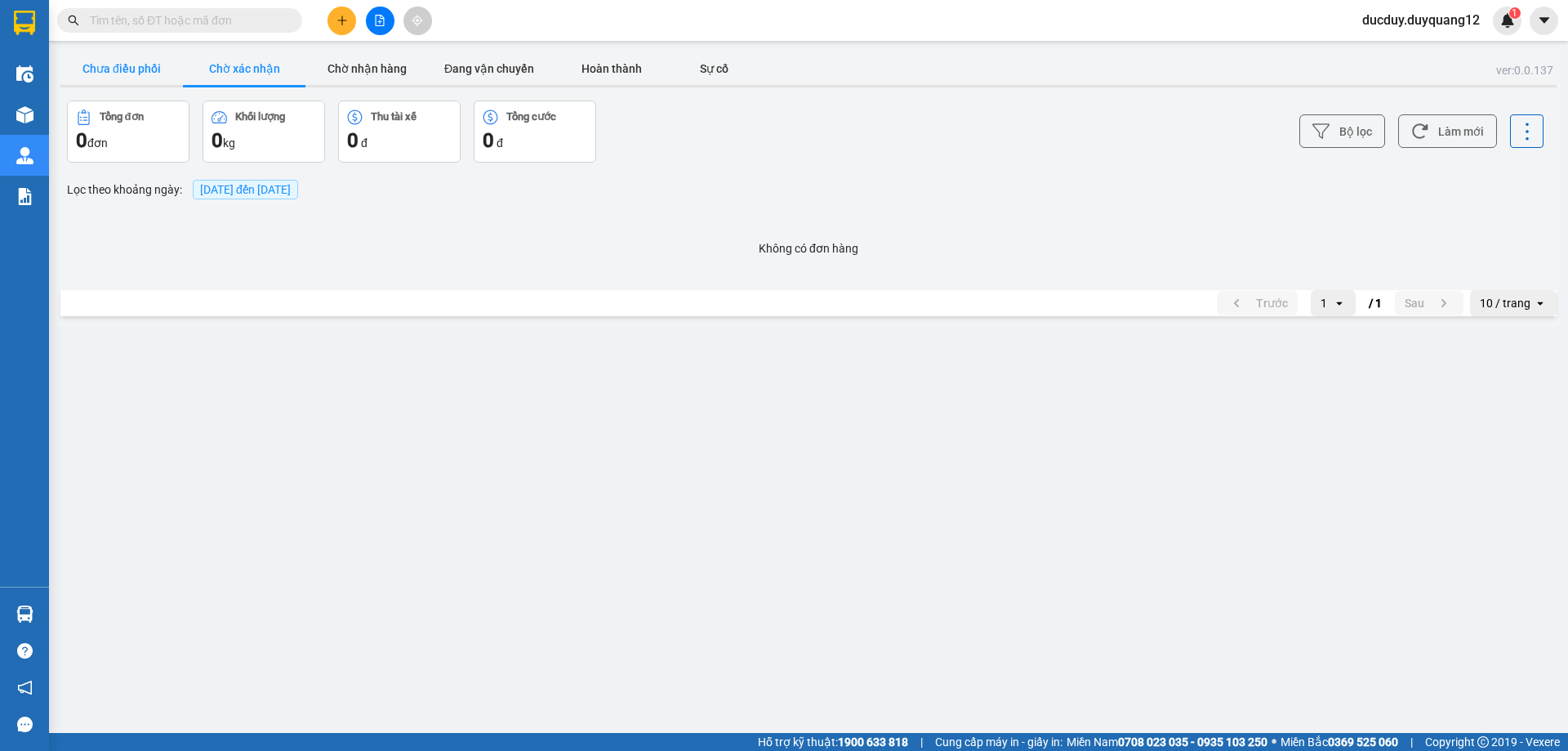
click at [142, 67] on button "Chưa điều phối" at bounding box center [122, 68] width 123 height 33
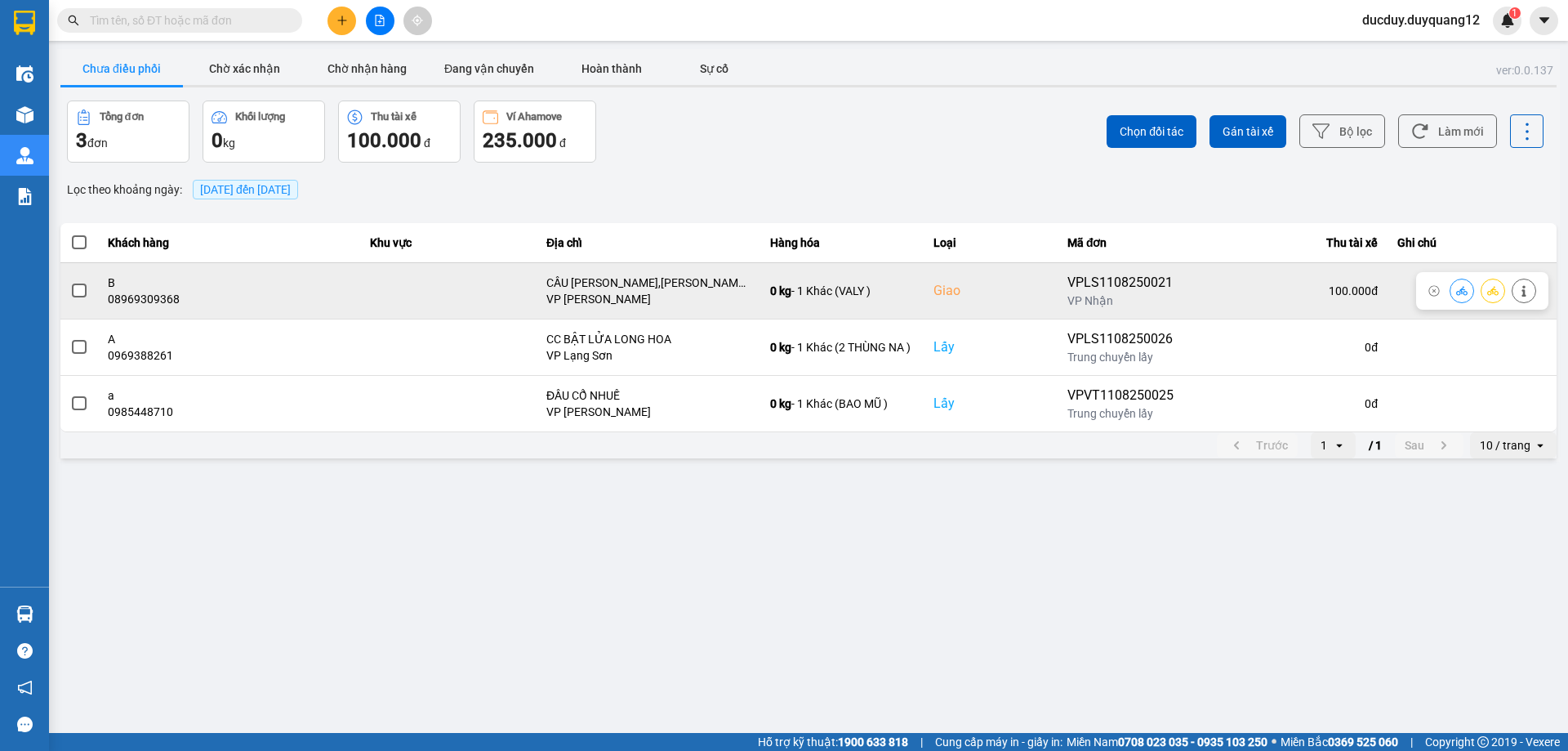
click at [80, 296] on span at bounding box center [79, 290] width 15 height 15
click at [70, 281] on input "checkbox" at bounding box center [70, 281] width 0 height 0
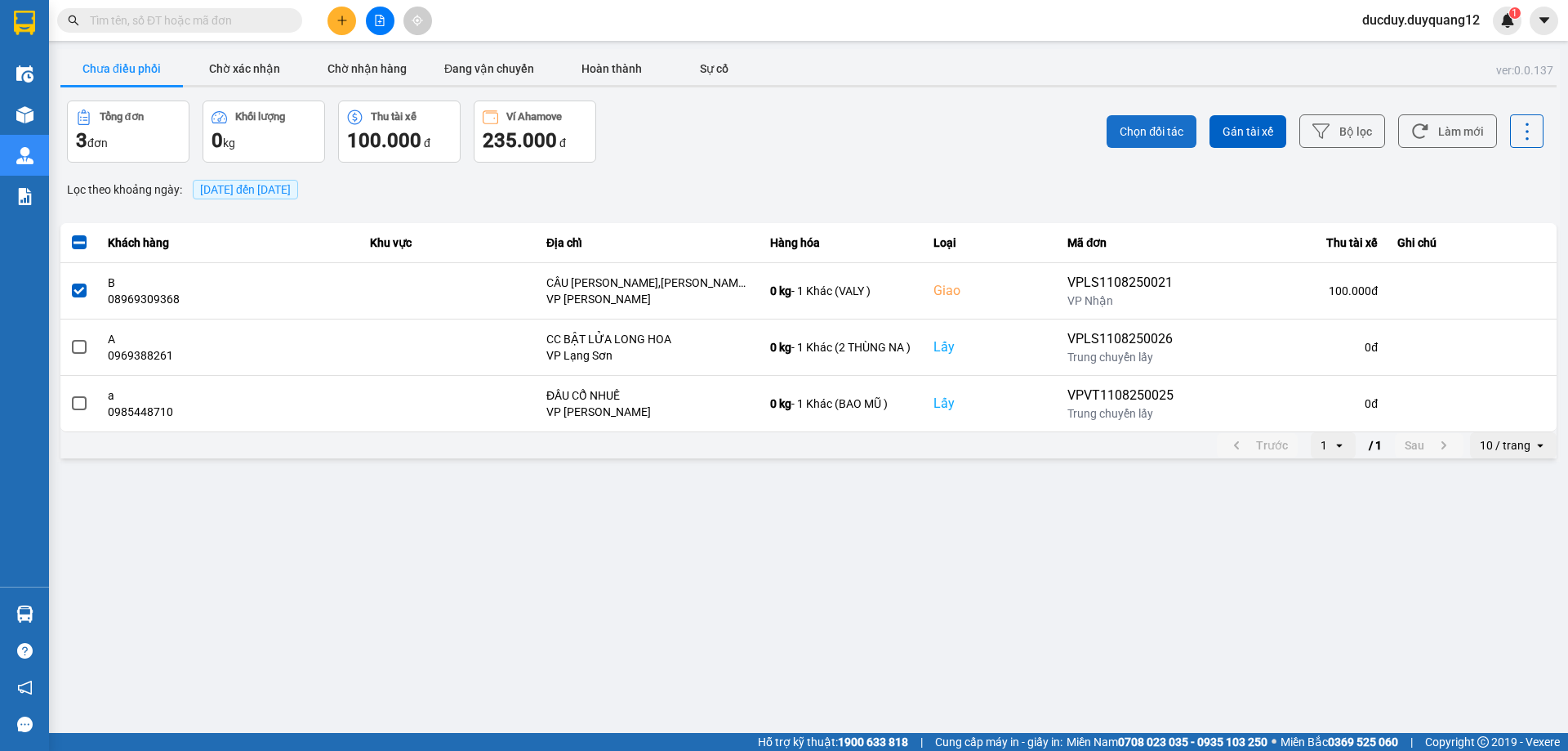
click at [1114, 134] on button "Chọn đối tác" at bounding box center [1151, 131] width 90 height 33
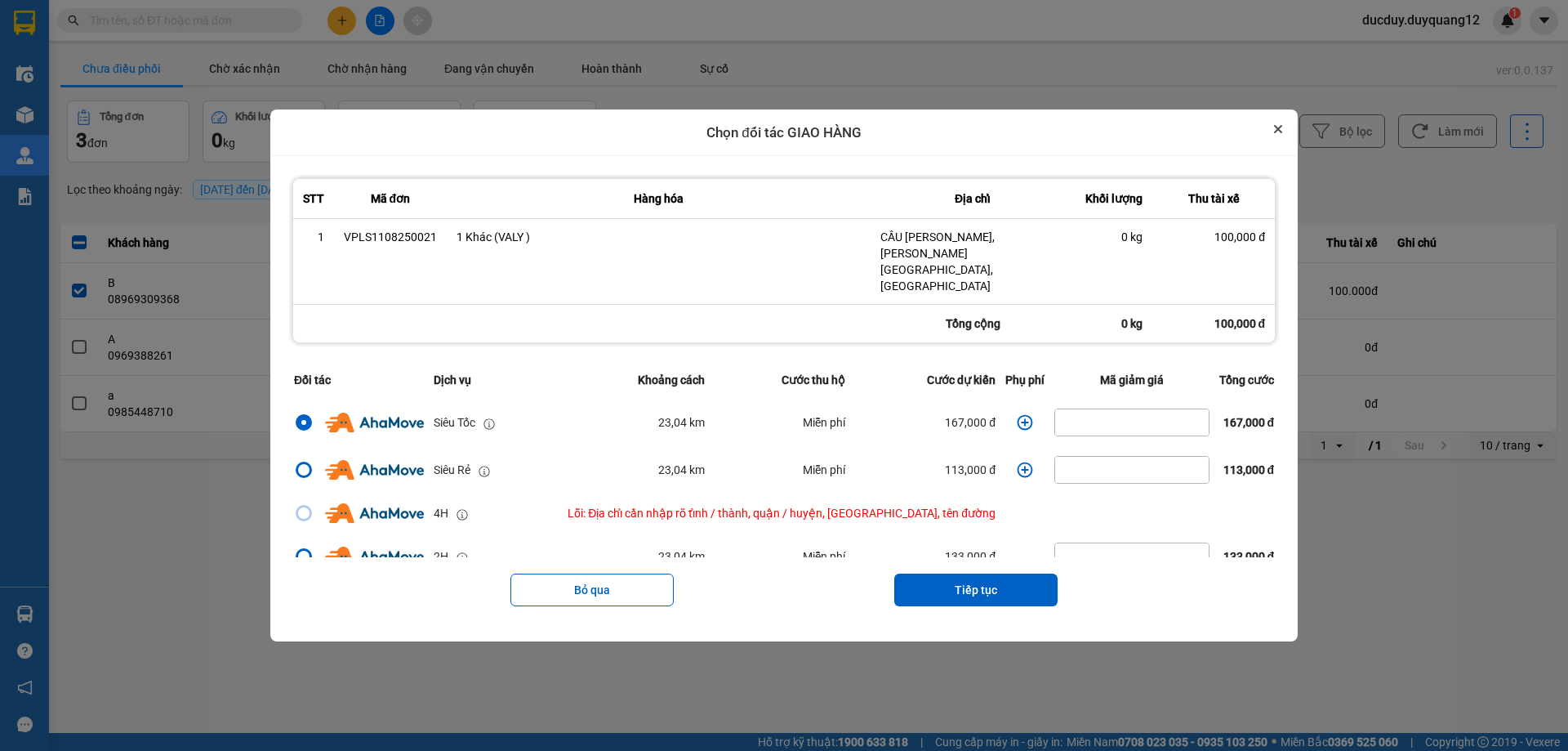
click at [1274, 133] on icon "Close" at bounding box center [1278, 129] width 8 height 8
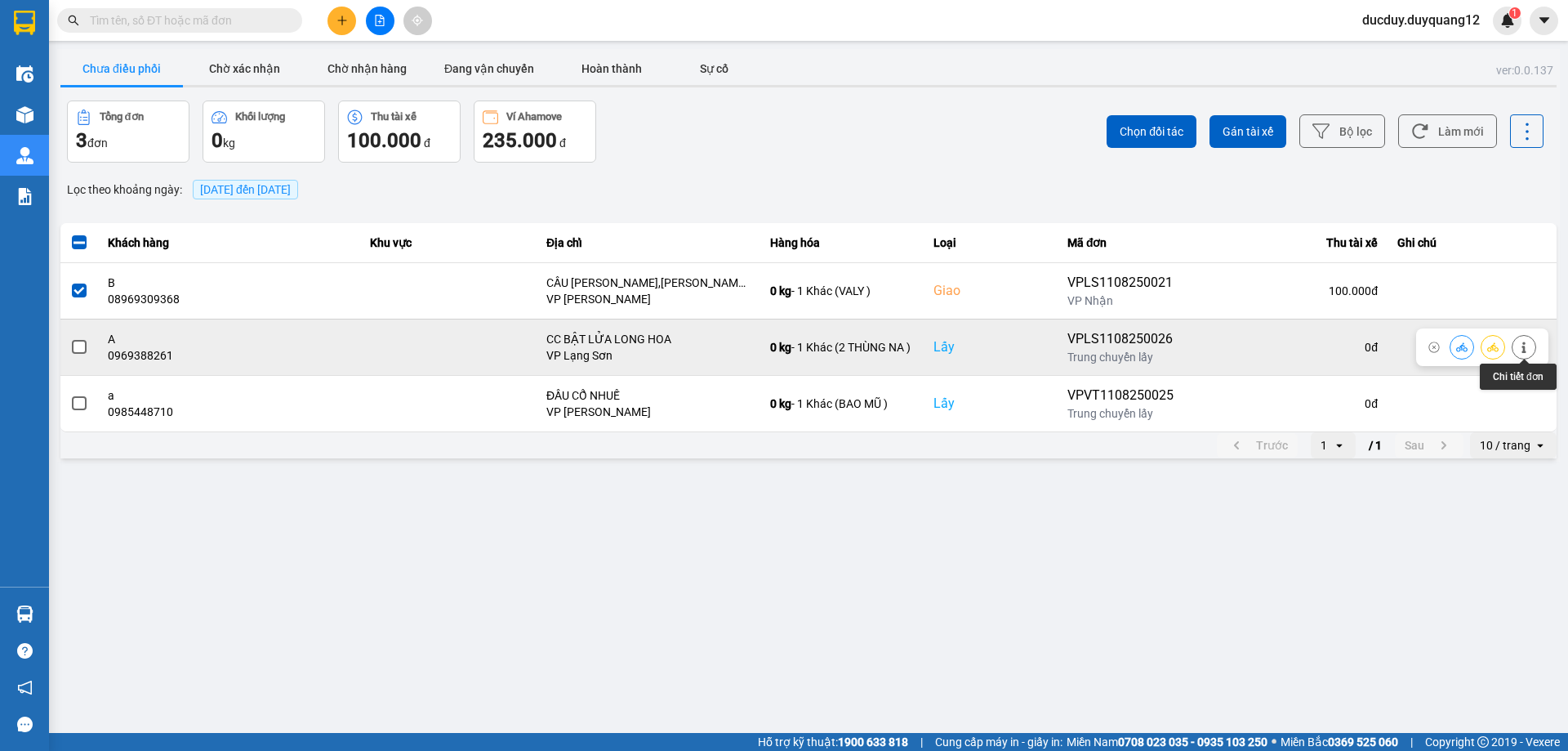
click at [1516, 347] on button at bounding box center [1523, 347] width 23 height 29
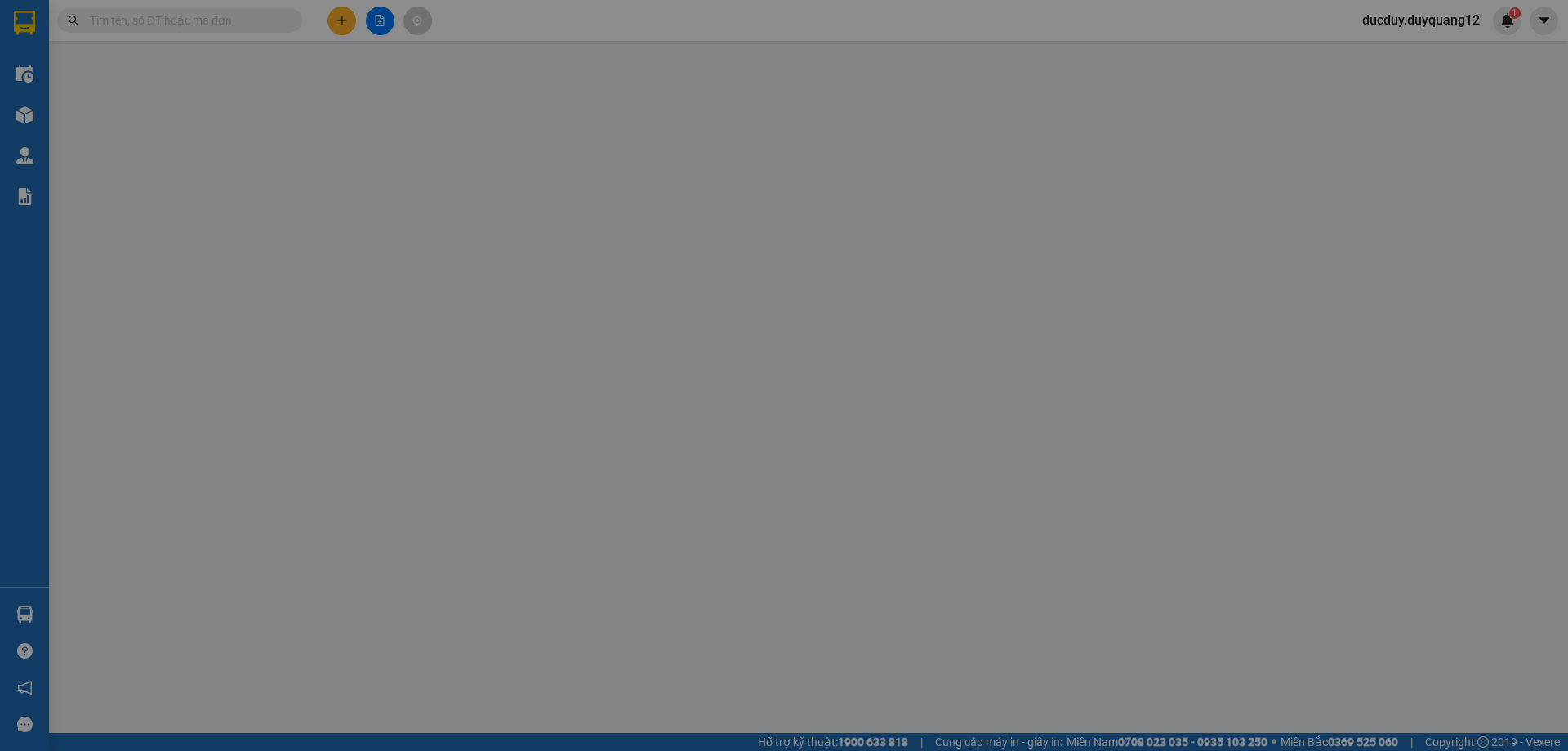
type input "0969388261"
type input "A"
checkbox input "true"
type input "CC BẬT LỬA LONG HOA"
type input "0983899207"
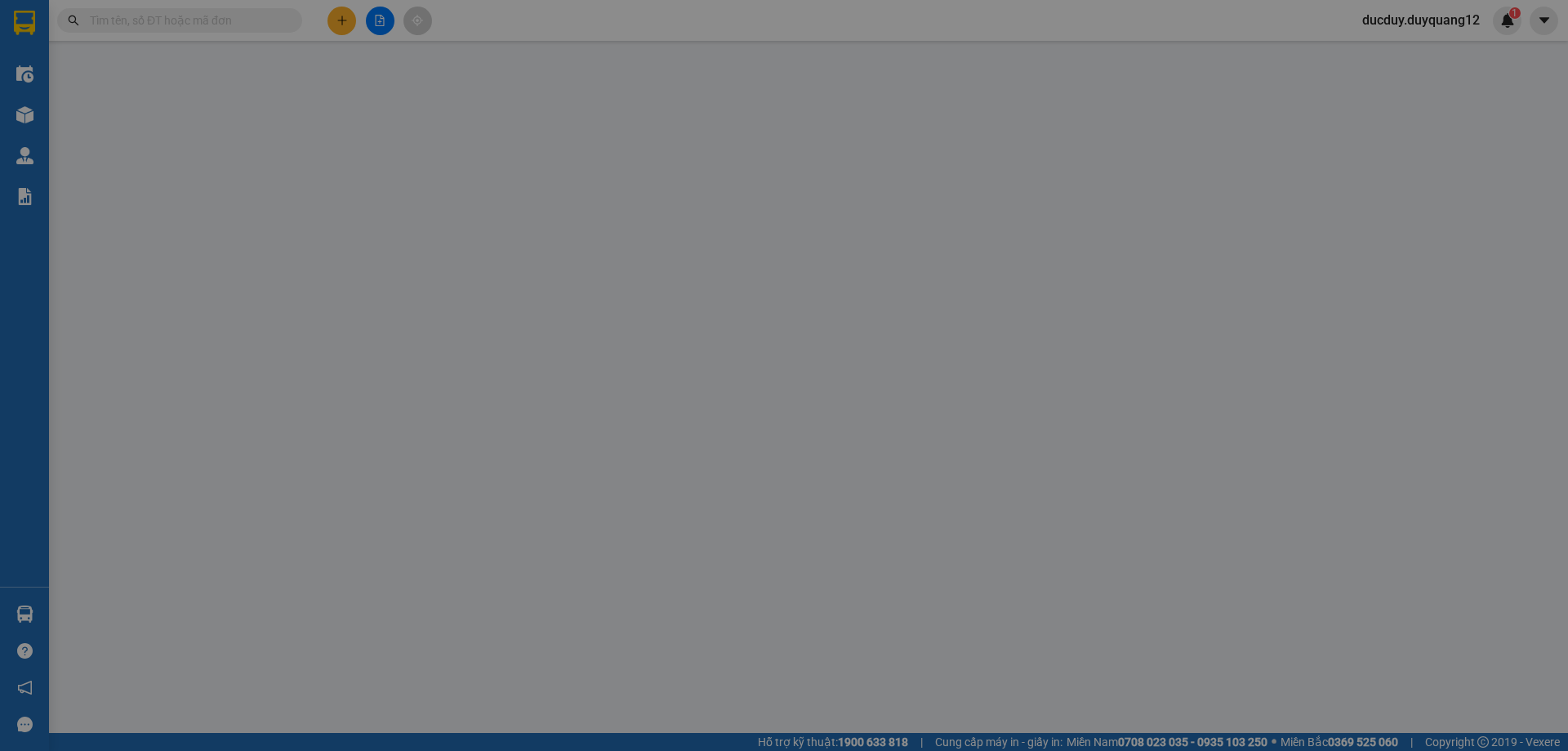
type input "B"
checkbox input "true"
type input "NGÕ 304 HỒ TÙNG MẬU"
type input "150.000"
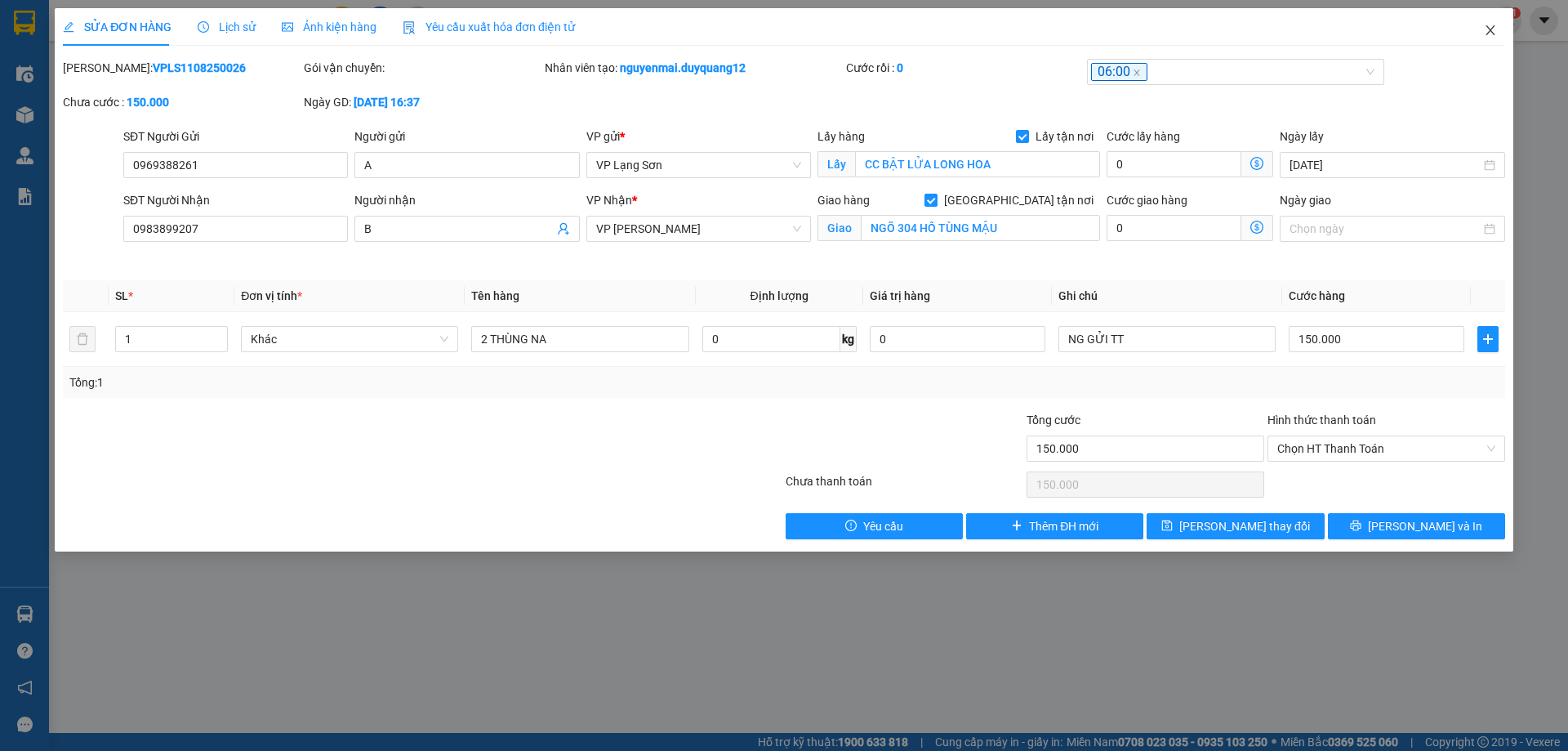
click at [1492, 30] on icon "close" at bounding box center [1490, 31] width 9 height 10
